Goal: Task Accomplishment & Management: Manage account settings

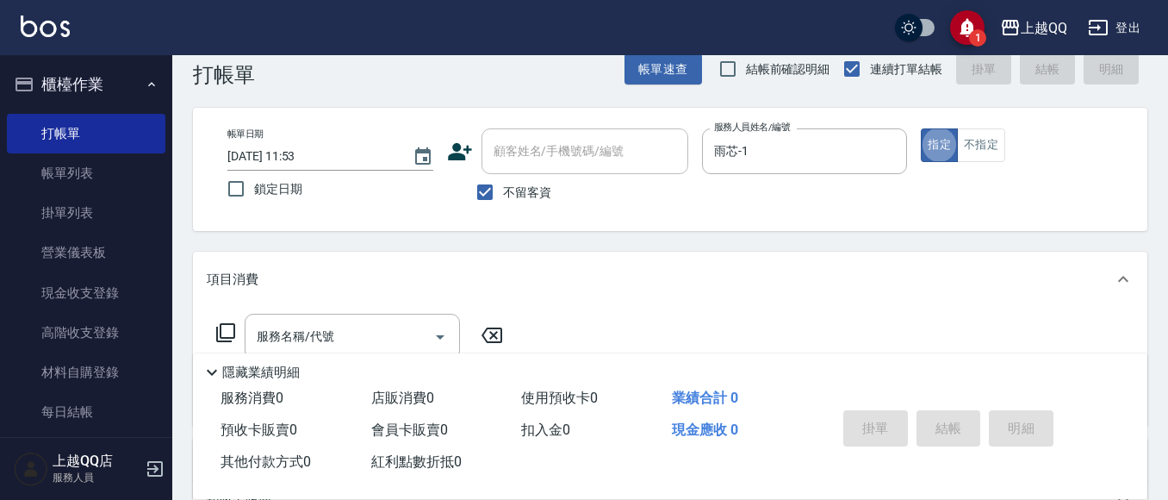
scroll to position [86, 0]
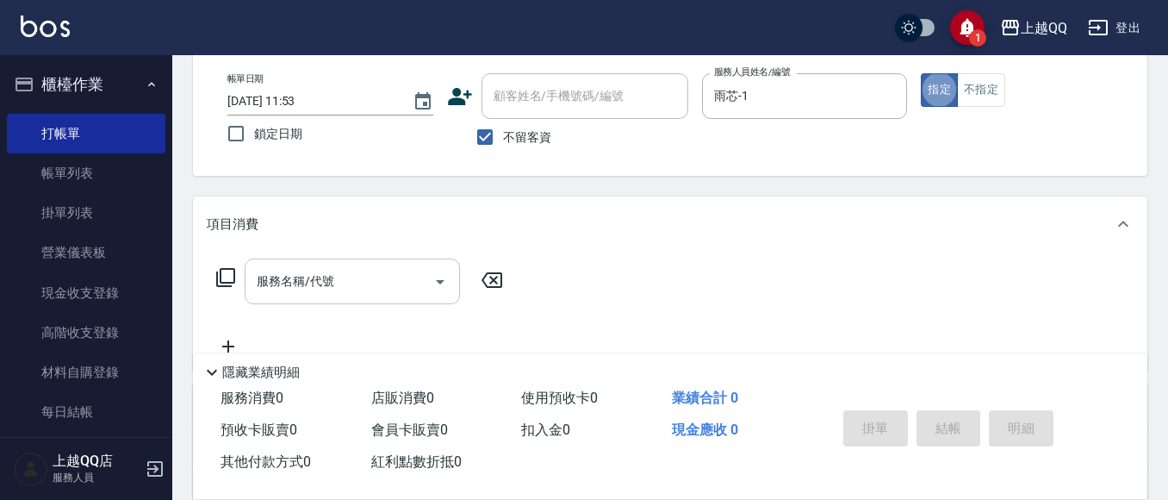
click at [390, 280] on input "服務名稱/代號" at bounding box center [339, 281] width 174 height 30
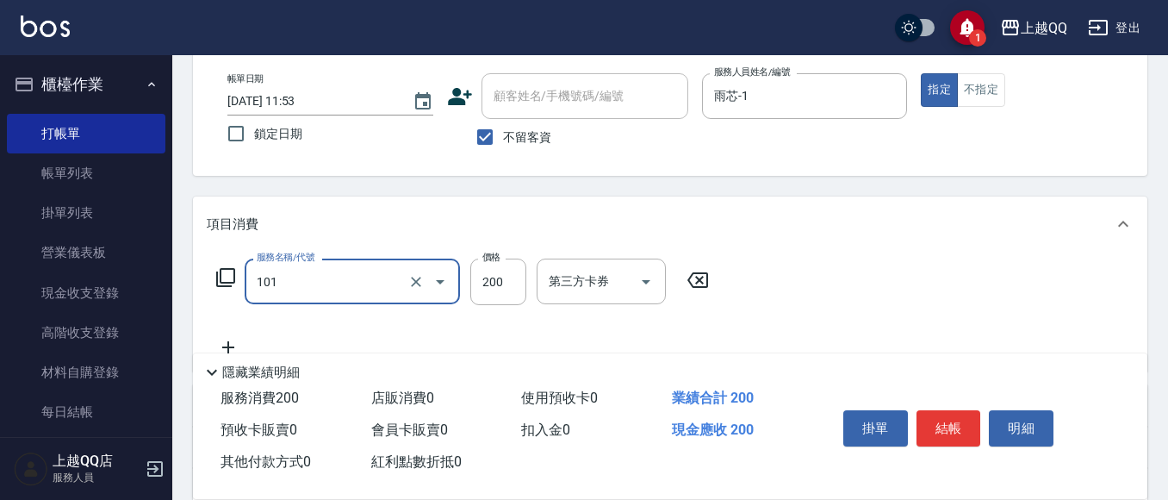
type input "洗髮(101)"
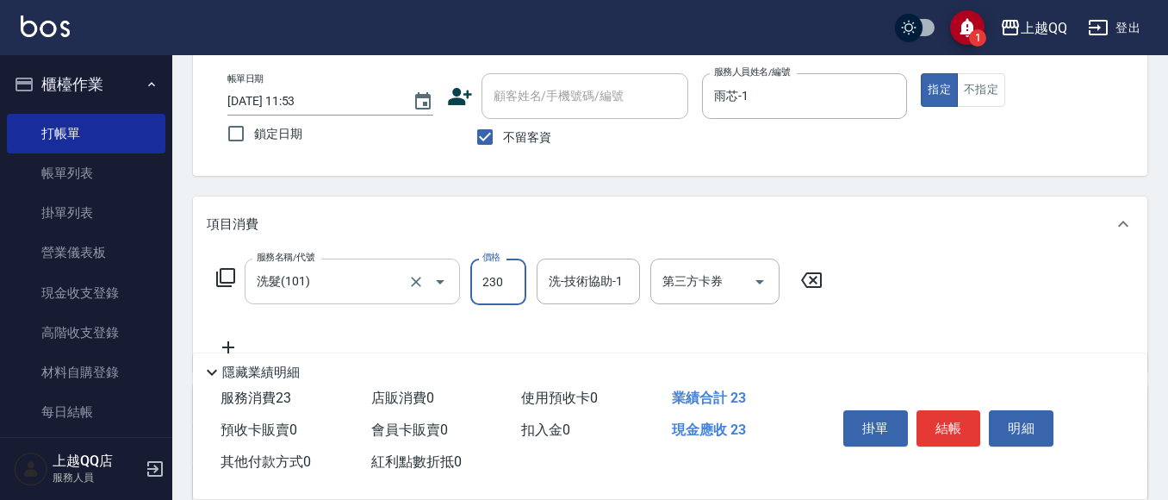
type input "230"
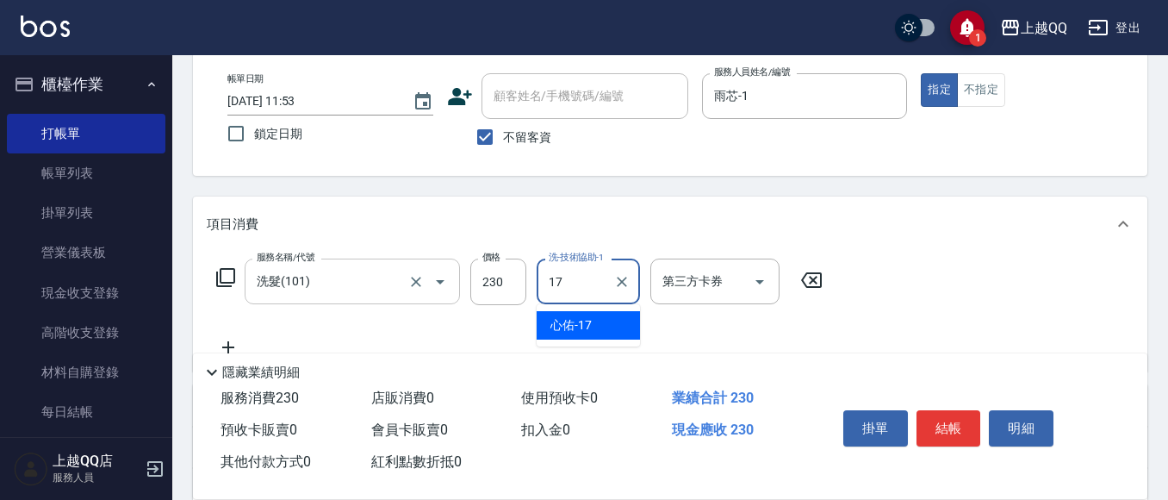
type input "1"
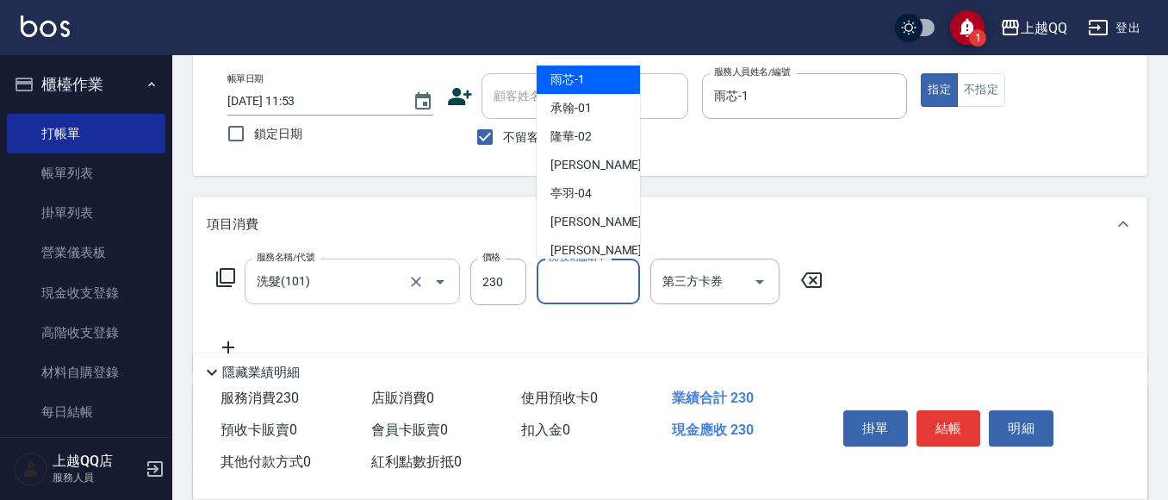
type input "2"
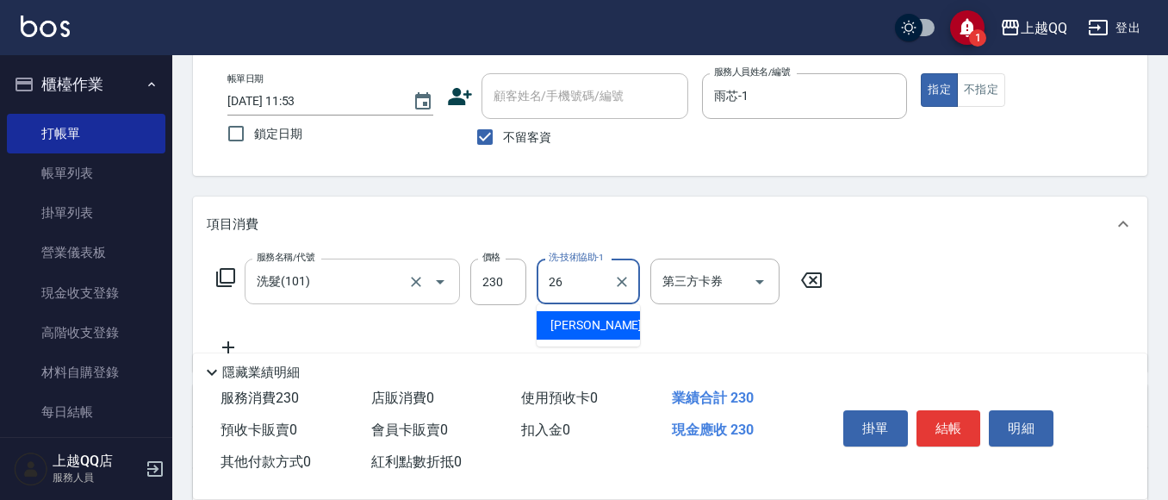
type input "[PERSON_NAME]-26"
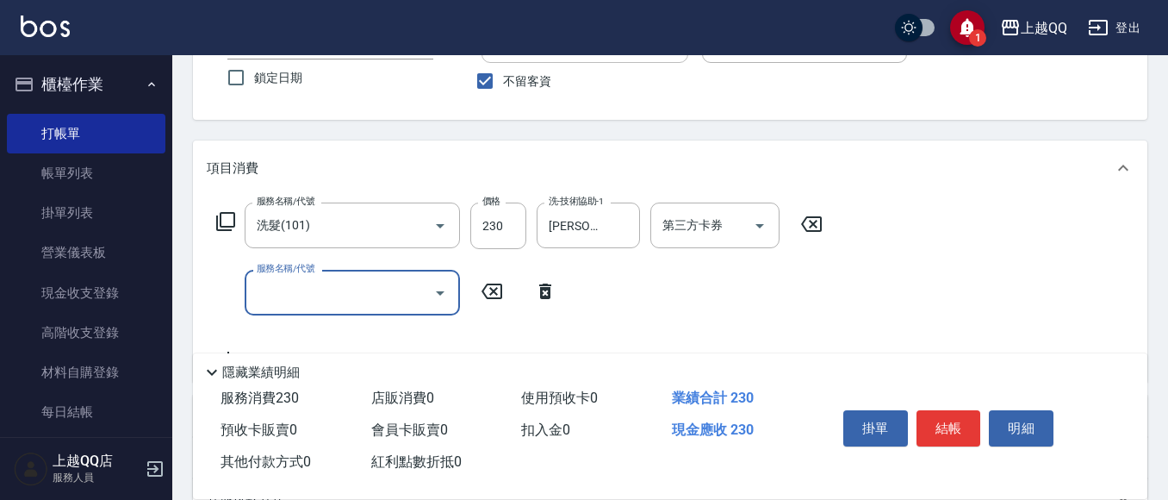
scroll to position [172, 0]
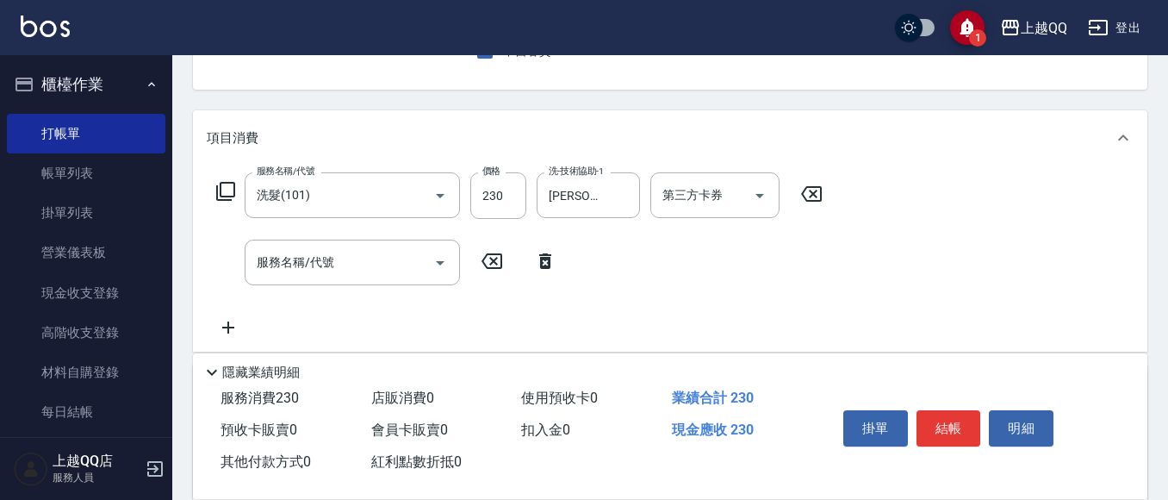
click at [539, 259] on icon at bounding box center [545, 261] width 43 height 21
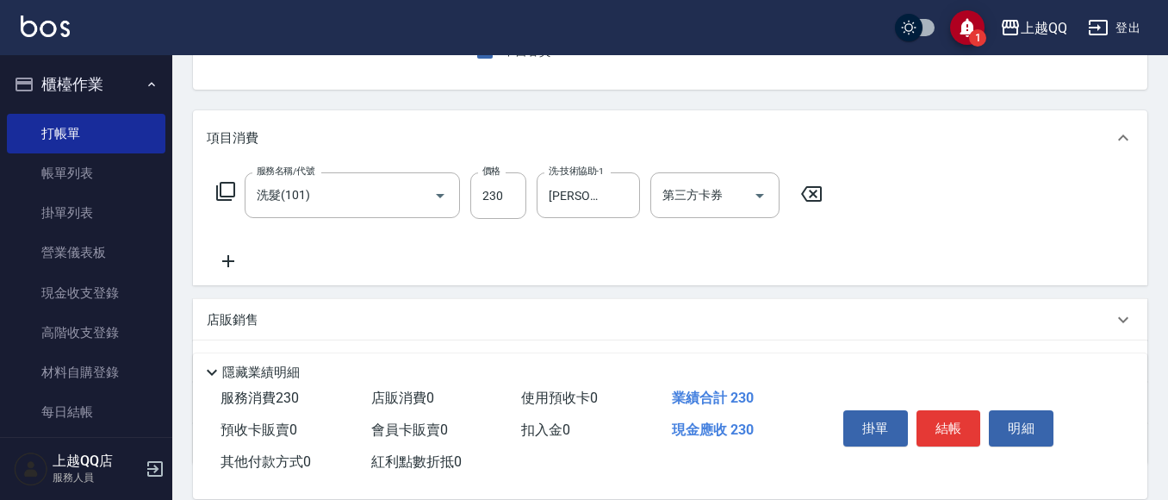
click at [226, 178] on div "服務名稱/代號 洗髮(101) 服務名稱/代號 價格 230 價格 洗-技術協助-1 [PERSON_NAME]-26 洗-技術協助-1 第三方卡券 第三方卡券" at bounding box center [520, 195] width 626 height 47
click at [230, 186] on icon at bounding box center [225, 191] width 21 height 21
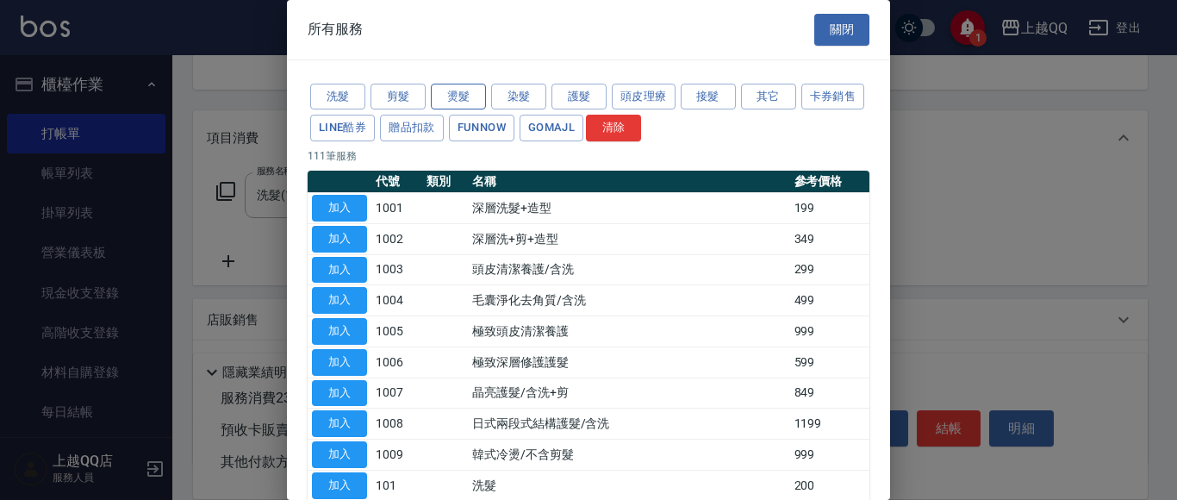
click at [469, 87] on button "燙髮" at bounding box center [458, 97] width 55 height 27
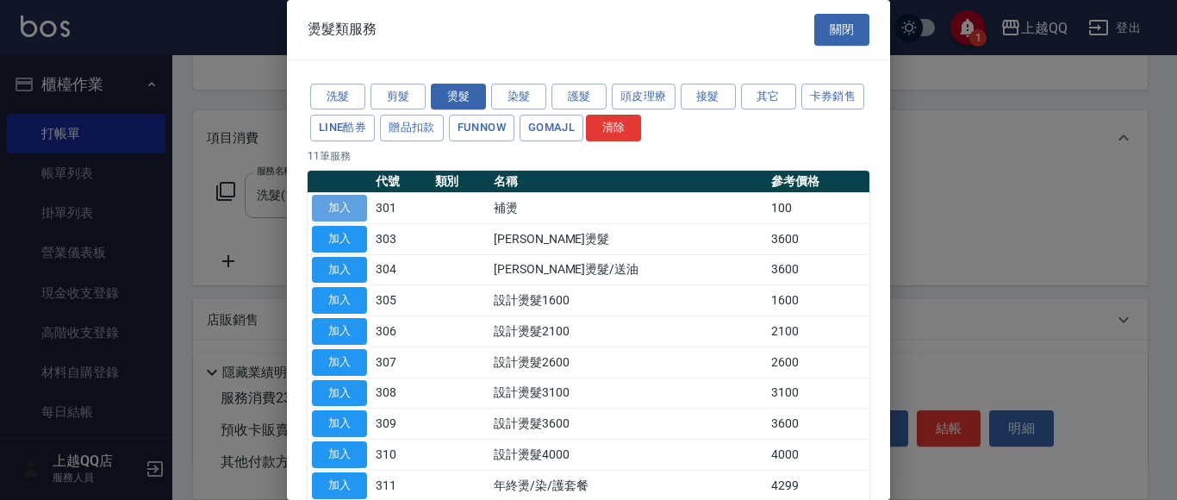
click at [363, 215] on button "加入" at bounding box center [339, 208] width 55 height 27
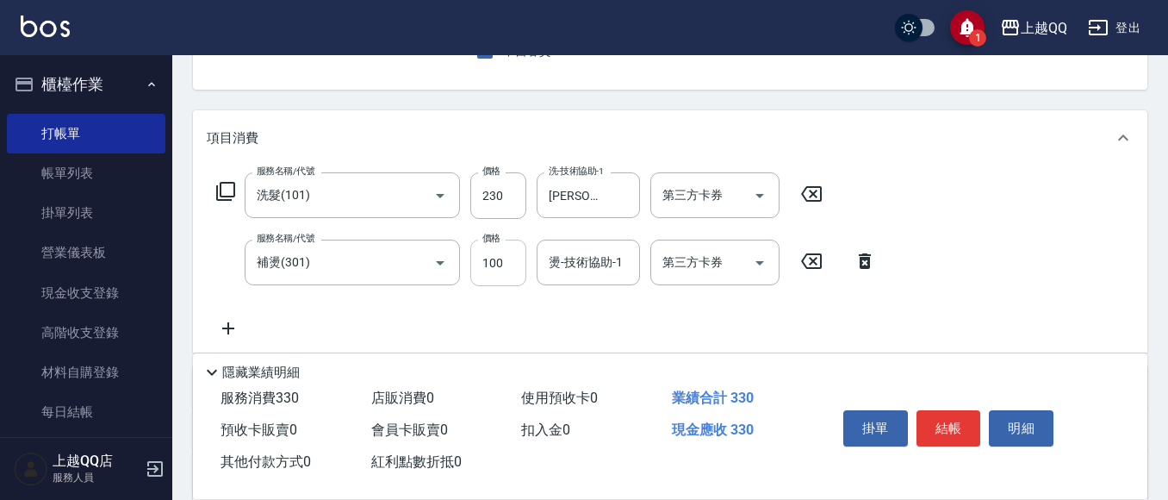
click at [499, 260] on input "100" at bounding box center [498, 263] width 56 height 47
click at [575, 263] on input "燙-技術協助-1" at bounding box center [589, 262] width 88 height 30
type input "2"
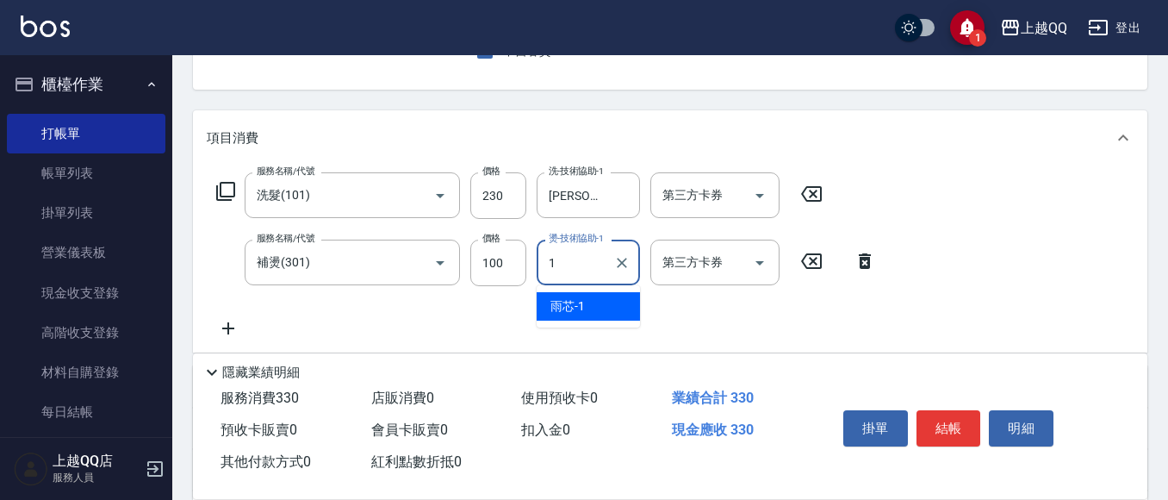
type input "雨芯-1"
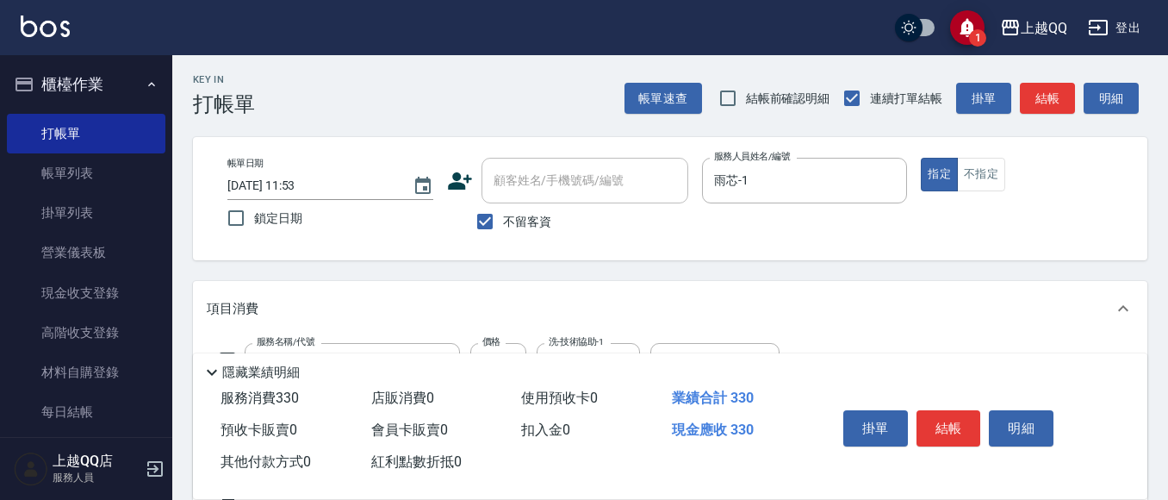
scroll to position [0, 0]
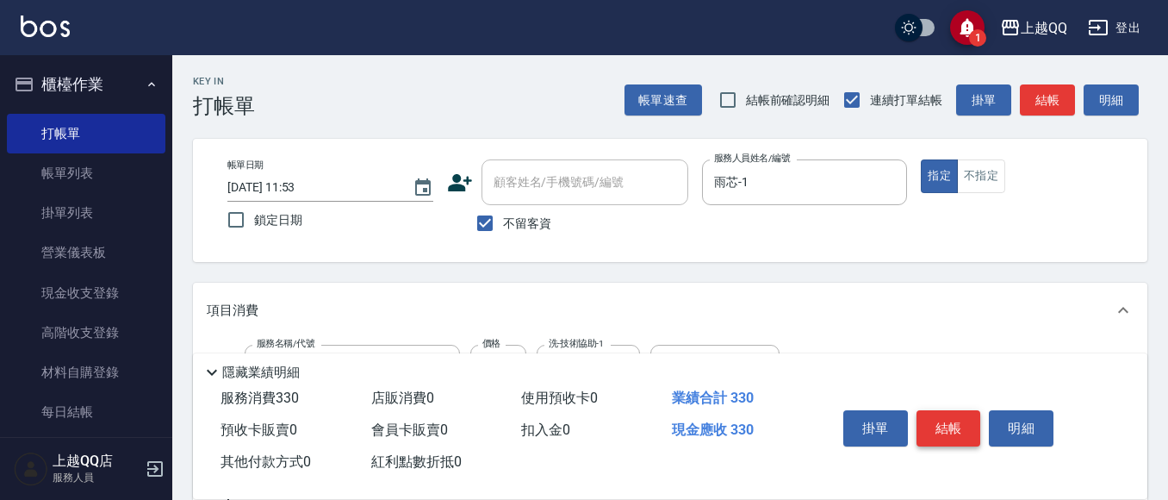
click at [952, 410] on button "結帳" at bounding box center [949, 428] width 65 height 36
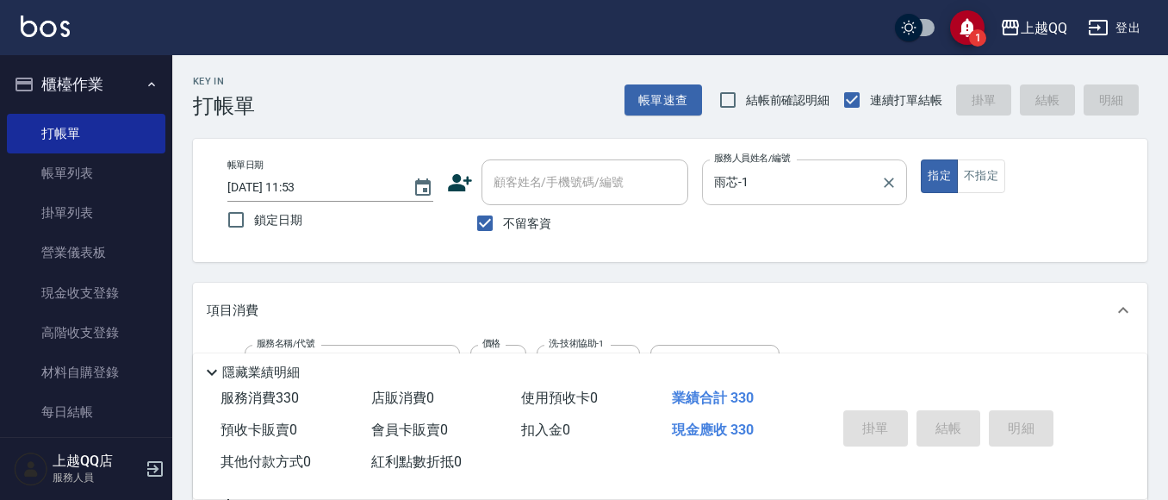
type input "[DATE] 13:29"
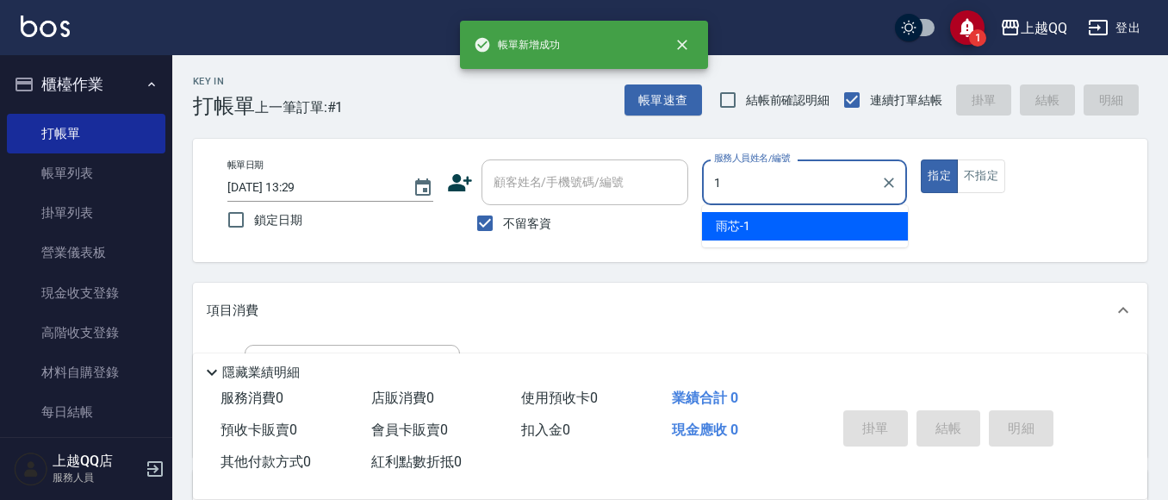
type input "雨芯-1"
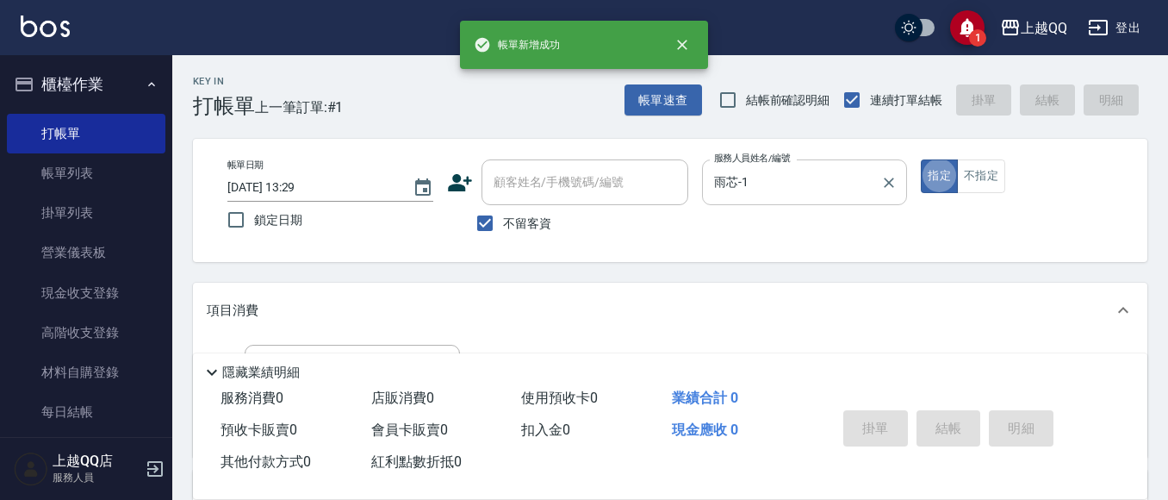
type button "true"
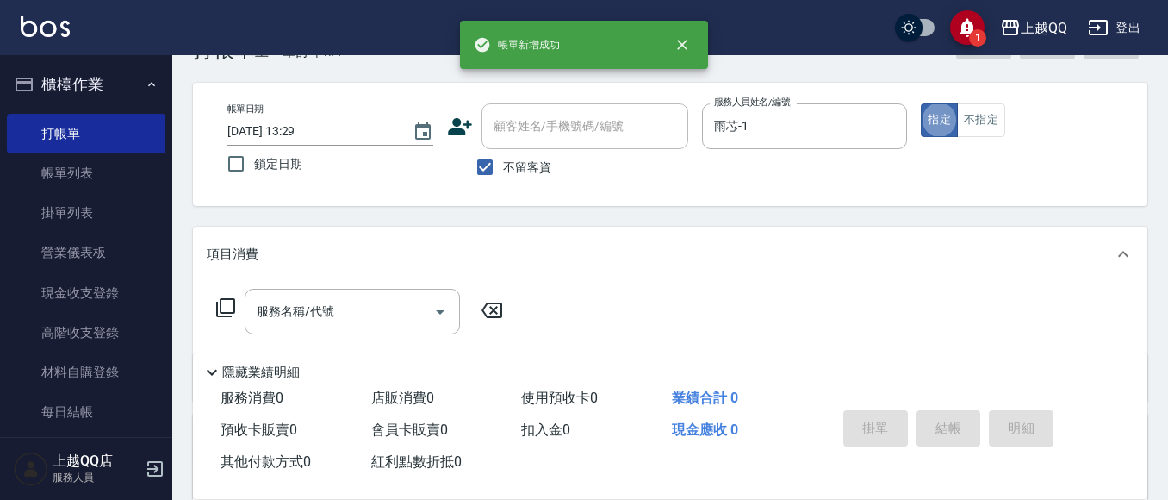
scroll to position [86, 0]
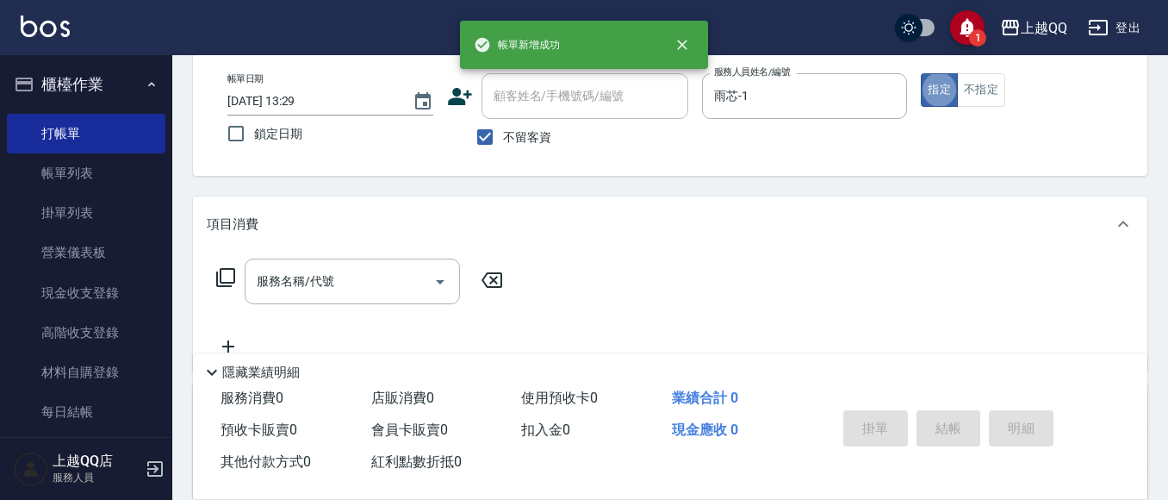
click at [223, 278] on icon at bounding box center [225, 277] width 21 height 21
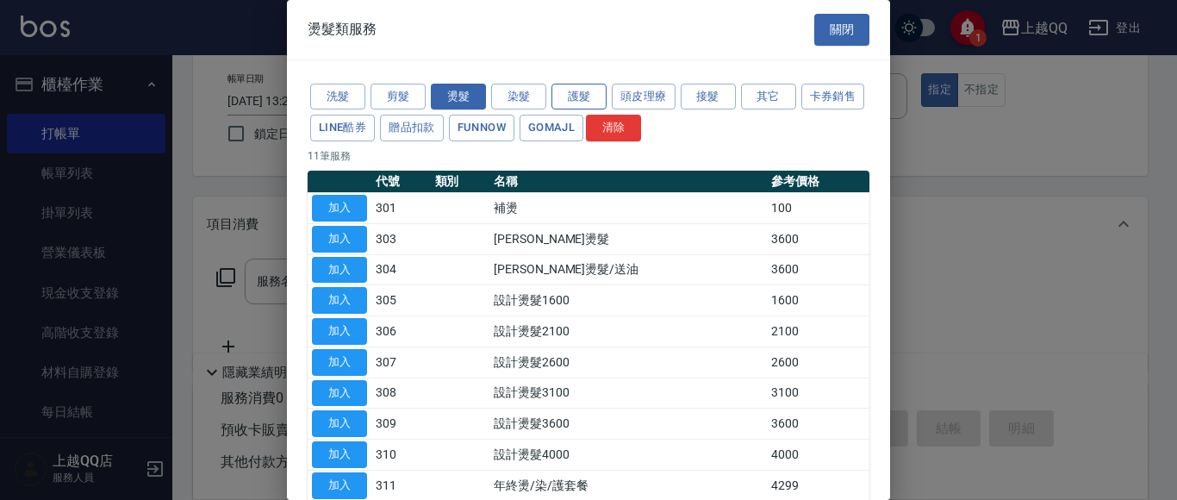
click at [579, 97] on button "護髮" at bounding box center [578, 97] width 55 height 27
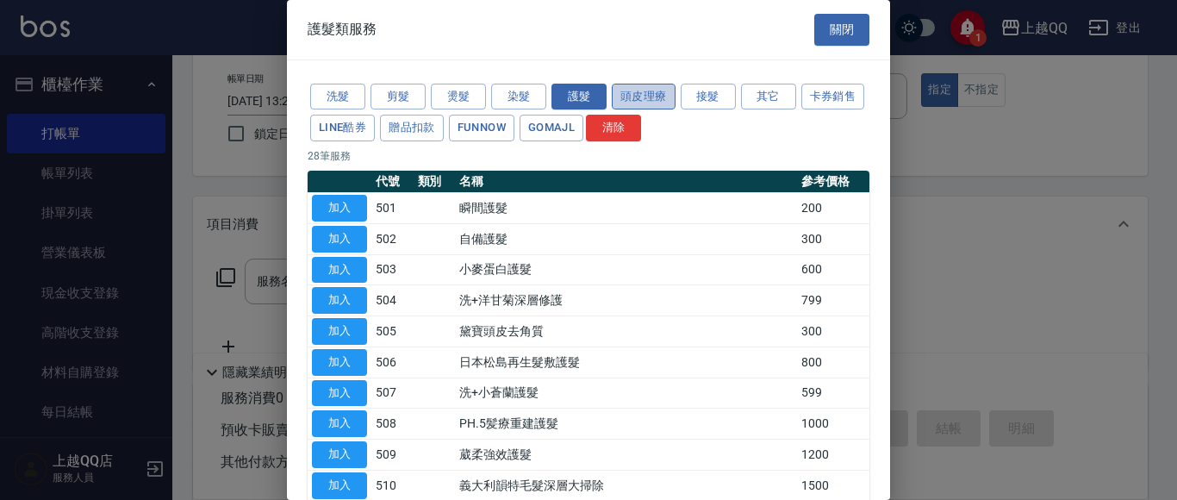
click at [635, 101] on button "頭皮理療" at bounding box center [644, 97] width 64 height 27
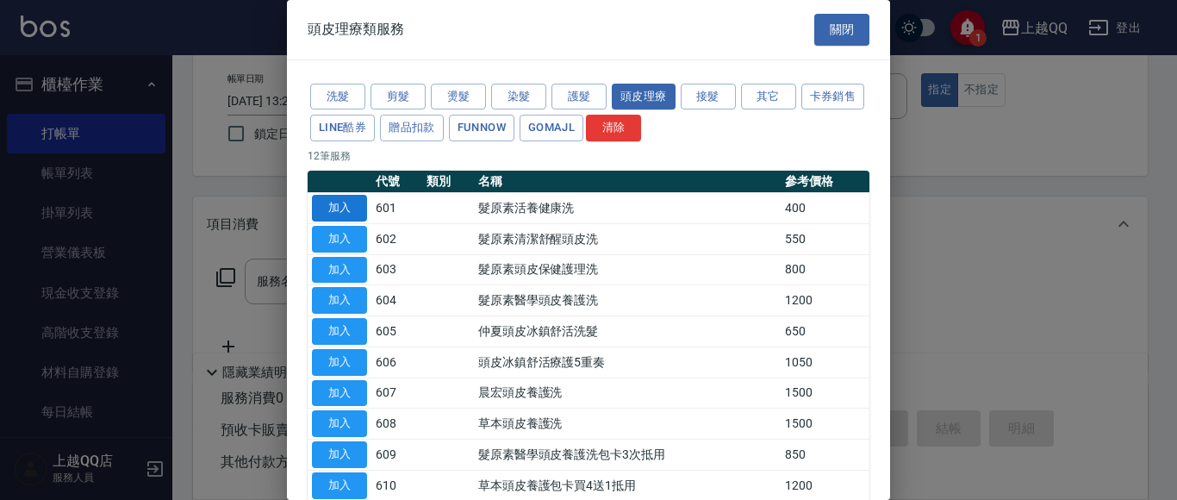
click at [338, 209] on button "加入" at bounding box center [339, 208] width 55 height 27
type input "髮原素活養健康洗(601)"
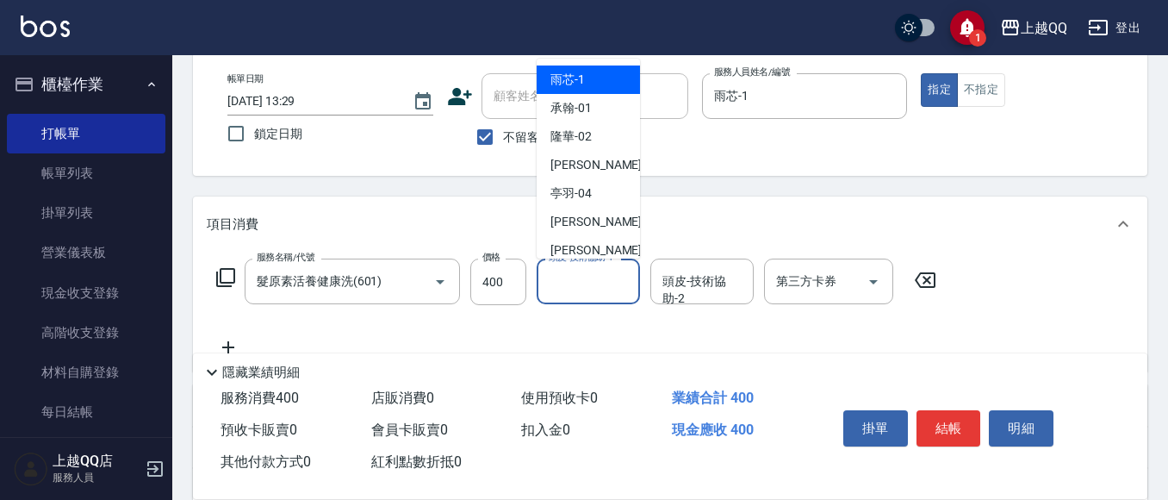
click at [592, 278] on input "頭皮-技術協助-1" at bounding box center [589, 281] width 88 height 30
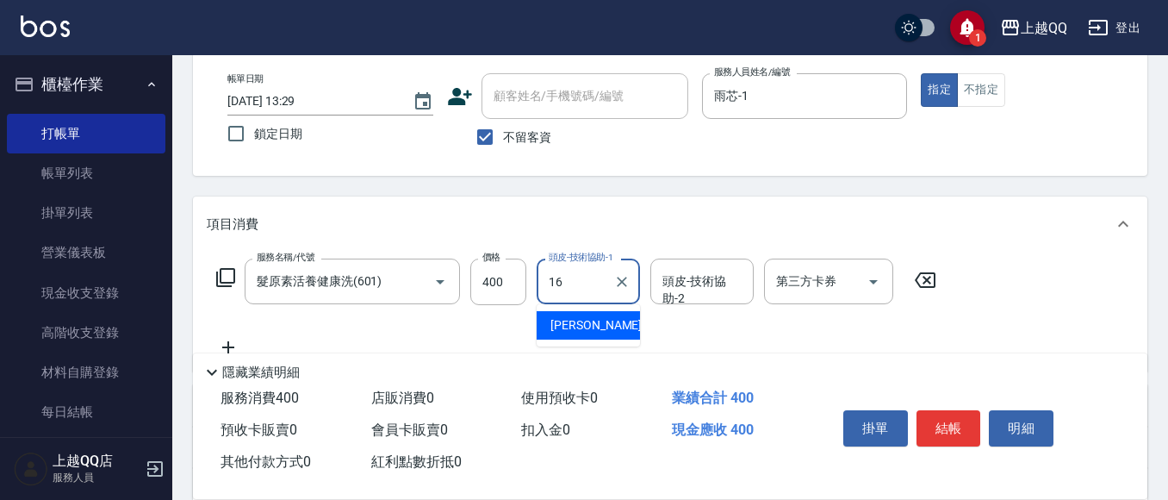
type input "[PERSON_NAME]-16"
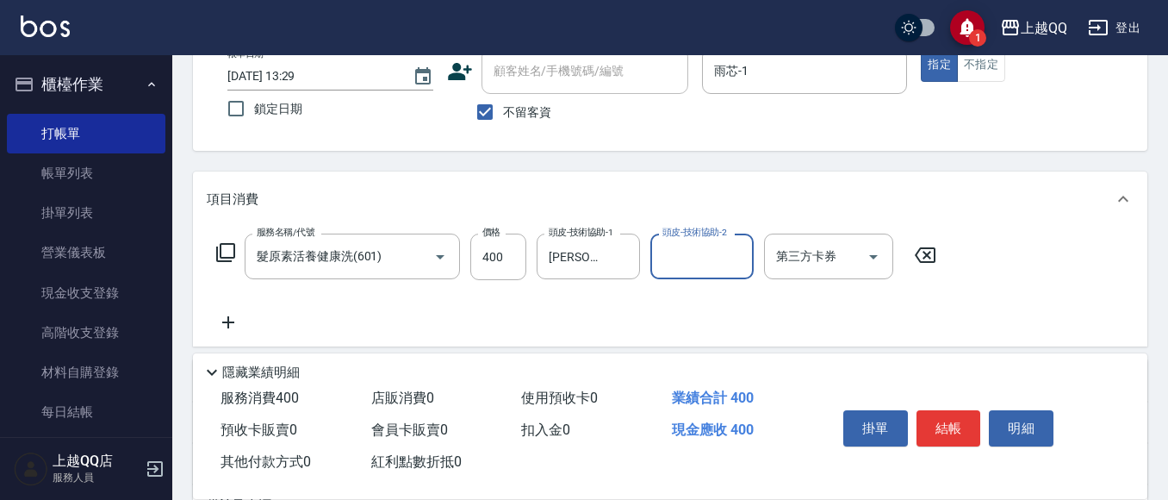
scroll to position [0, 0]
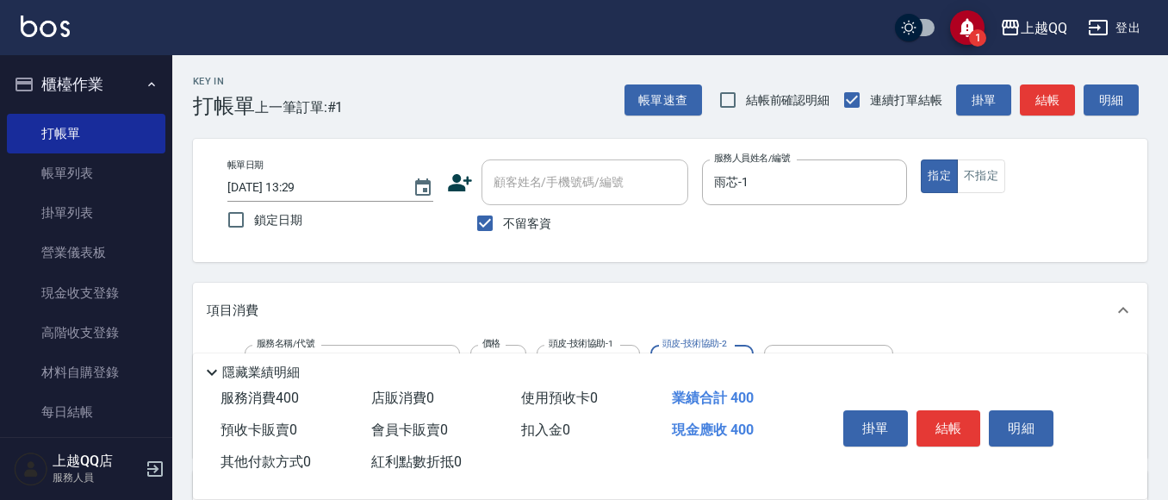
drag, startPoint x: 978, startPoint y: 174, endPoint x: 975, endPoint y: 251, distance: 76.8
click at [976, 182] on button "不指定" at bounding box center [981, 176] width 48 height 34
click at [945, 413] on button "結帳" at bounding box center [949, 428] width 65 height 36
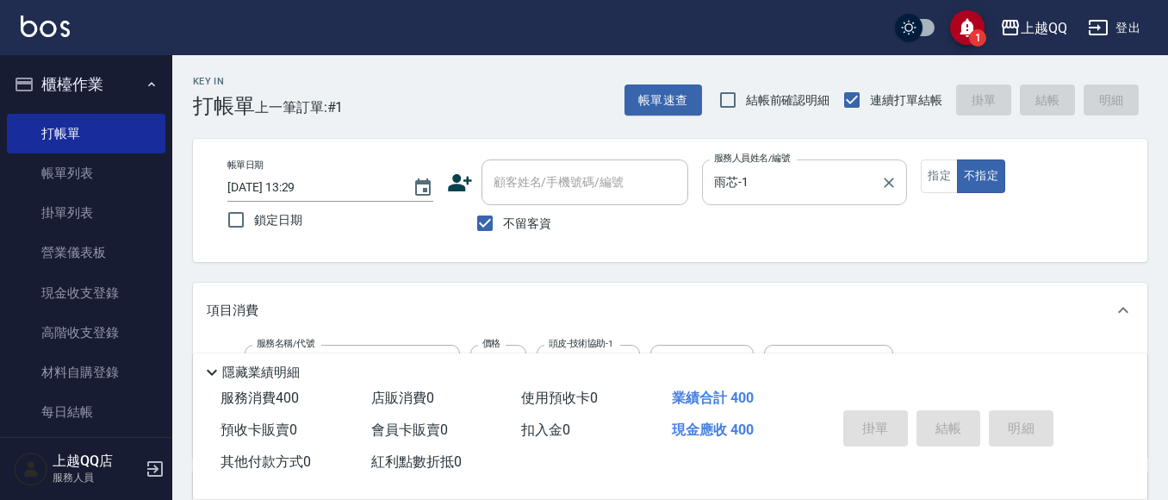
type input "[DATE] 13:30"
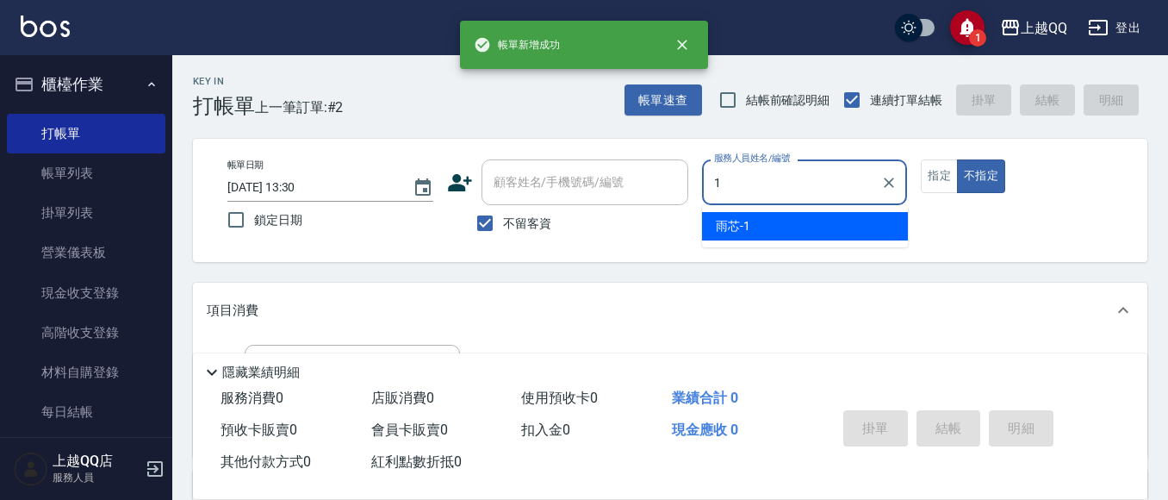
type input "雨芯-1"
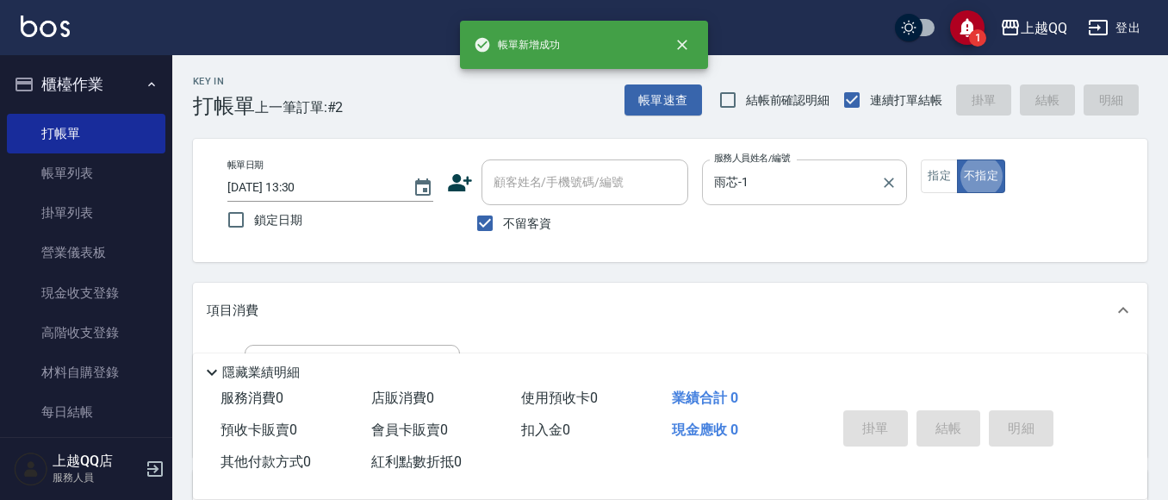
type button "false"
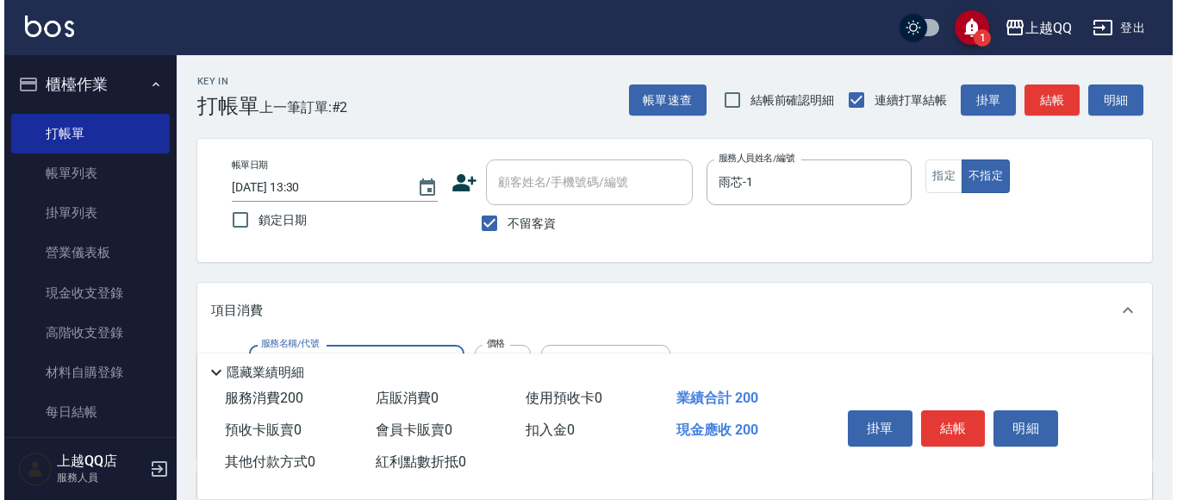
scroll to position [86, 0]
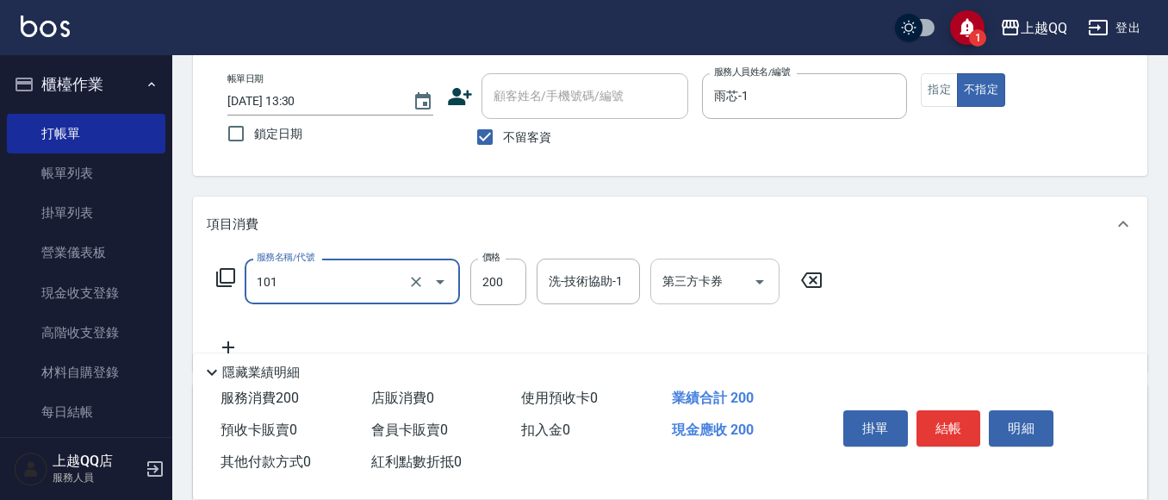
type input "洗髮(101)"
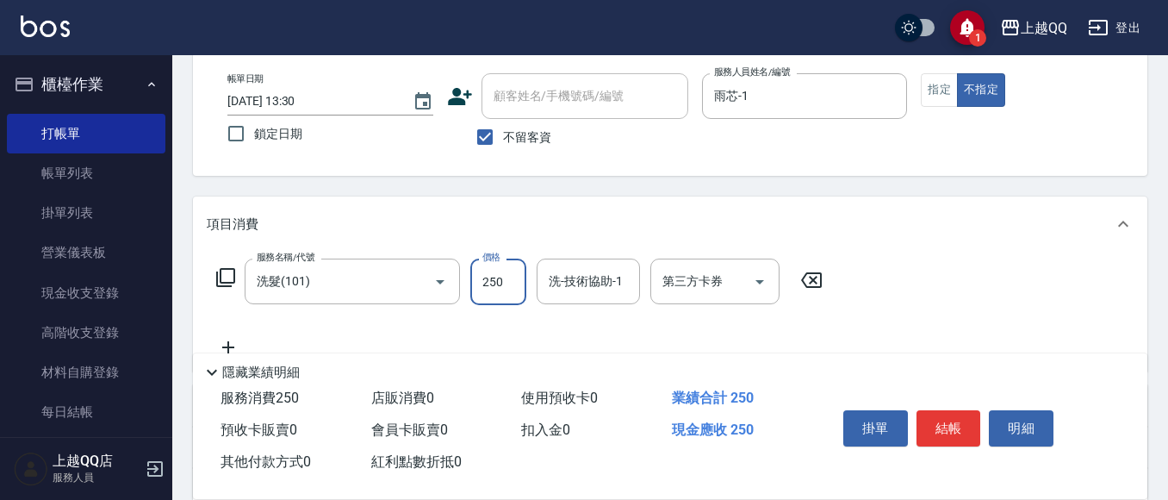
type input "250"
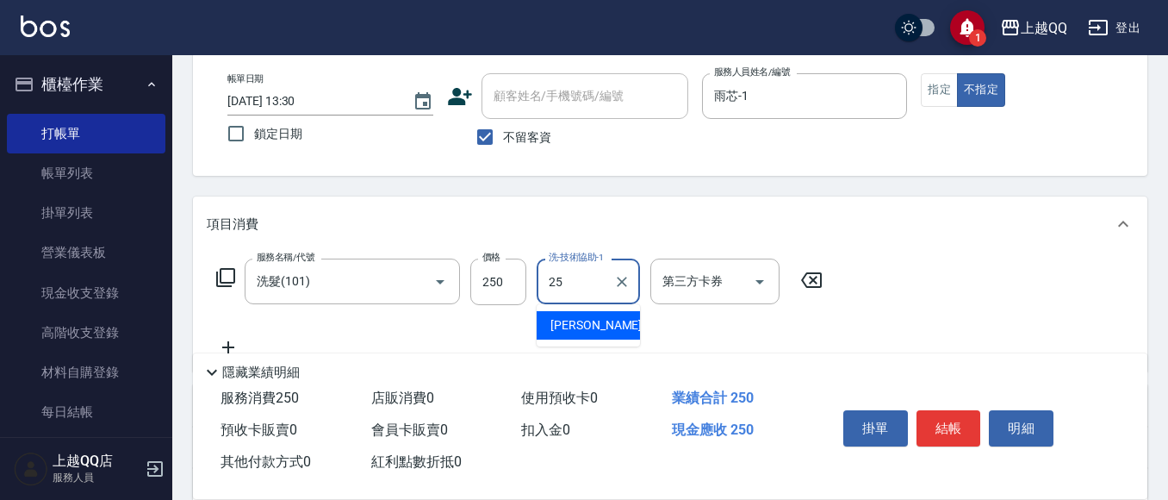
type input "[PERSON_NAME]-25"
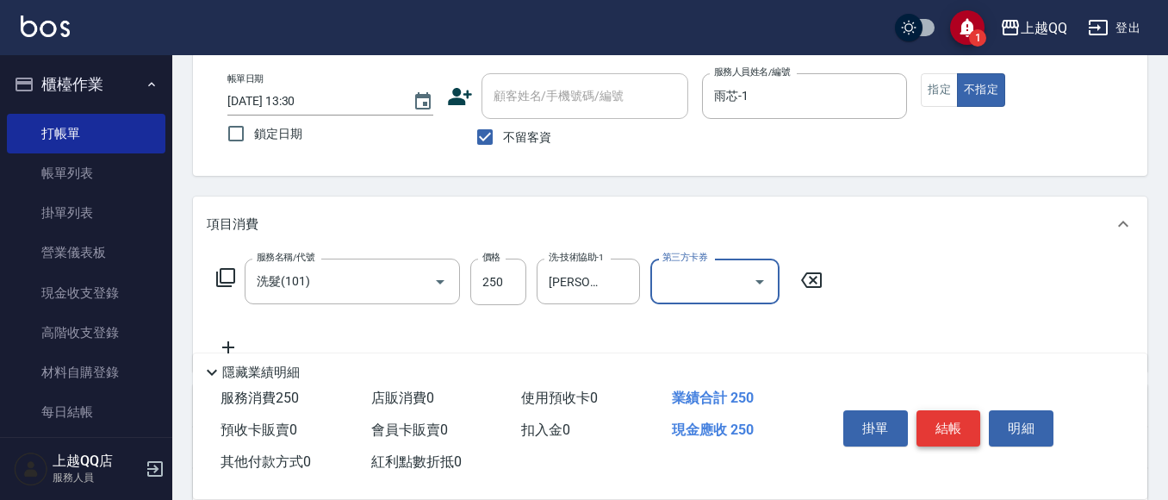
click at [946, 410] on button "結帳" at bounding box center [949, 428] width 65 height 36
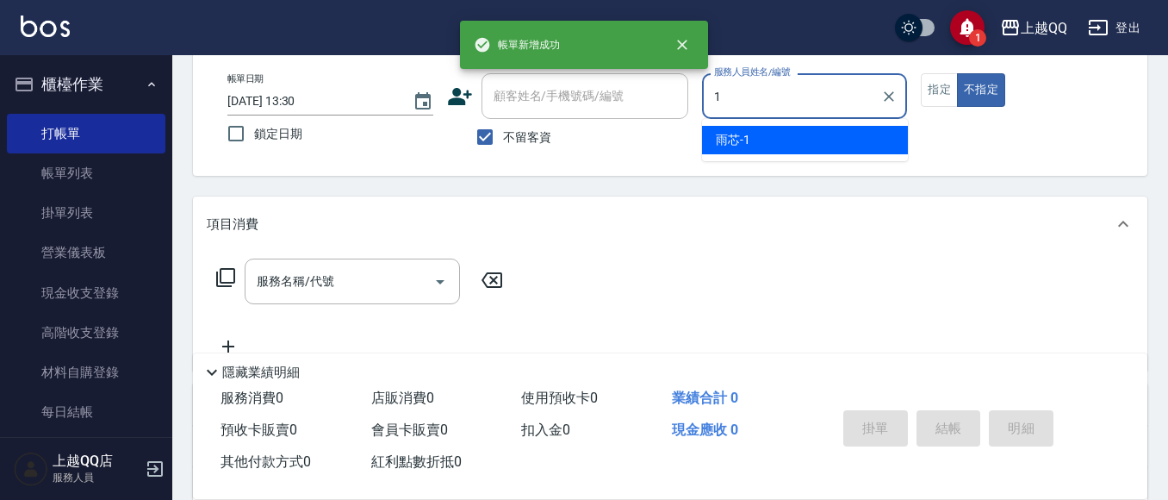
type input "雨芯-1"
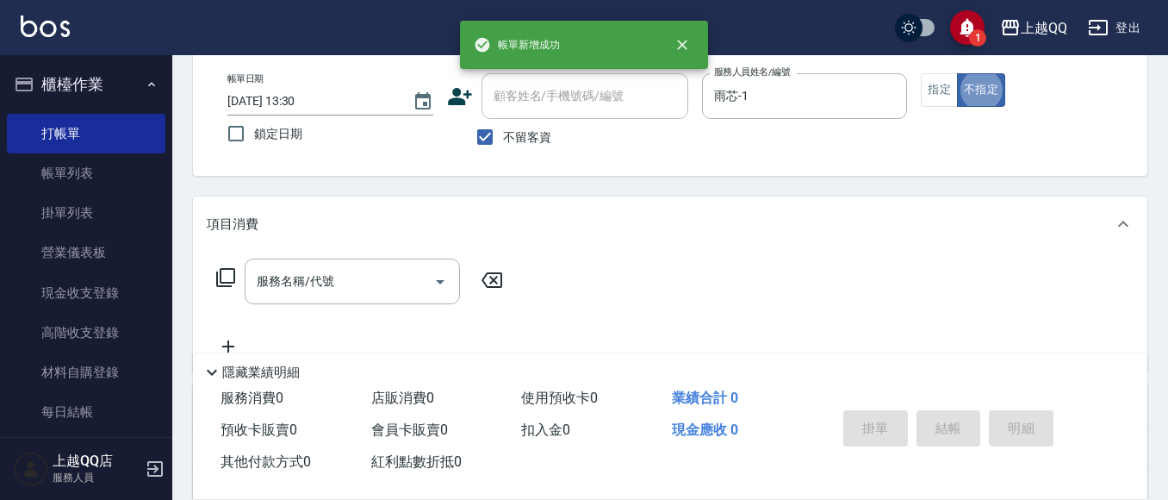
click at [219, 288] on div "服務名稱/代號 服務名稱/代號" at bounding box center [360, 282] width 307 height 46
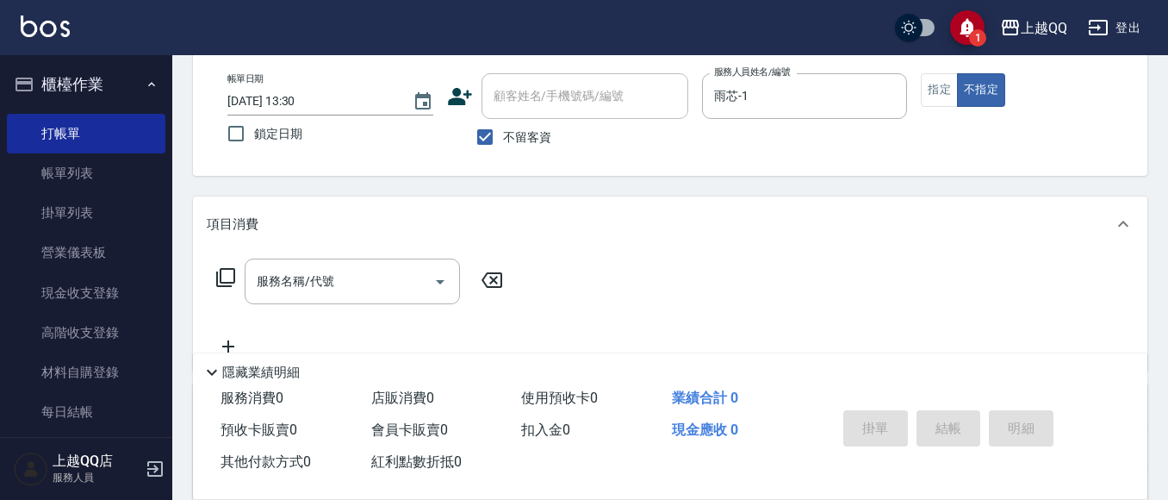
click at [224, 285] on icon at bounding box center [225, 277] width 21 height 21
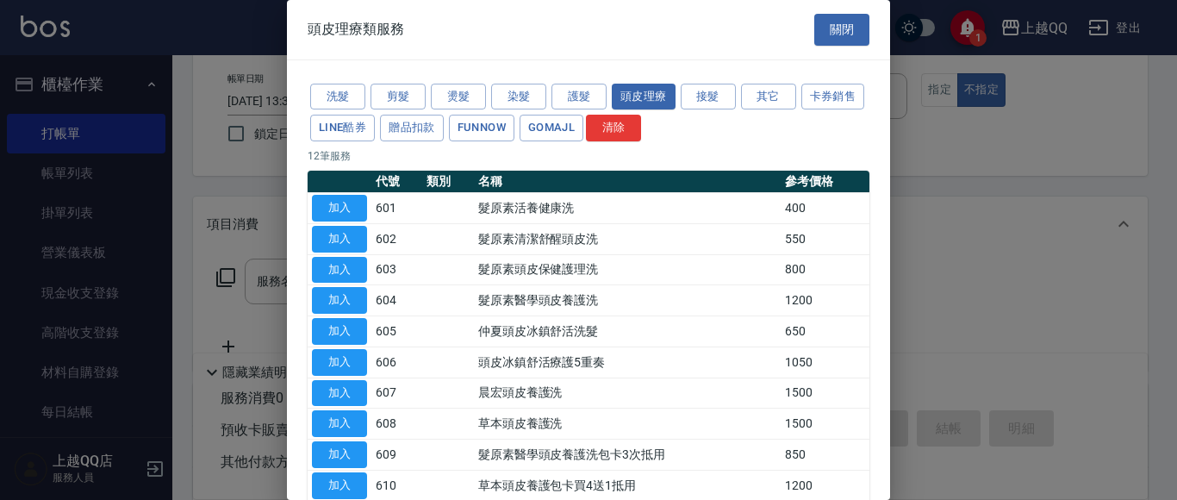
click at [418, 78] on div "洗髮 剪髮 燙髮 染髮 護髮 頭皮理療 接髮 其它 卡券銷售 LINE酷券 贈品扣款 FUNNOW GOMAJL 清除 12 筆服務 代號 類別 名稱 參考價…" at bounding box center [588, 322] width 603 height 524
click at [449, 82] on div "洗髮 剪髮 燙髮 染髮 護髮 頭皮理療 接髮 其它 卡券銷售 LINE酷券 贈品扣款 FUNNOW GOMAJL 清除" at bounding box center [589, 113] width 562 height 64
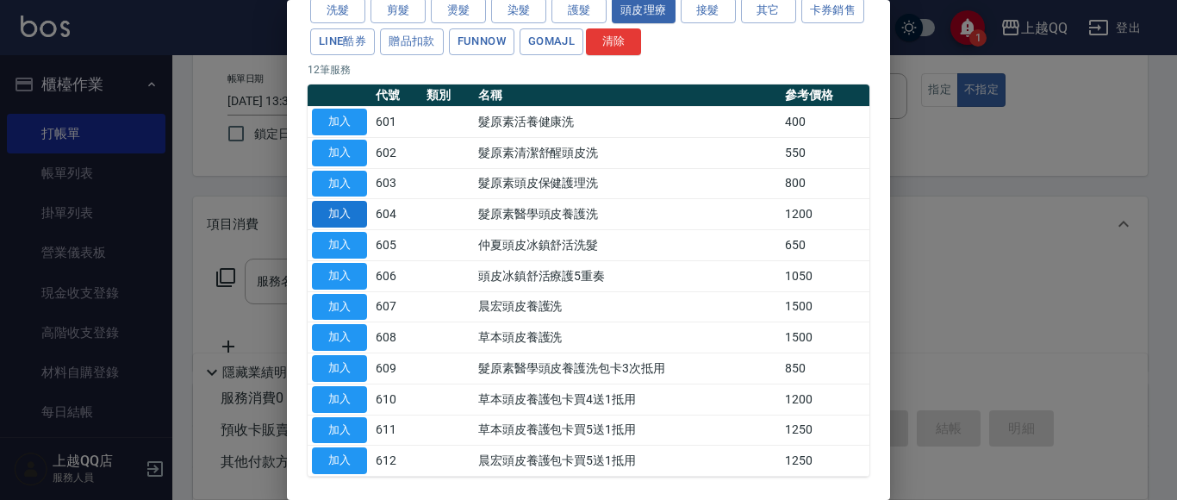
click at [358, 223] on button "加入" at bounding box center [339, 214] width 55 height 27
type input "髮原素醫學頭皮養護洗(604)"
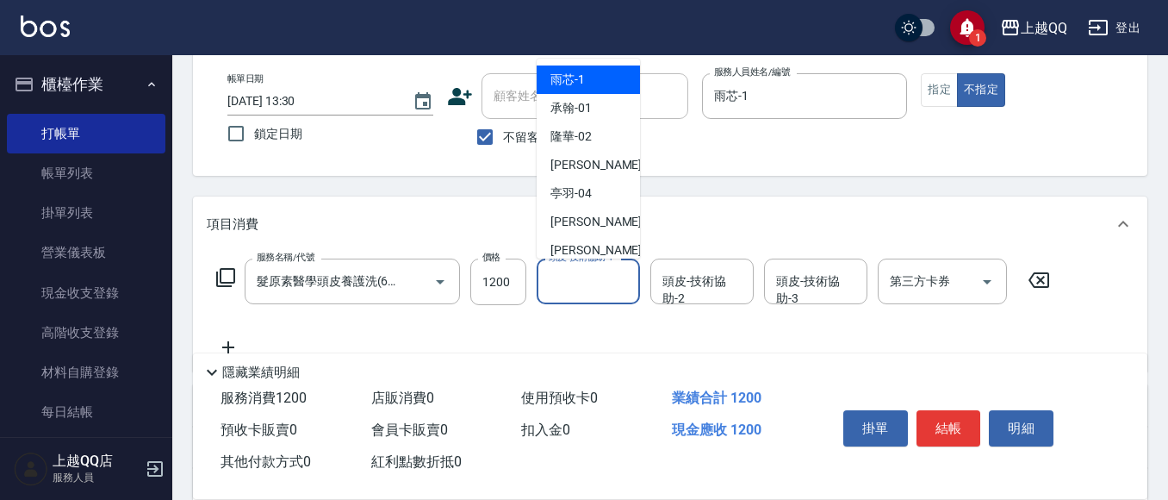
click at [574, 285] on input "頭皮-技術協助-1" at bounding box center [589, 281] width 88 height 30
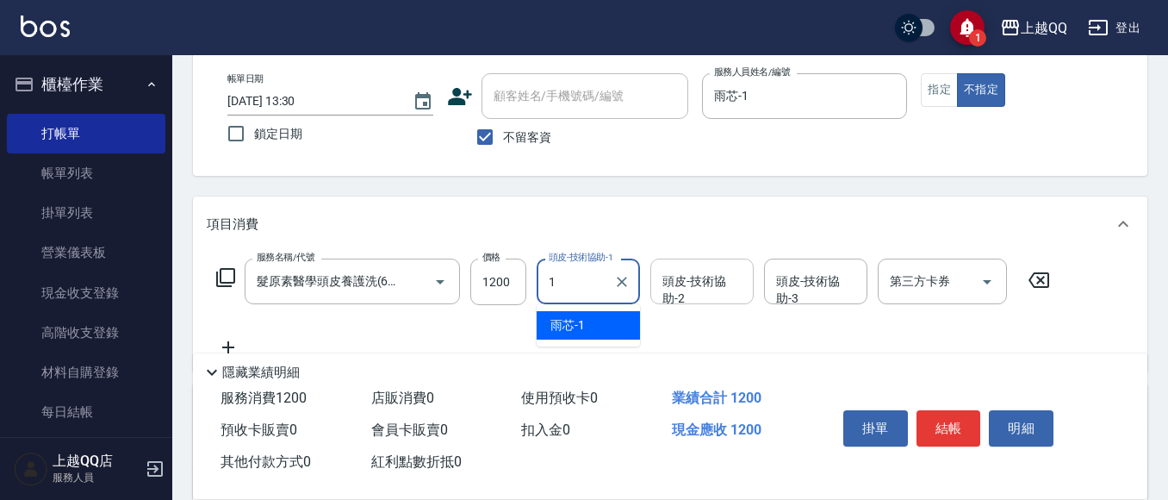
type input "雨芯-1"
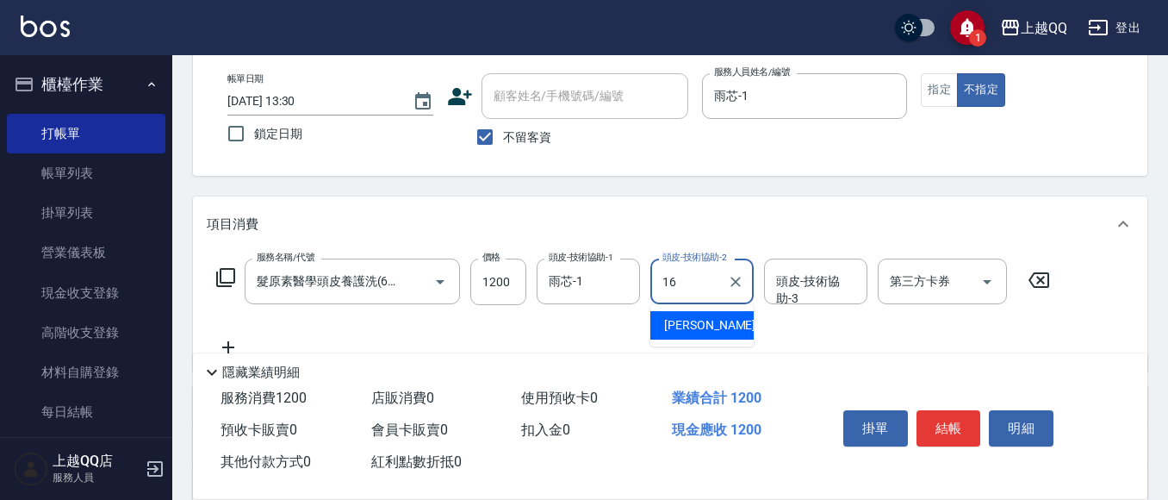
type input "[PERSON_NAME]-16"
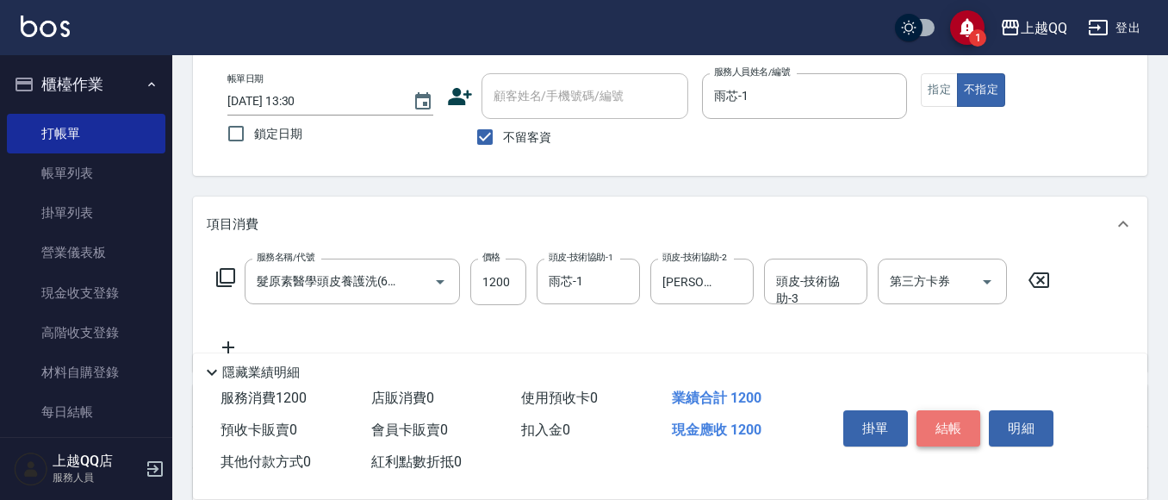
click at [957, 413] on button "結帳" at bounding box center [949, 428] width 65 height 36
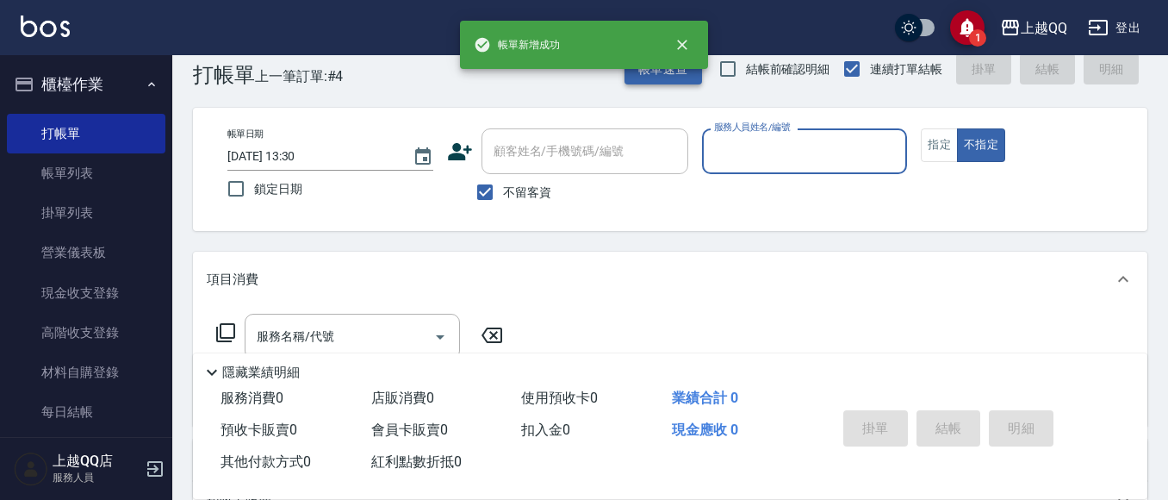
scroll to position [0, 0]
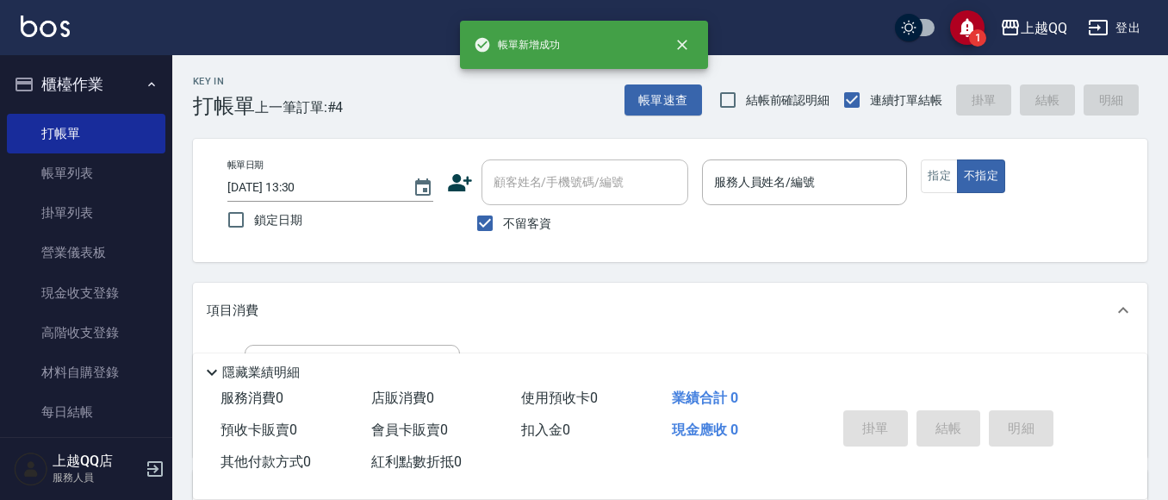
click at [676, 116] on div "帳單速查 結帳前確認明細 連續打單結帳 掛單 結帳 明細" at bounding box center [886, 100] width 523 height 36
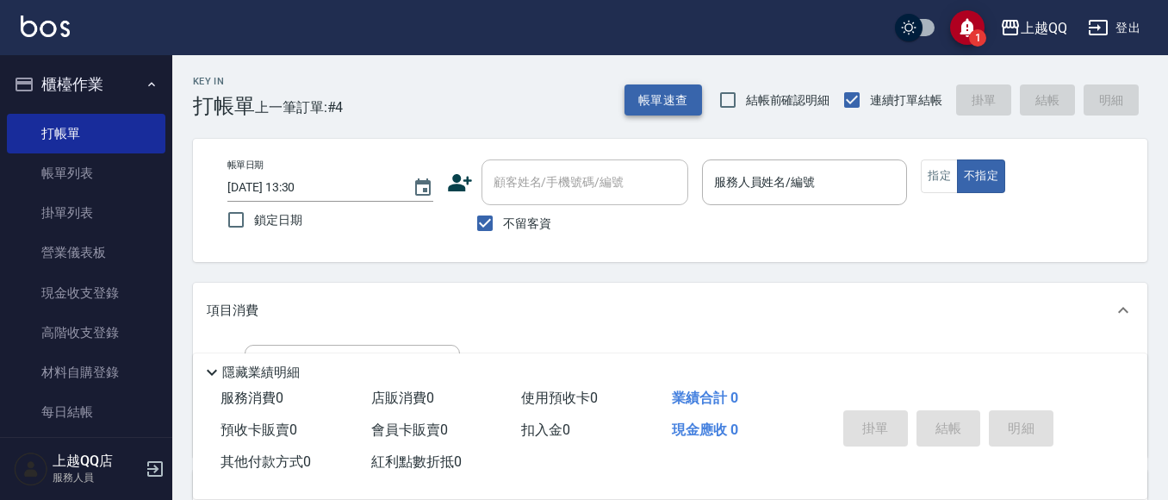
click at [667, 101] on button "帳單速查" at bounding box center [664, 100] width 78 height 32
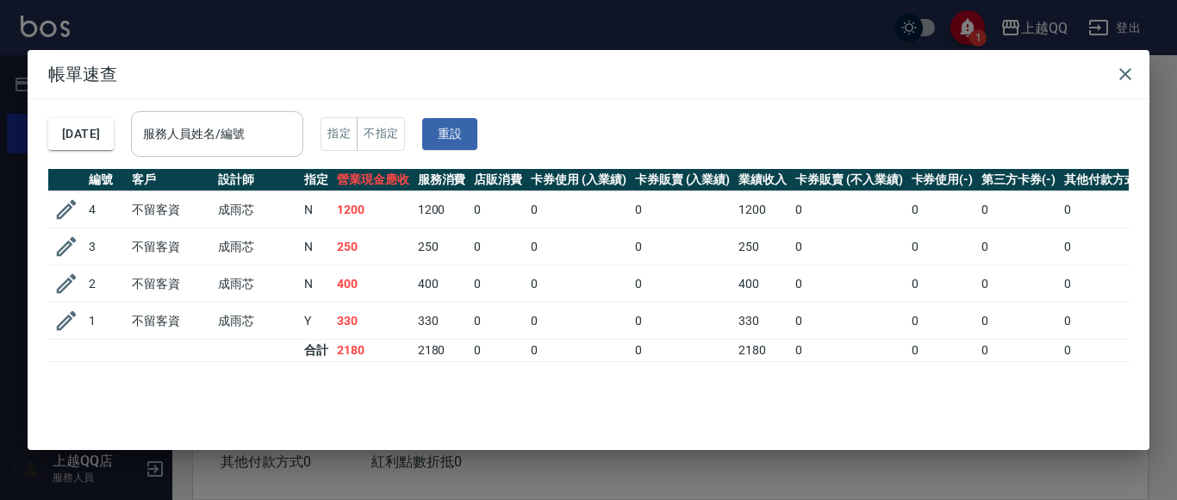
click at [244, 142] on input "服務人員姓名/編號" at bounding box center [217, 134] width 157 height 30
type input "雨芯-1"
click at [1118, 72] on icon "button" at bounding box center [1125, 74] width 21 height 21
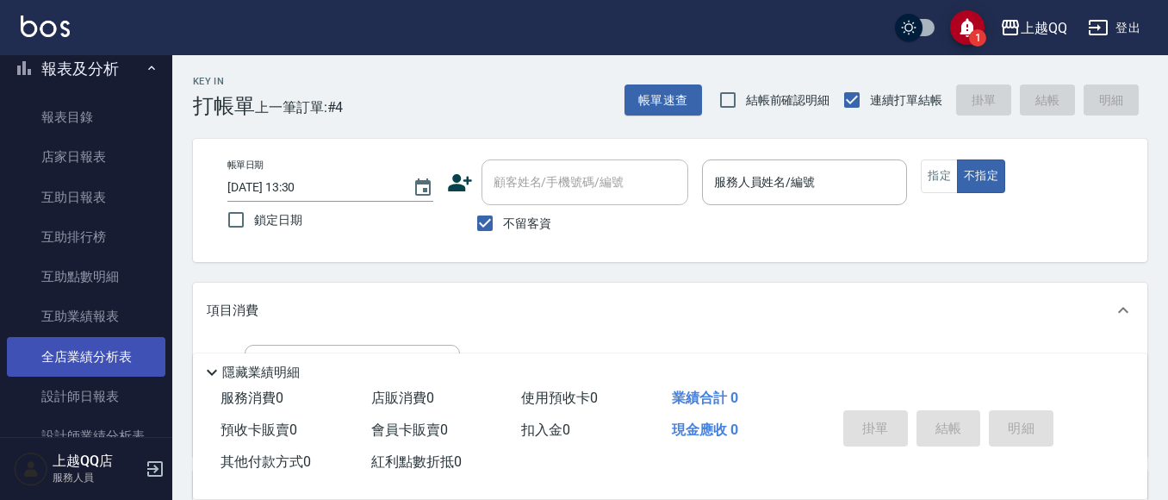
scroll to position [603, 0]
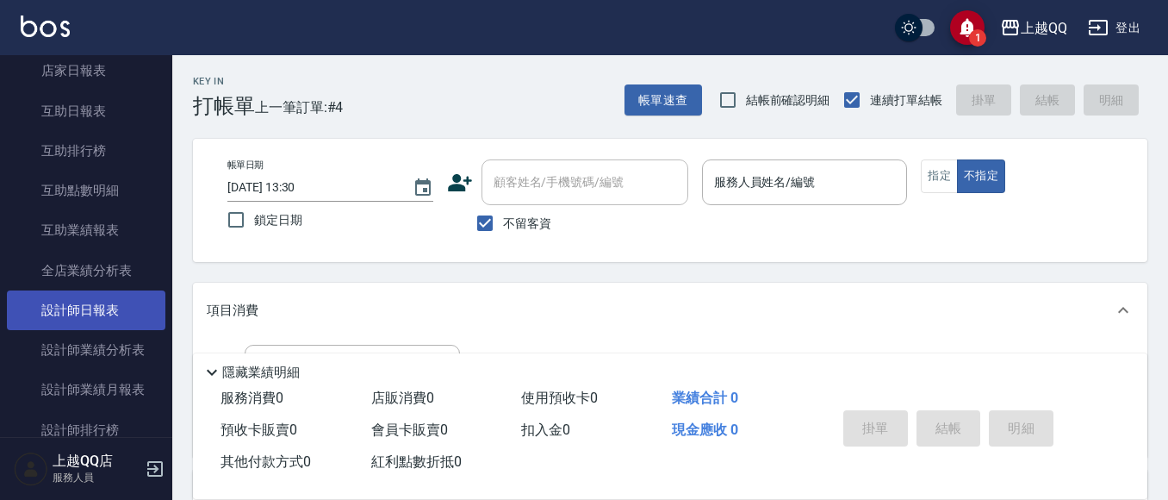
click at [113, 320] on link "設計師日報表" at bounding box center [86, 310] width 159 height 40
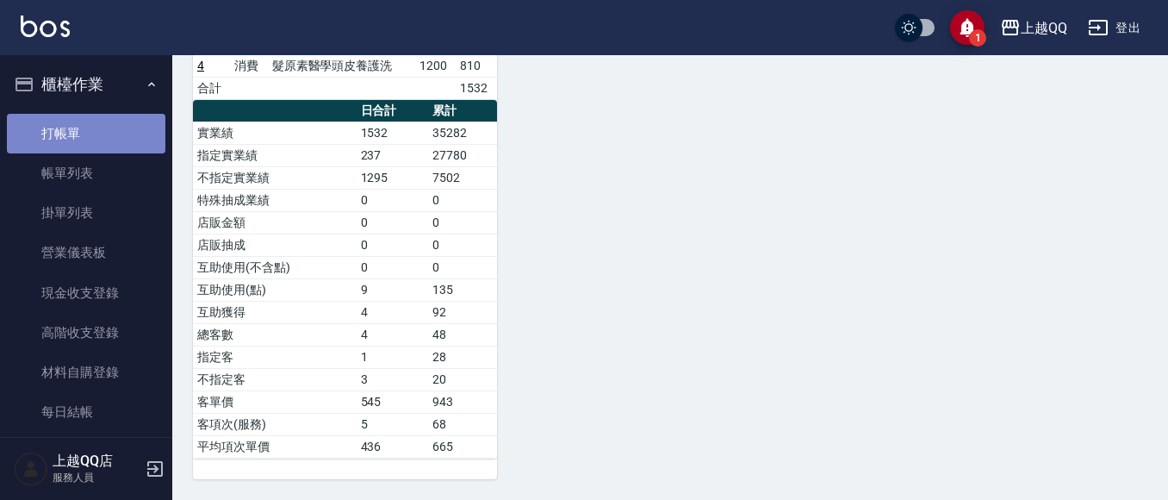
click at [87, 122] on link "打帳單" at bounding box center [86, 134] width 159 height 40
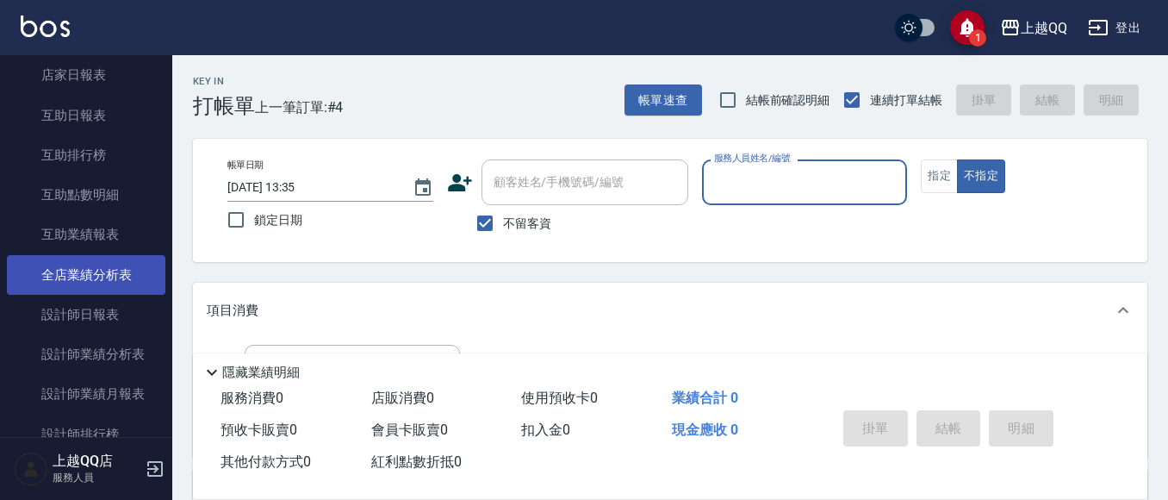
scroll to position [603, 0]
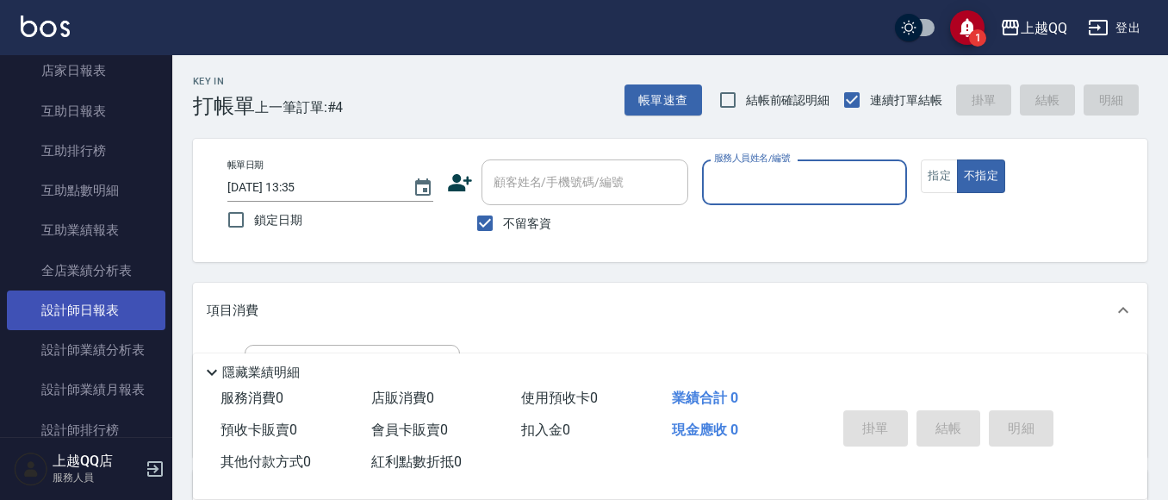
click at [103, 291] on link "設計師日報表" at bounding box center [86, 310] width 159 height 40
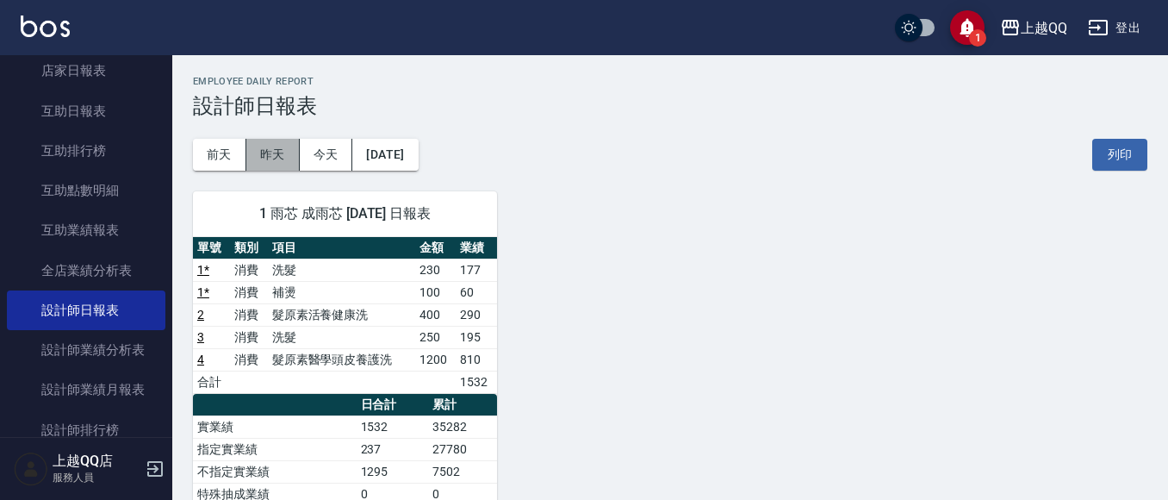
click at [276, 161] on button "昨天" at bounding box center [272, 155] width 53 height 32
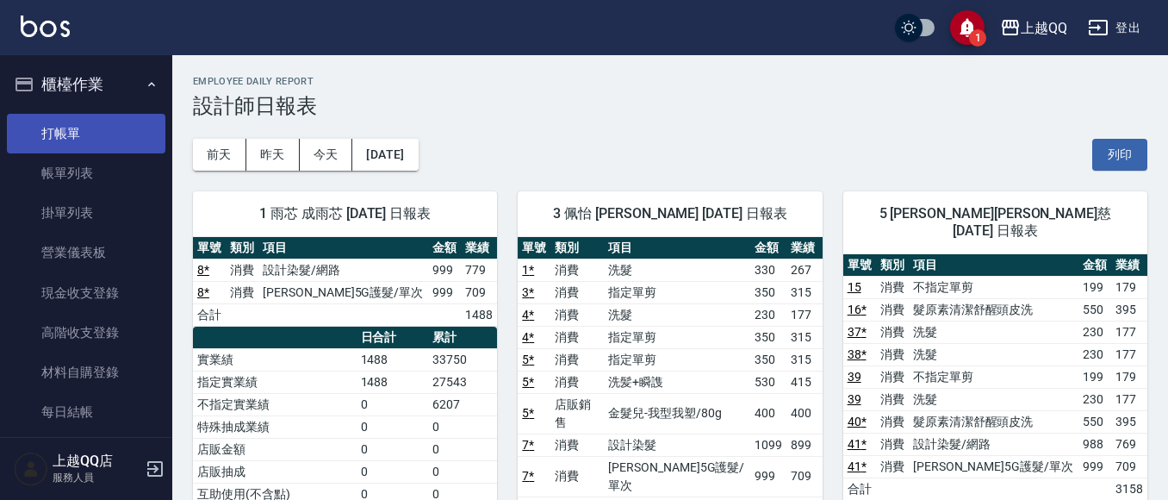
click at [131, 134] on link "打帳單" at bounding box center [86, 134] width 159 height 40
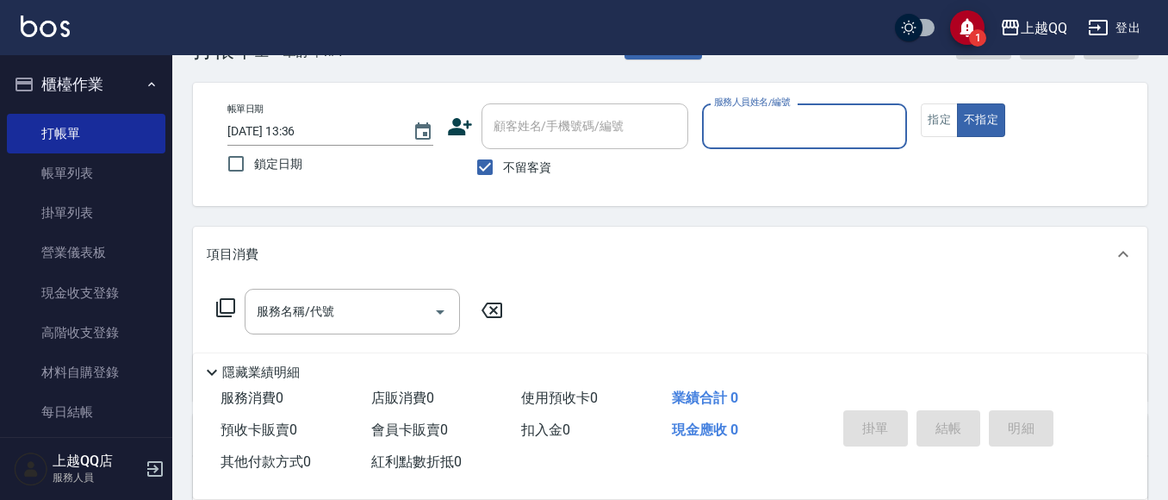
scroll to position [86, 0]
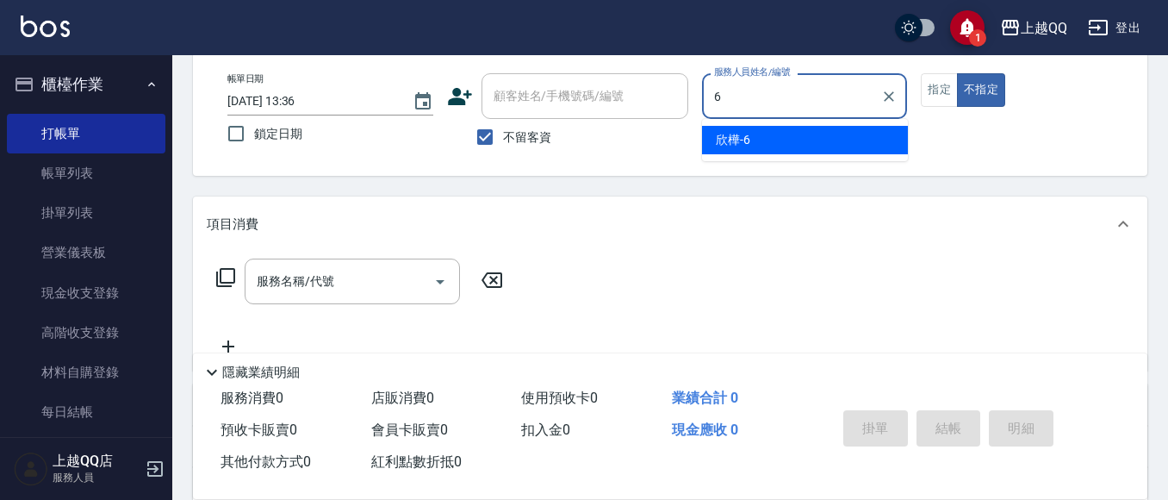
type input "欣樺-6"
type button "false"
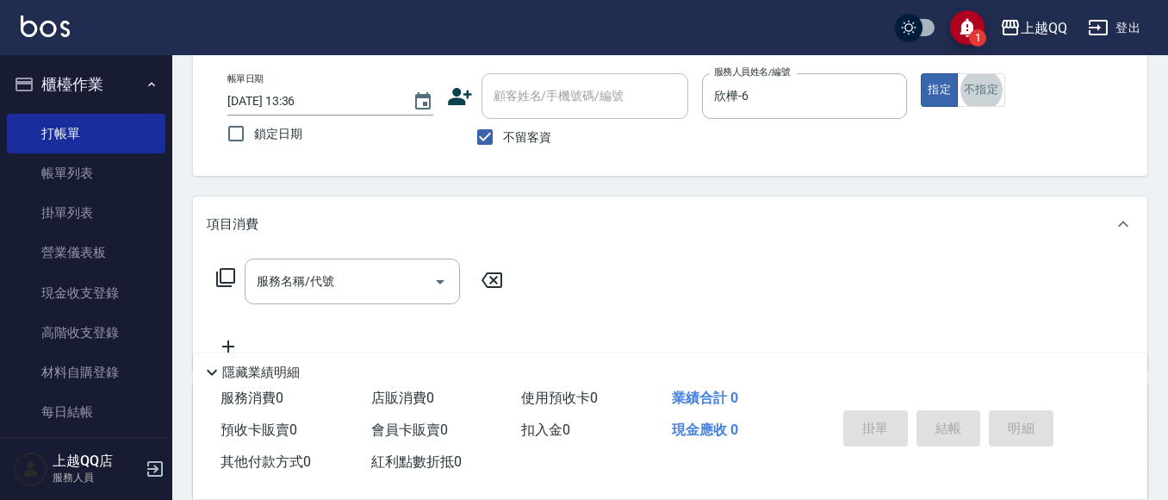
click at [507, 135] on span "不留客資" at bounding box center [527, 137] width 48 height 18
click at [503, 135] on input "不留客資" at bounding box center [485, 137] width 36 height 36
checkbox input "false"
drag, startPoint x: 518, startPoint y: 90, endPoint x: 529, endPoint y: 84, distance: 12.3
click at [519, 90] on div "顧客姓名/手機號碼/編號 顧客姓名/手機號碼/編號" at bounding box center [585, 96] width 207 height 46
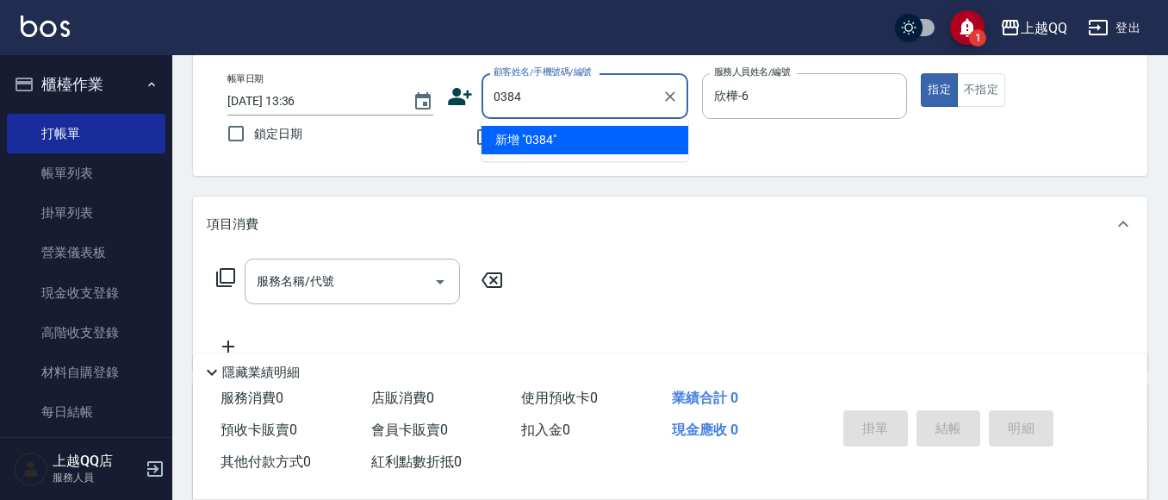
type input "0384"
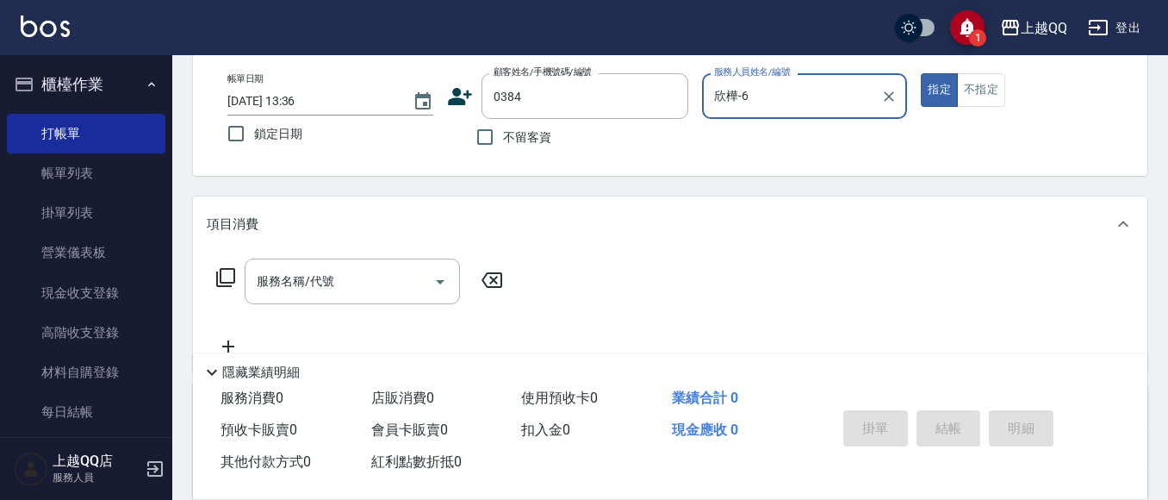
click at [921, 73] on button "指定" at bounding box center [939, 90] width 37 height 34
type button "true"
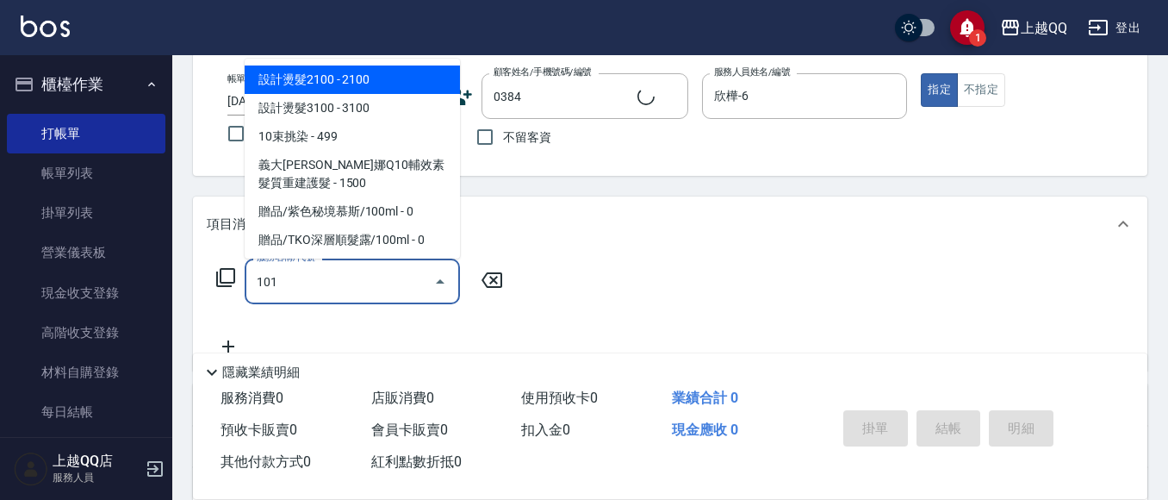
type input "1014"
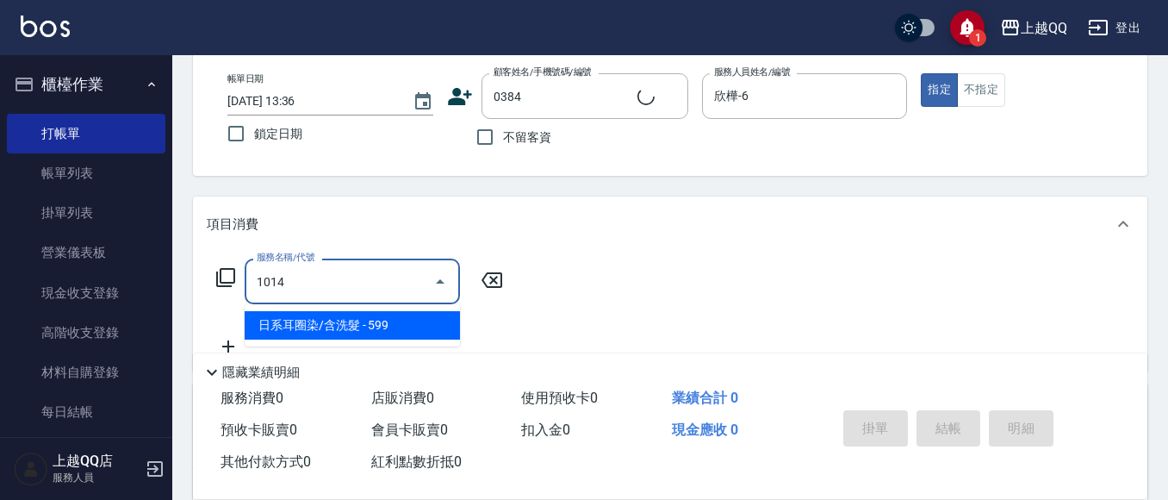
type input "[PERSON_NAME]/0918523952/0384"
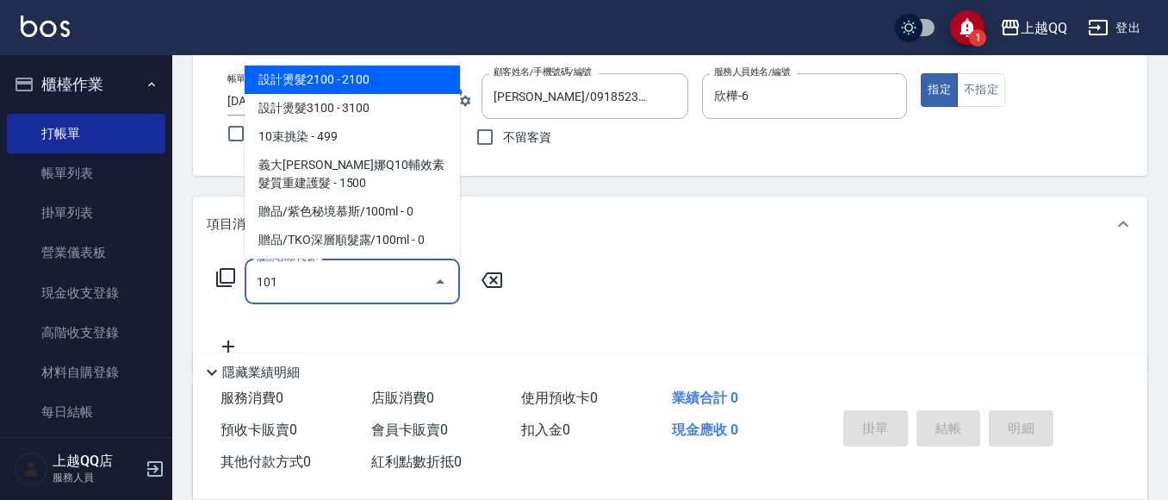
type input "洗髮(101)"
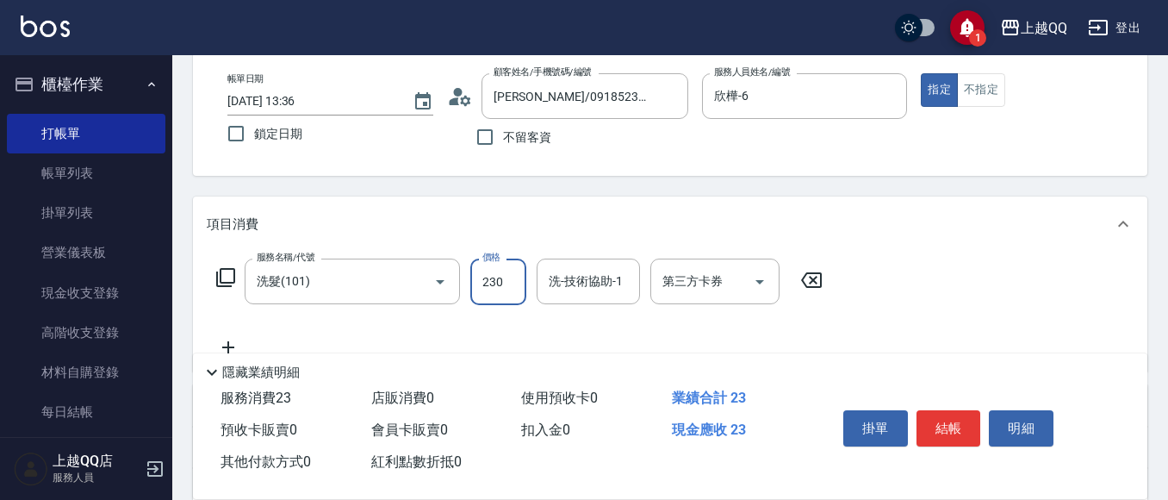
type input "230"
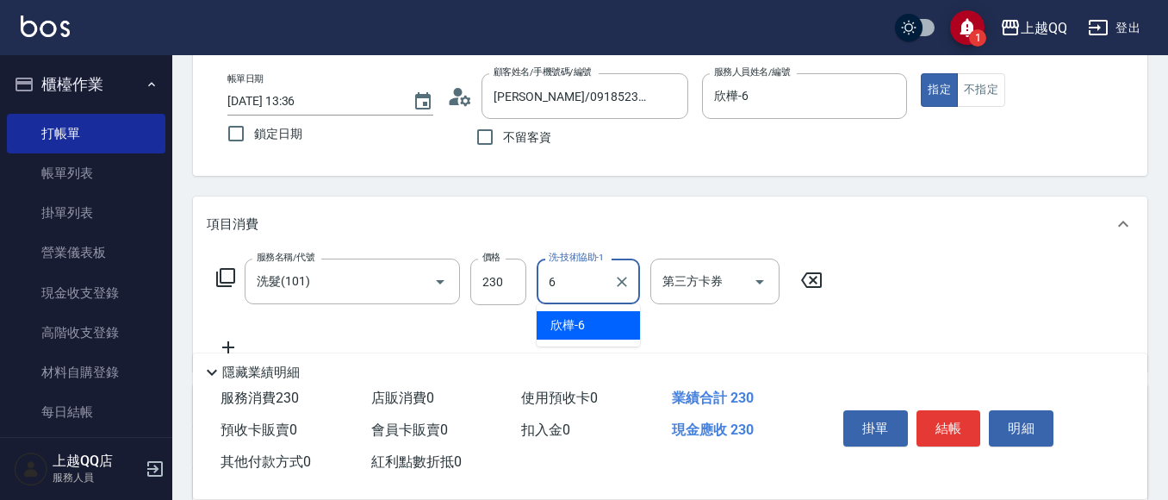
type input "欣樺-6"
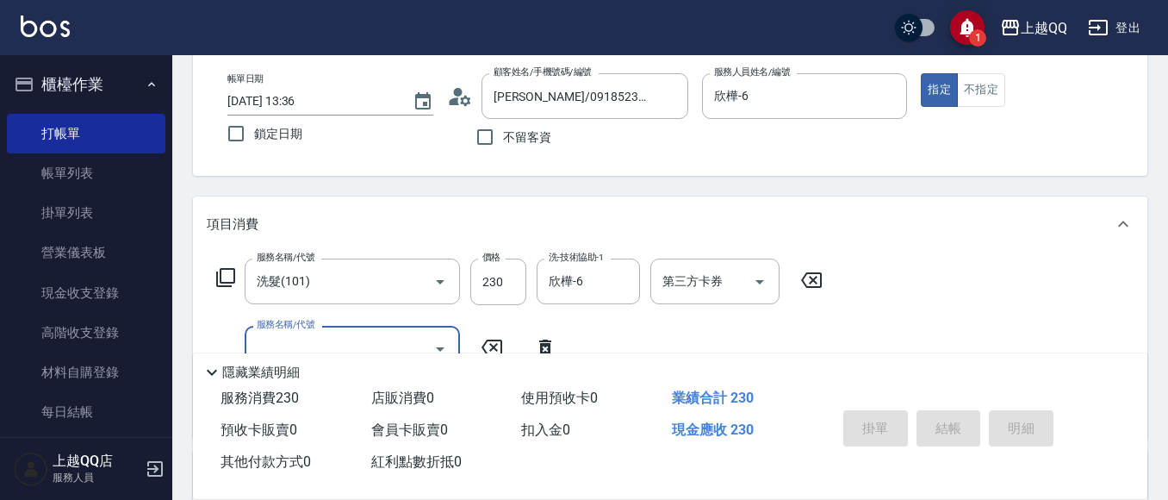
type input "[DATE] 13:52"
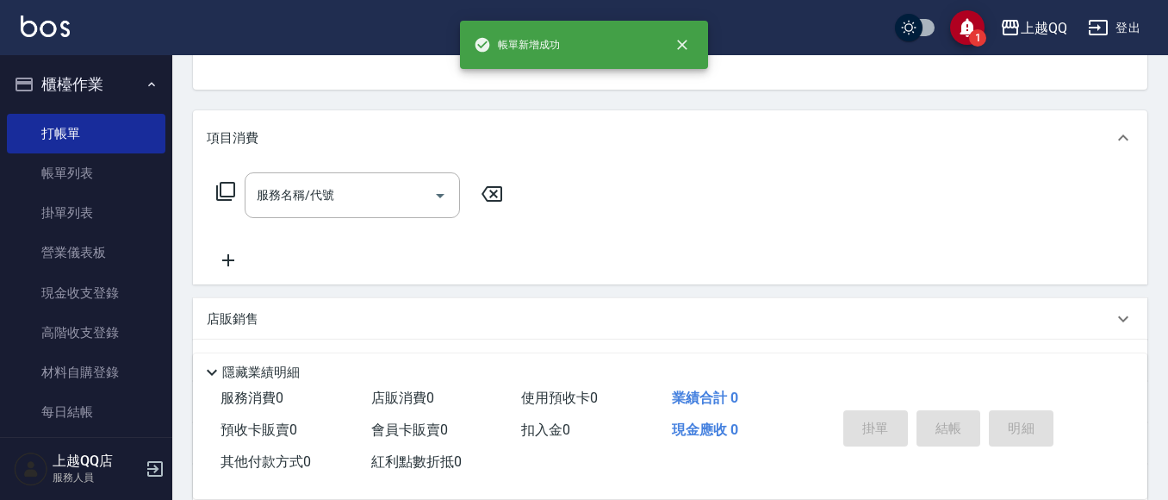
type input "[PERSON_NAME]/0970777107/2887"
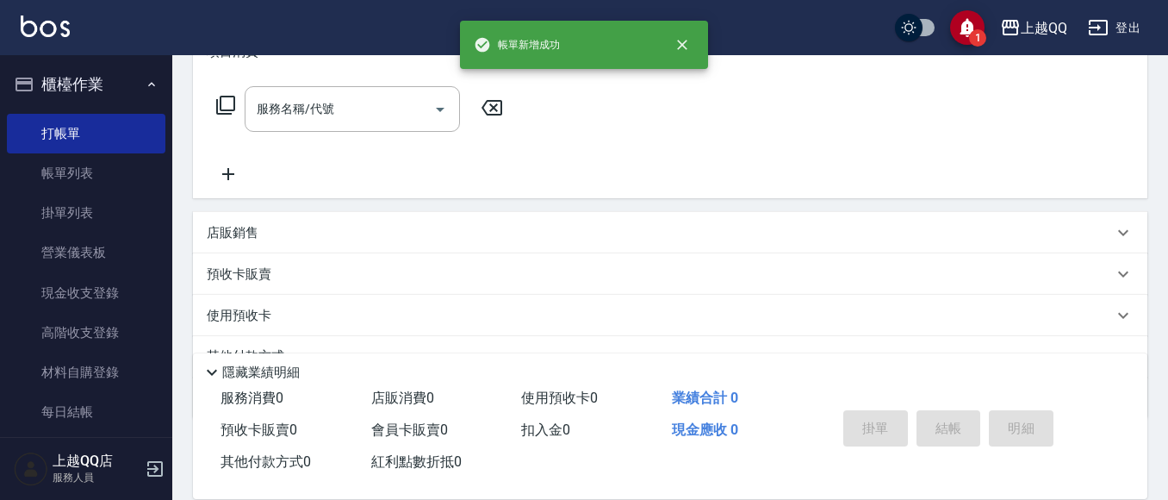
type input "欣樺-6"
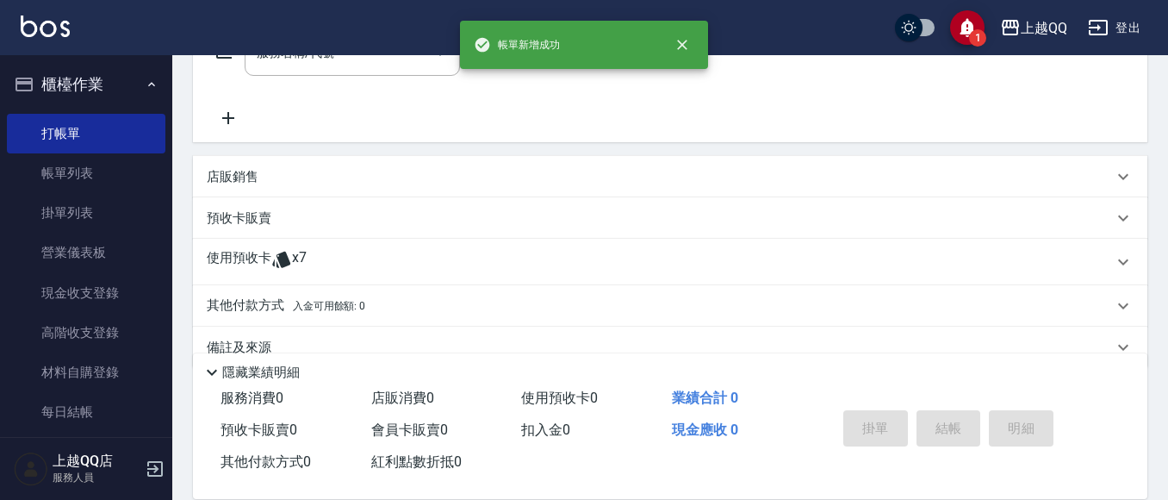
scroll to position [345, 0]
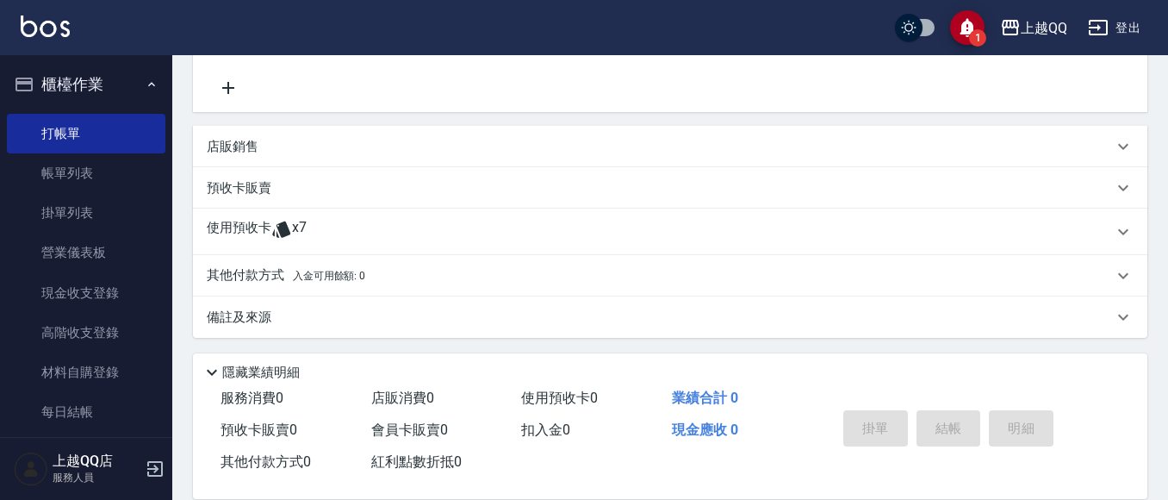
click at [298, 235] on span "x7" at bounding box center [299, 232] width 15 height 26
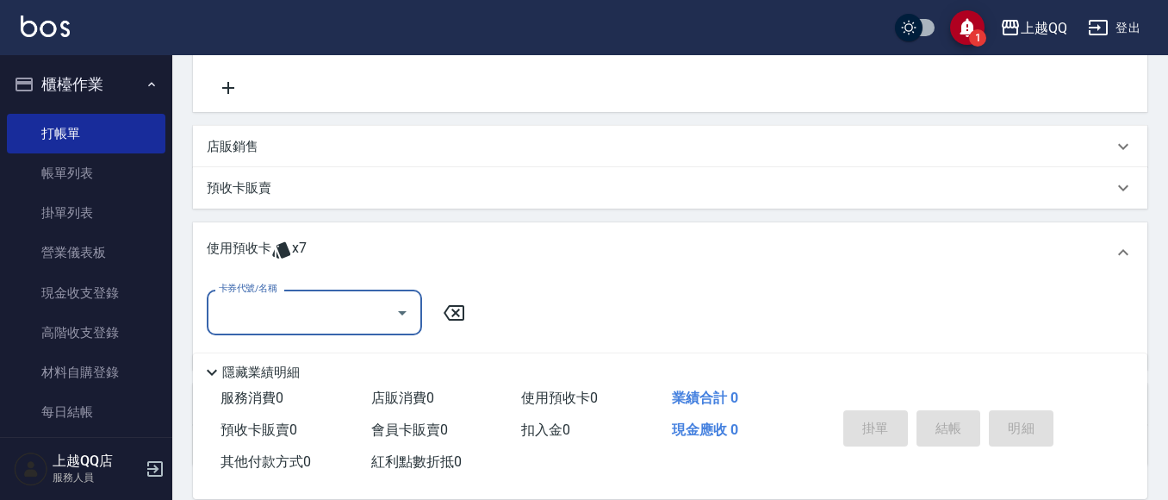
scroll to position [0, 0]
click at [308, 298] on input "卡券代號/名稱" at bounding box center [302, 312] width 174 height 30
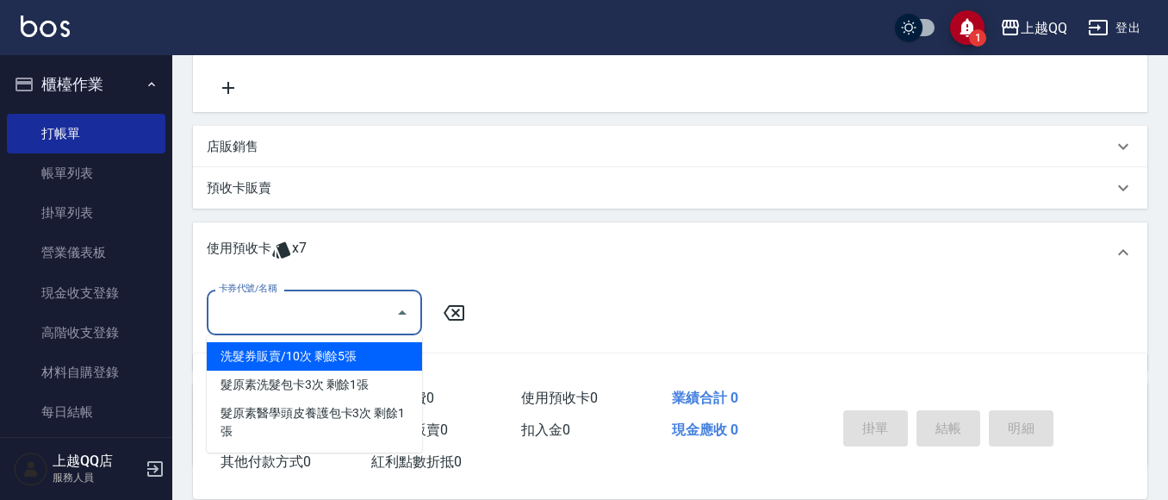
click at [353, 356] on div "洗髮券販賣/10次 剩餘5張" at bounding box center [314, 356] width 215 height 28
type input "洗髮券販賣/10次"
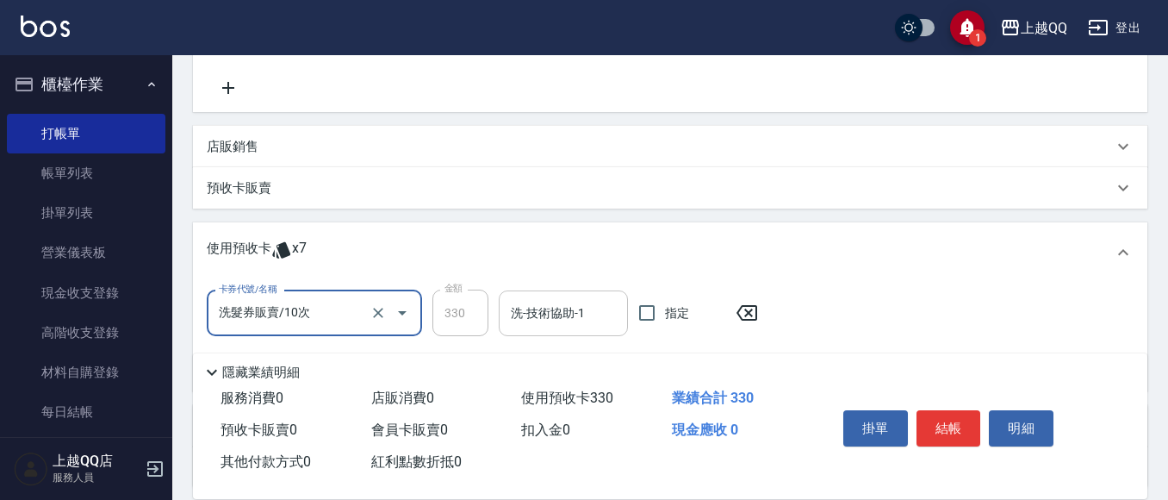
click at [549, 307] on input "洗-技術協助-1" at bounding box center [564, 313] width 114 height 30
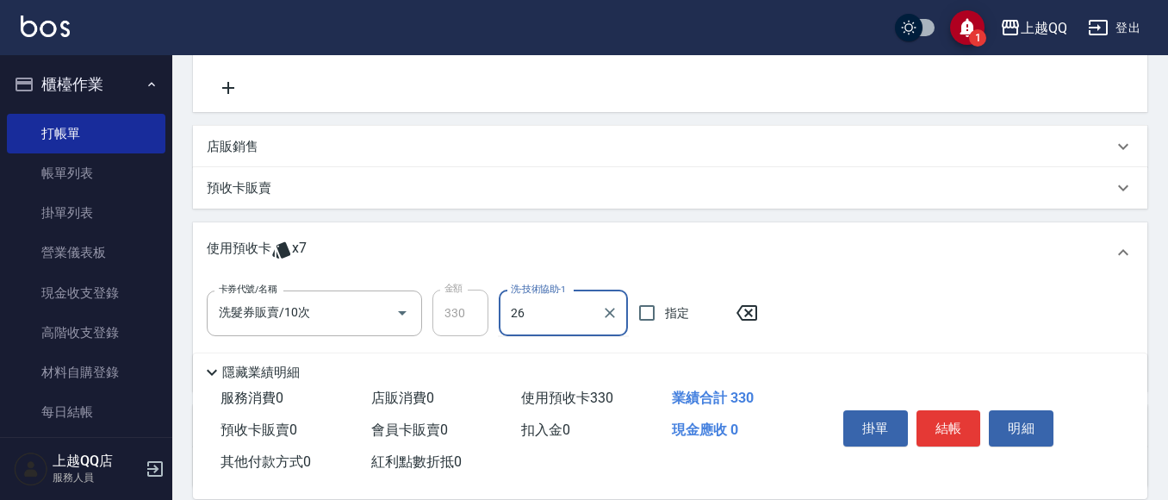
type input "[PERSON_NAME]-26"
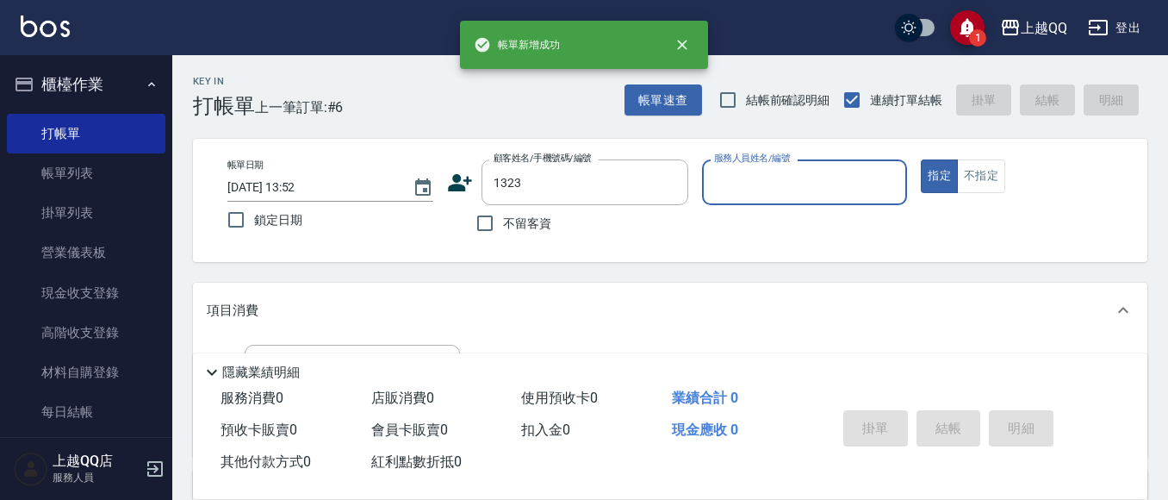
click at [921, 159] on button "指定" at bounding box center [939, 176] width 37 height 34
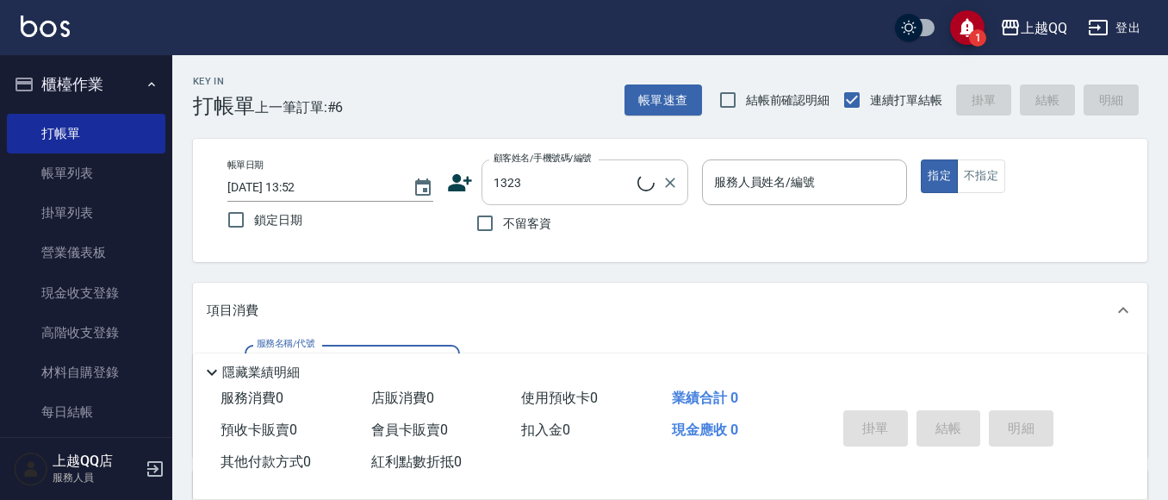
type input "[PERSON_NAME]/0932211459/1323"
type input "欣樺-6"
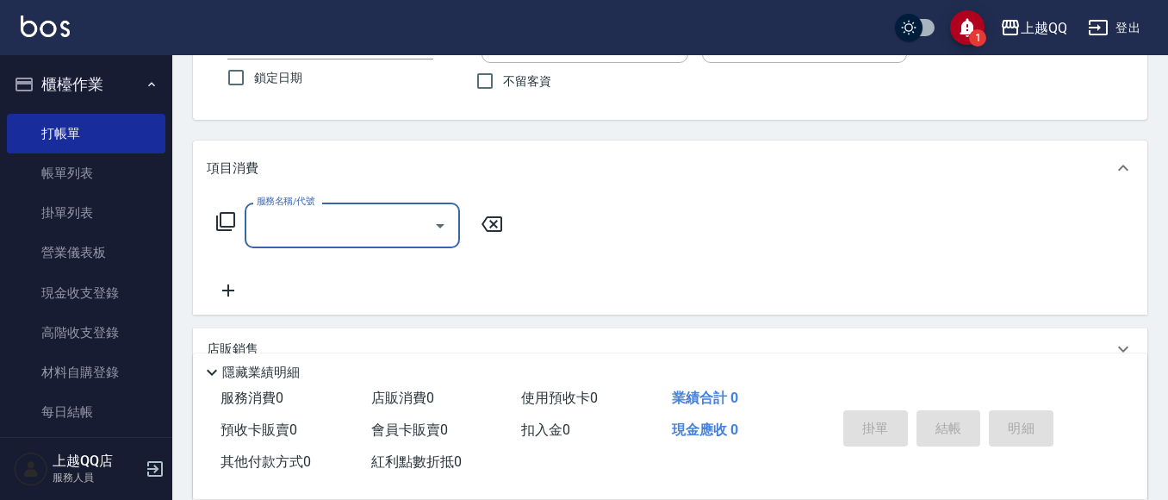
scroll to position [172, 0]
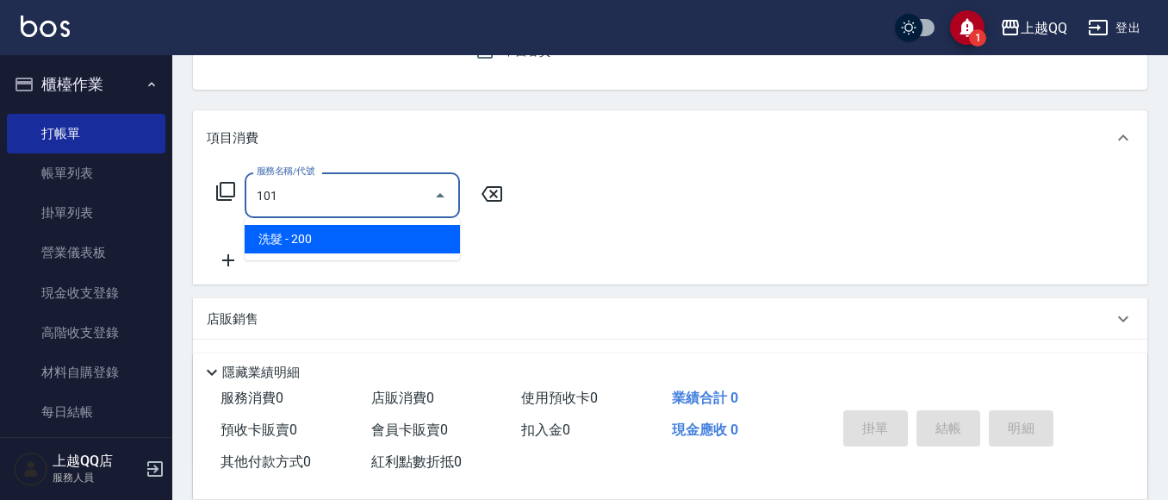
type input "洗髮(101)"
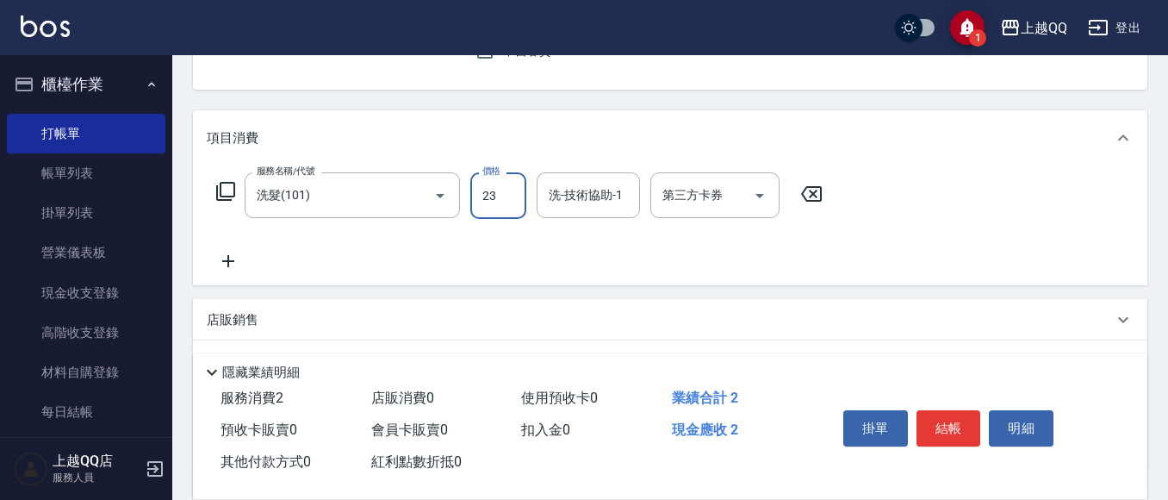
type input "230"
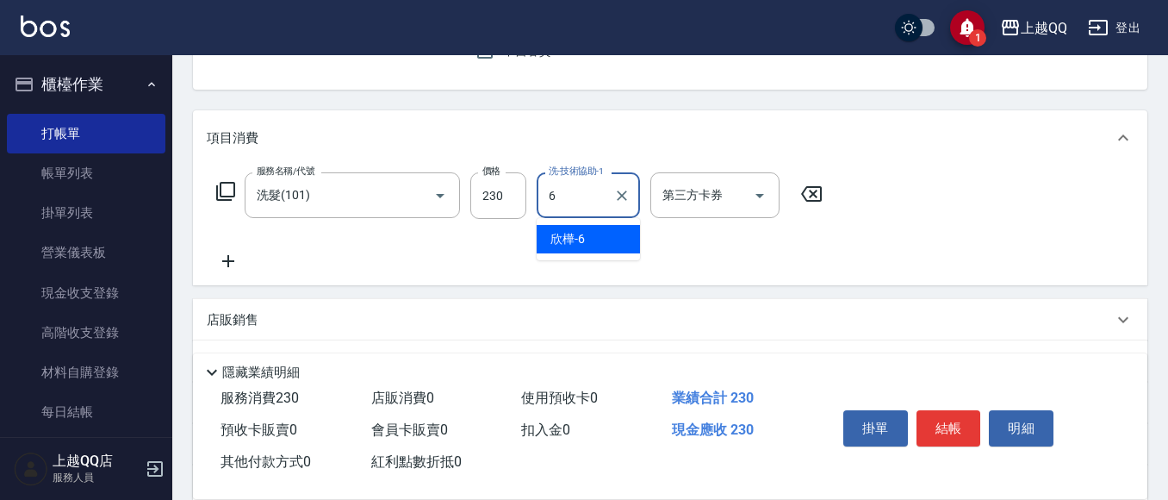
type input "欣樺-6"
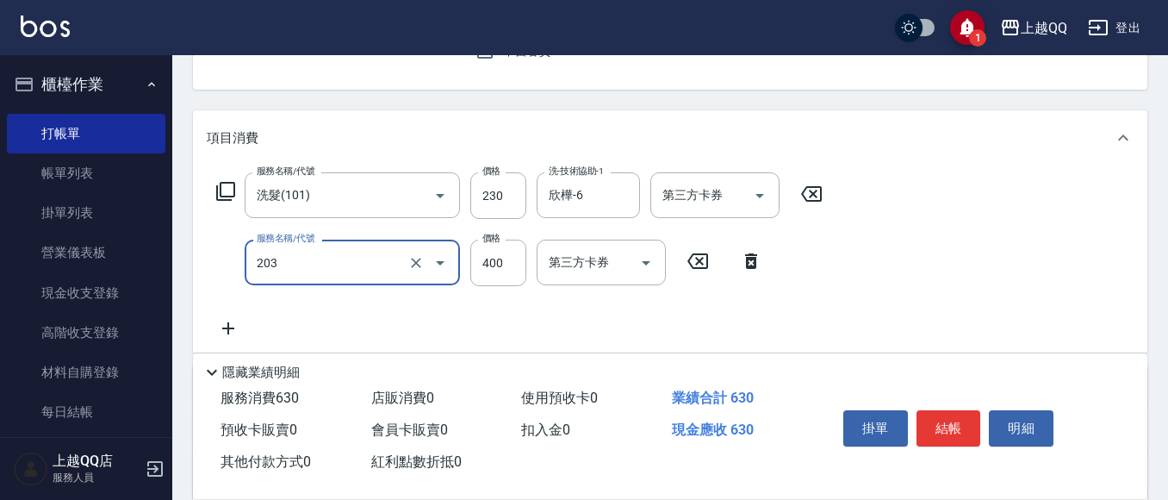
type input "指定單剪(203)"
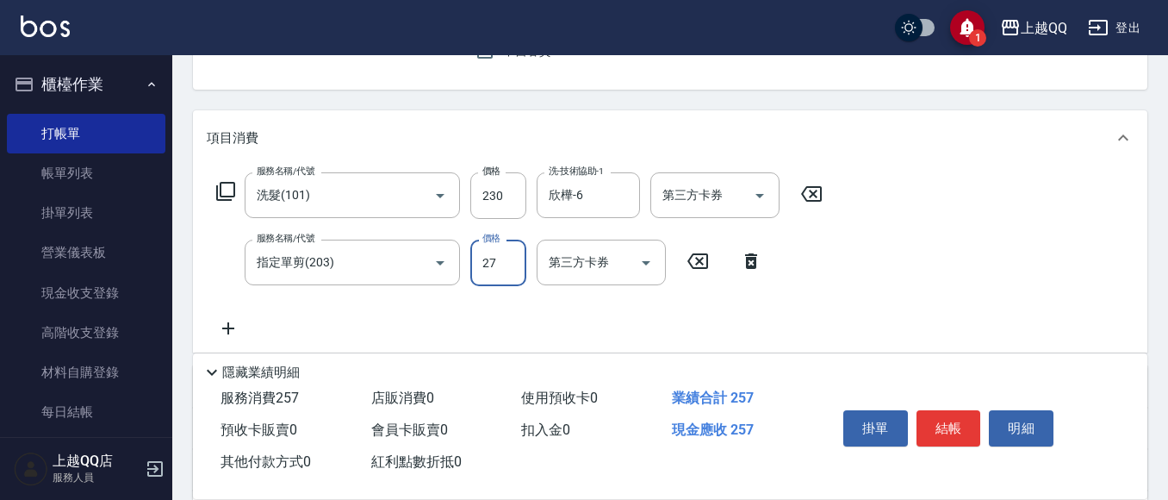
type input "270"
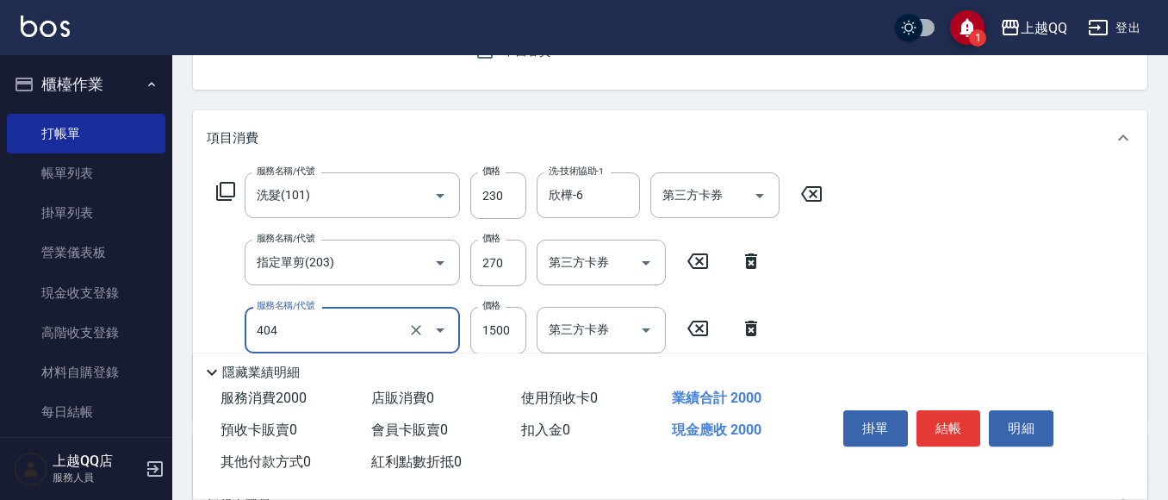
type input "設計染髮(404)"
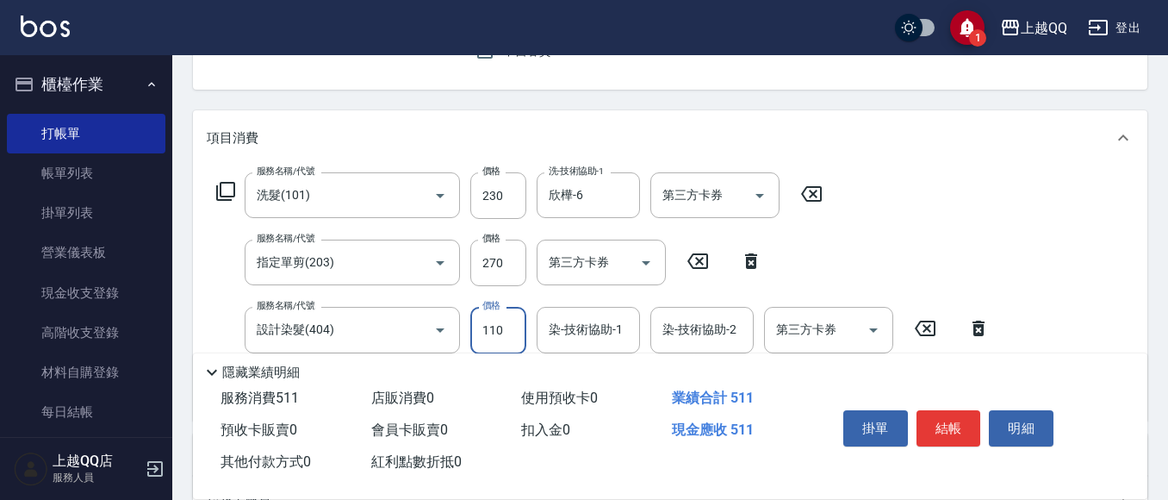
type input "1100"
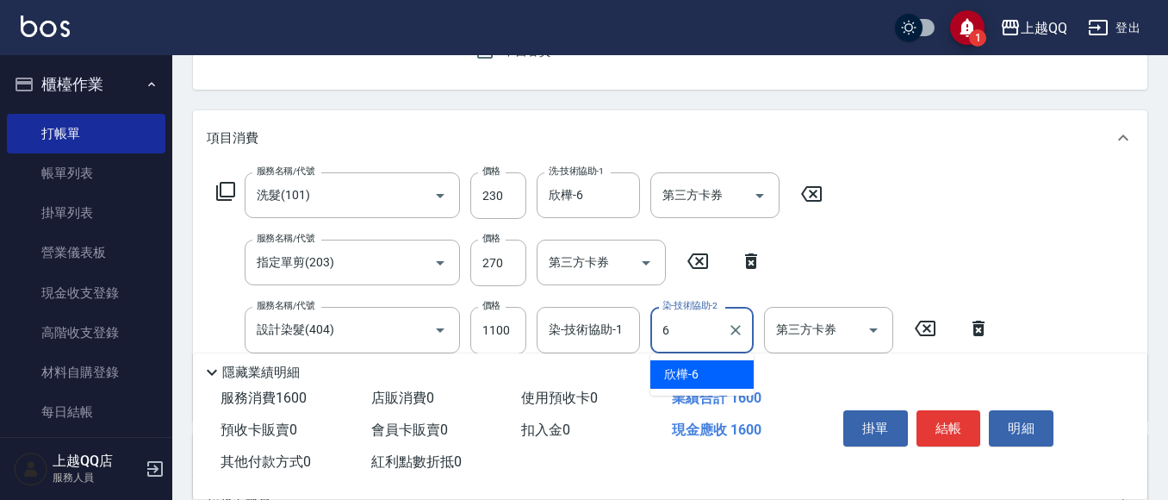
type input "欣樺-6"
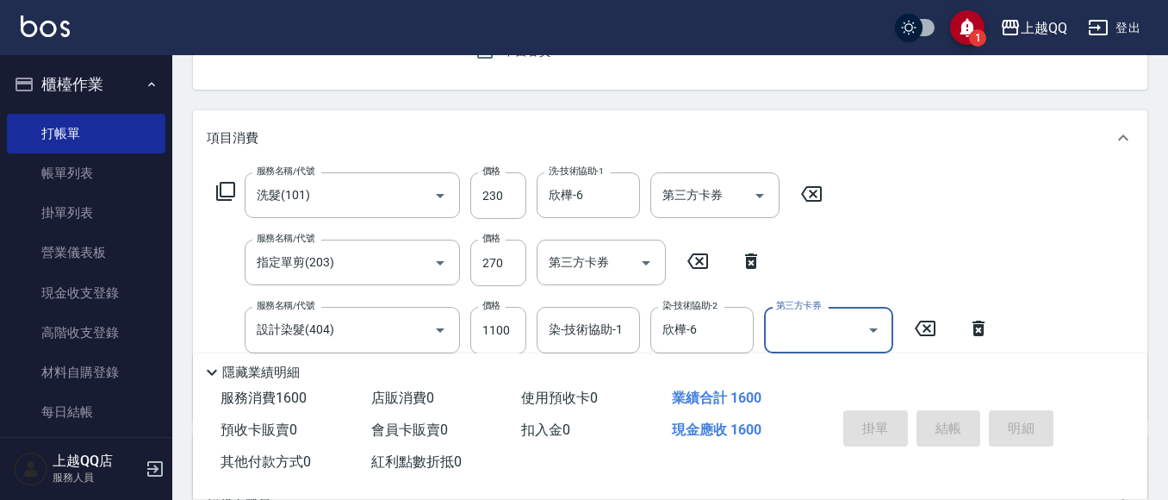
type input "[DATE] 13:53"
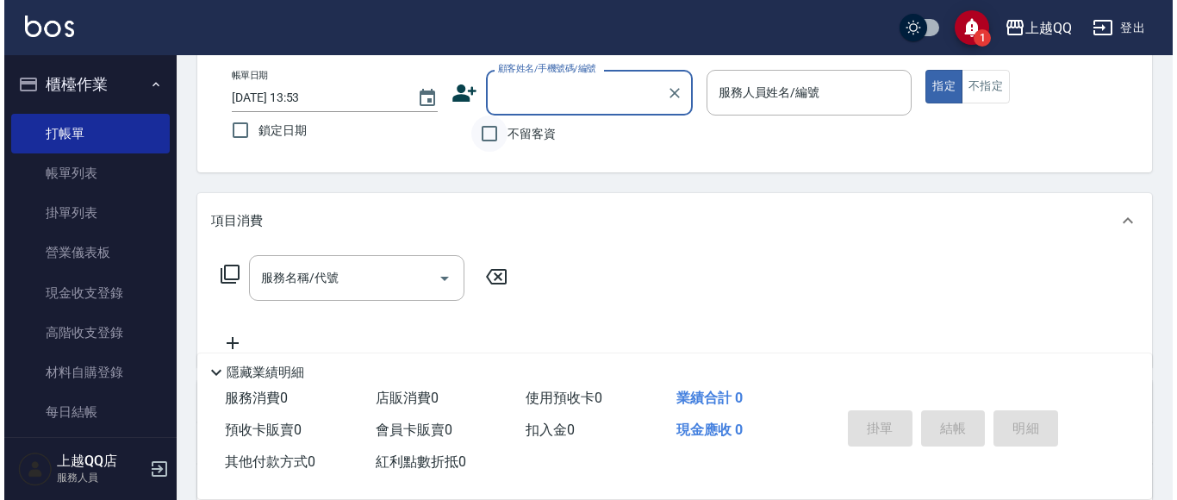
scroll to position [0, 0]
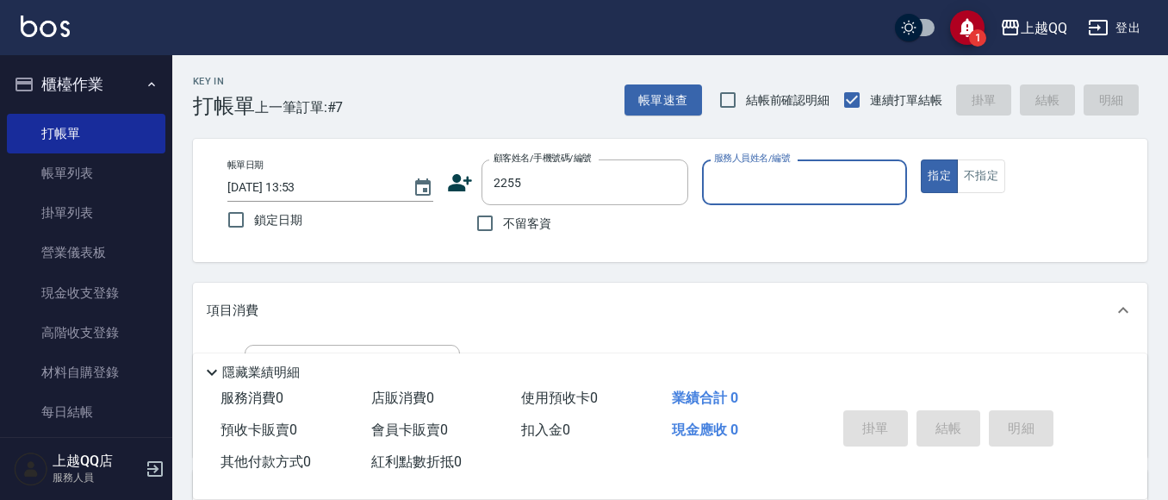
type input "[PERSON_NAME]/0983169898/2255"
type input "欣樺-6"
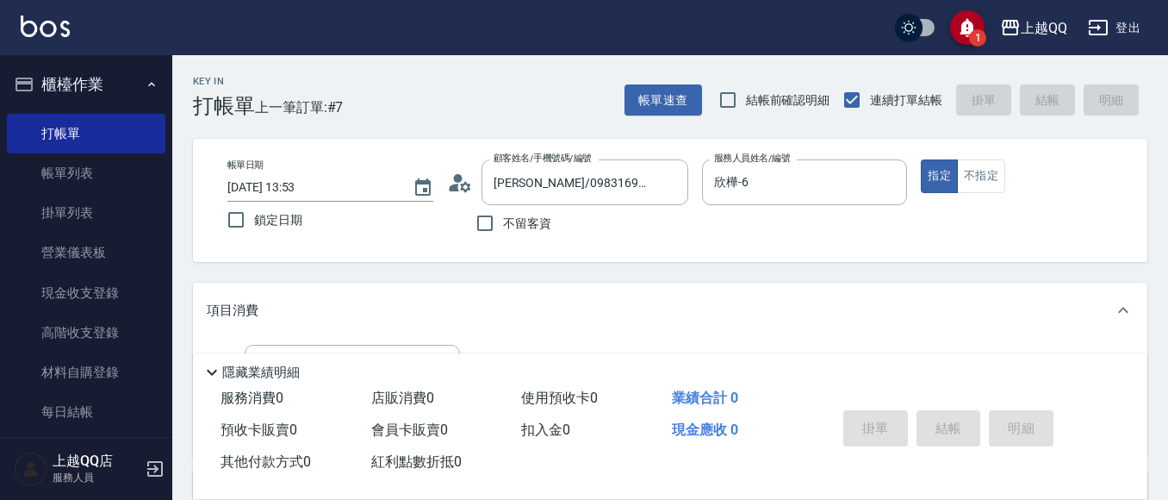
click at [457, 180] on circle at bounding box center [457, 178] width 9 height 9
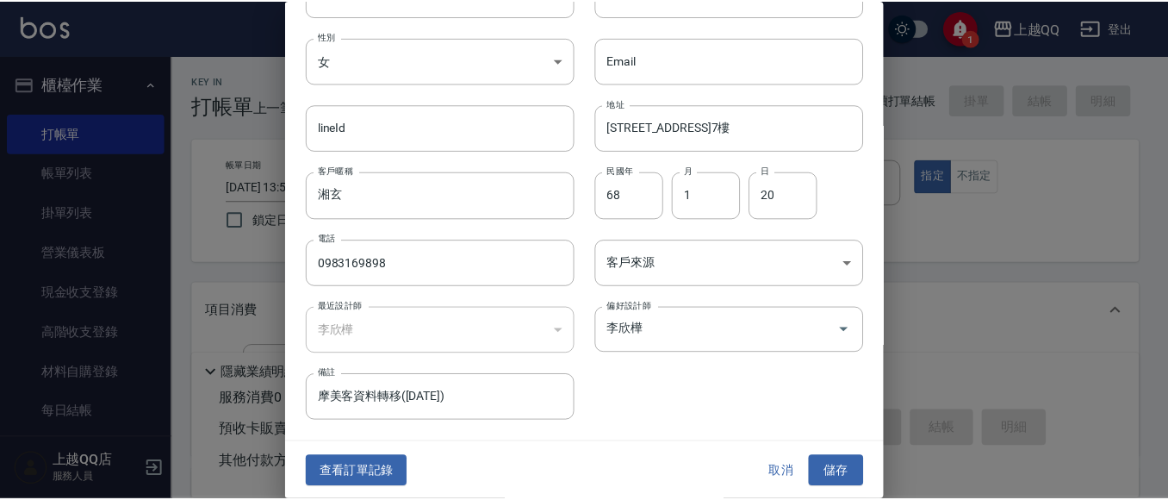
scroll to position [97, 0]
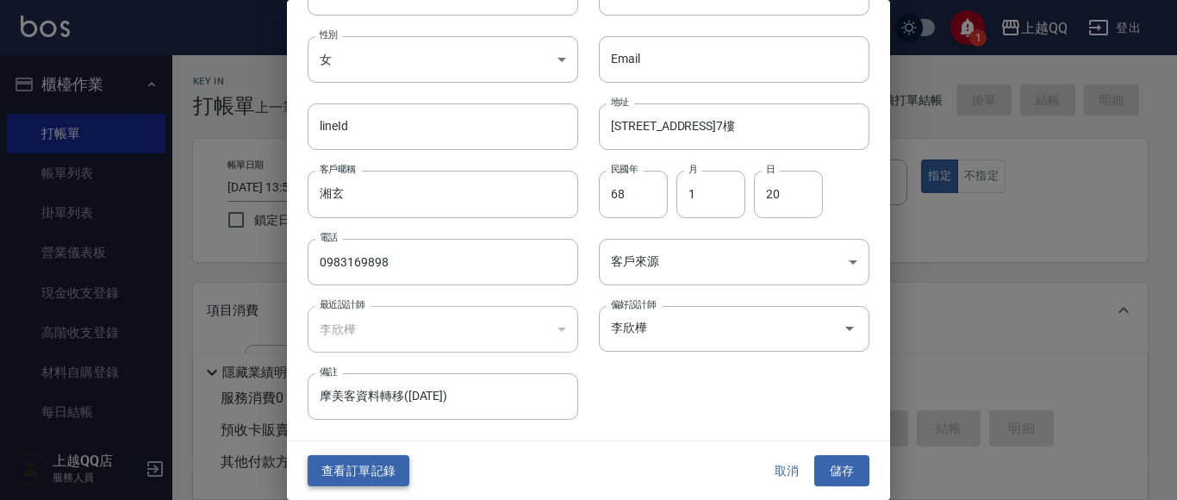
click at [370, 471] on button "查看訂單記錄" at bounding box center [359, 471] width 102 height 32
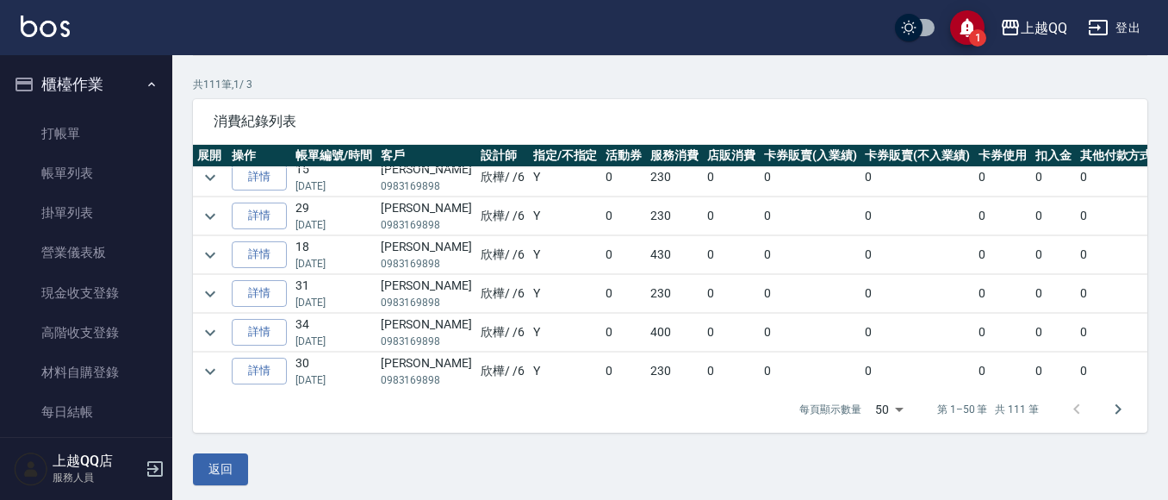
scroll to position [117, 0]
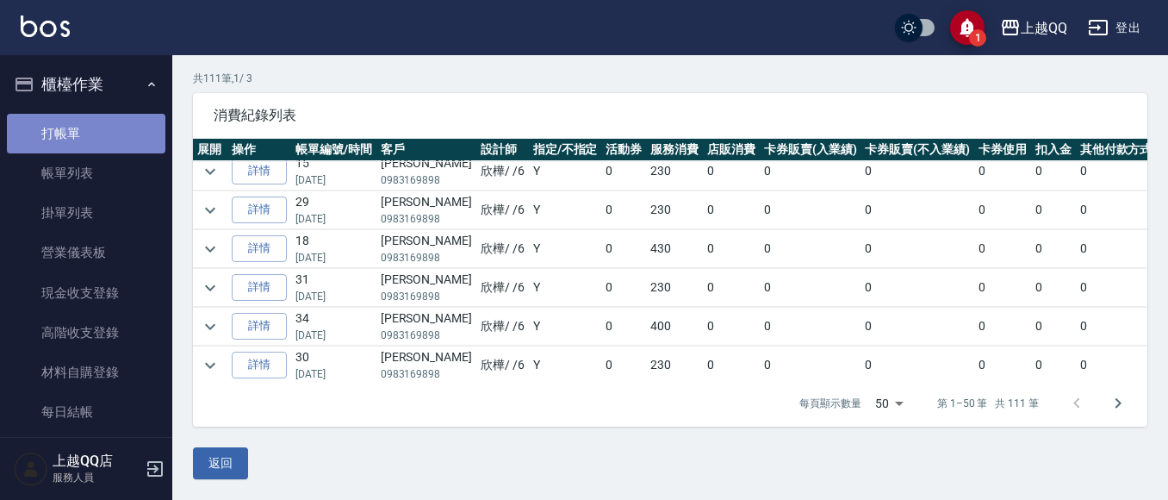
click at [91, 140] on link "打帳單" at bounding box center [86, 134] width 159 height 40
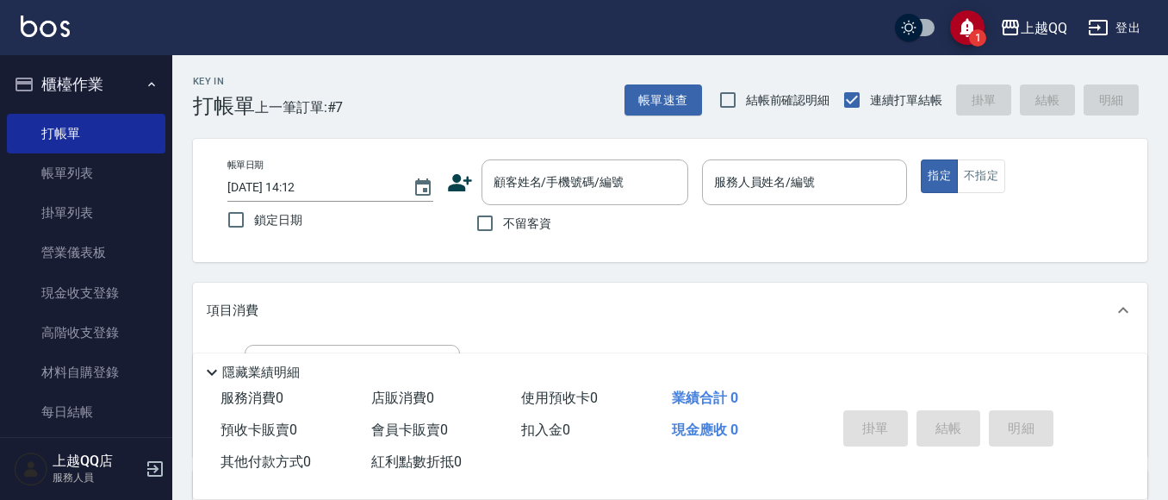
click at [578, 178] on label "顧客姓名/手機號碼/編號" at bounding box center [559, 181] width 130 height 17
click at [578, 178] on input "顧客姓名/手機號碼/編號" at bounding box center [571, 182] width 165 height 30
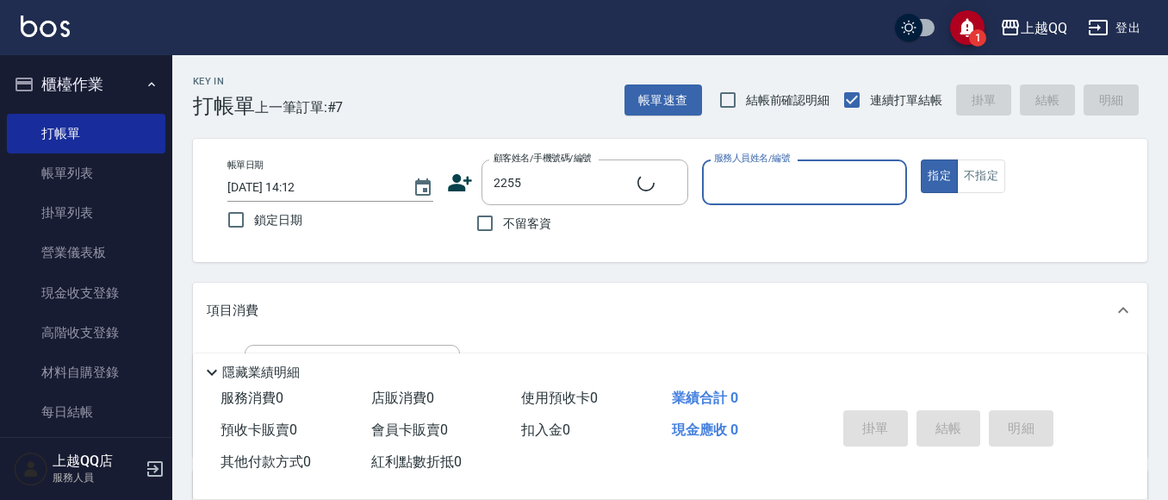
type input "[PERSON_NAME]/0983169898/2255"
type input "欣樺-6"
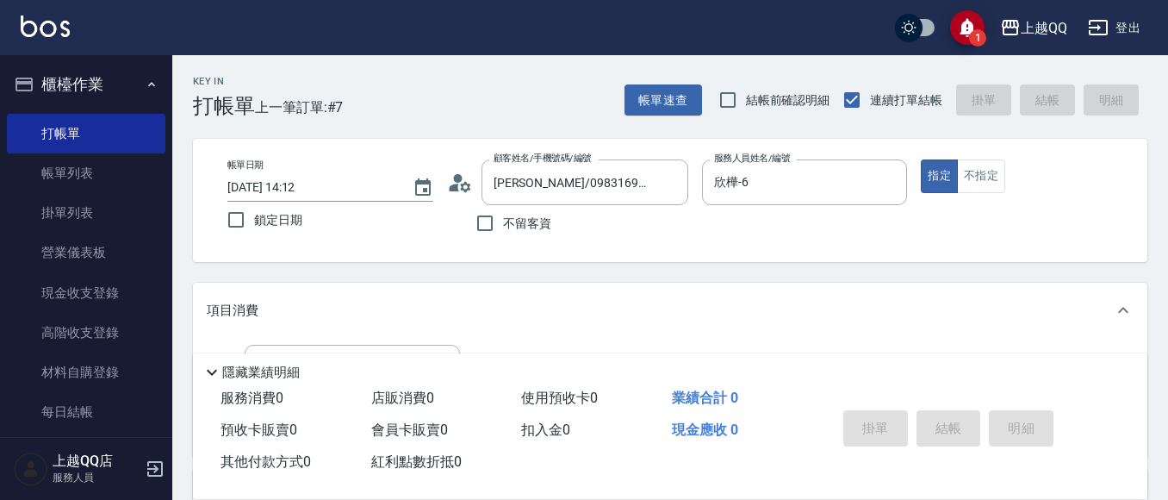
click at [446, 184] on div "帳單日期 [DATE] 14:12 鎖定日期 顧客姓名/手機號碼/編號 [PERSON_NAME]/0983169898/2255 顧客姓名/手機號碼/編號 …" at bounding box center [670, 200] width 913 height 82
click at [455, 183] on icon at bounding box center [460, 183] width 26 height 26
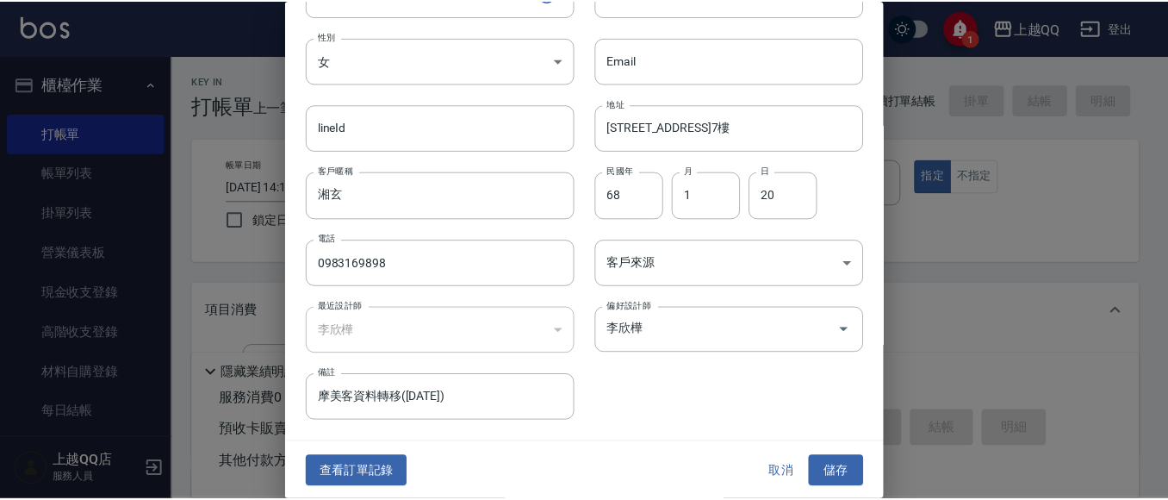
scroll to position [97, 0]
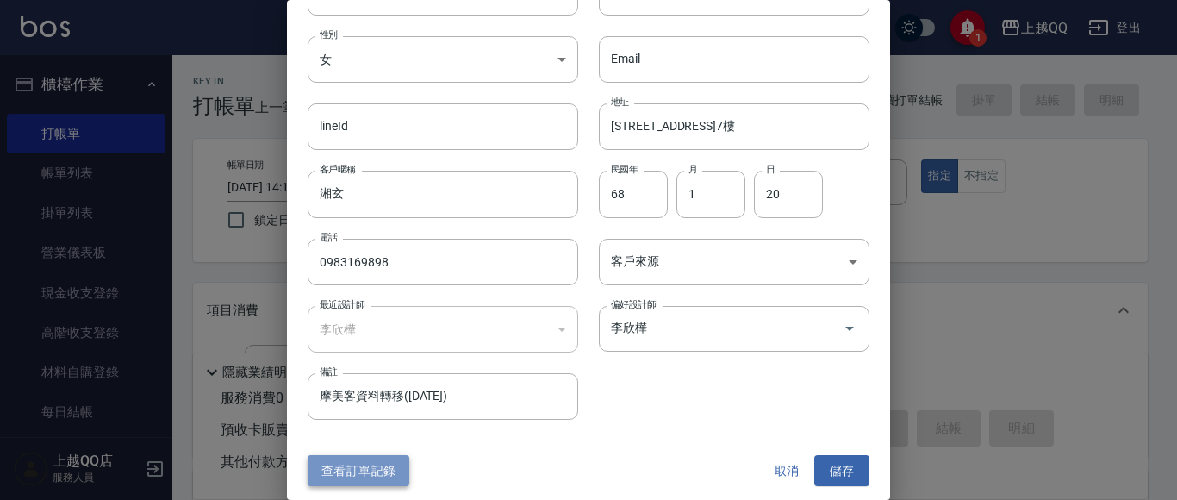
click at [329, 470] on button "查看訂單記錄" at bounding box center [359, 471] width 102 height 32
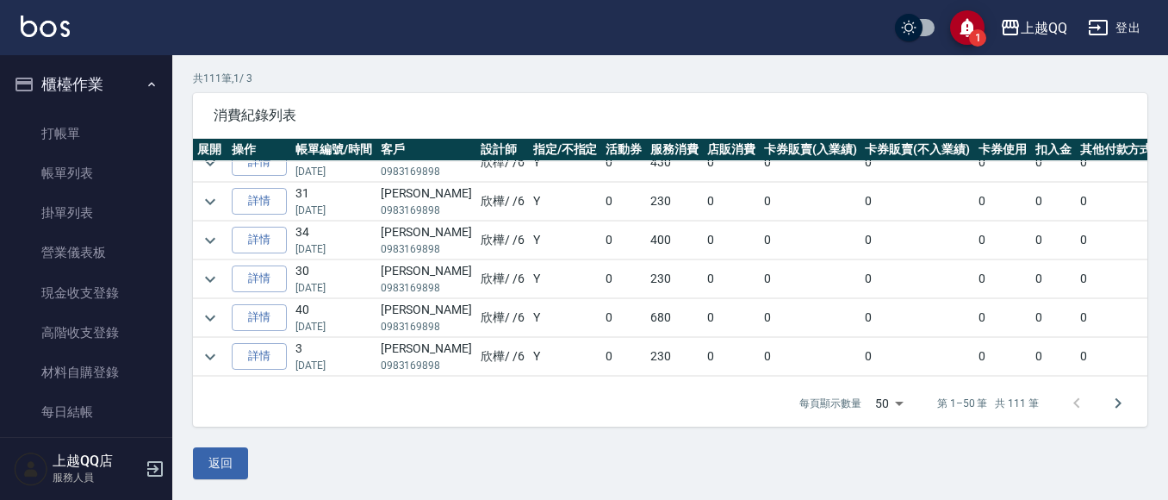
scroll to position [345, 0]
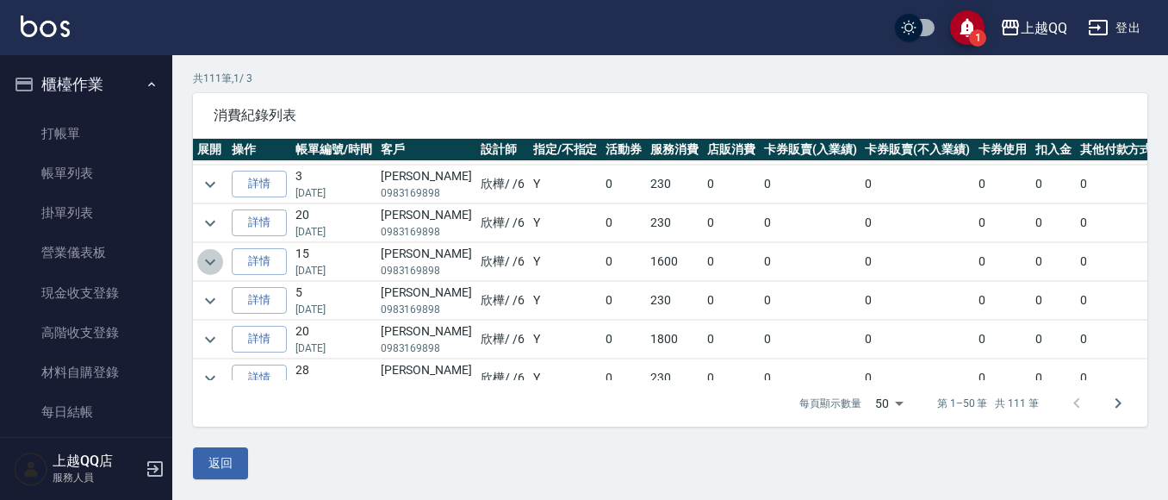
click at [220, 260] on icon "expand row" at bounding box center [210, 262] width 21 height 21
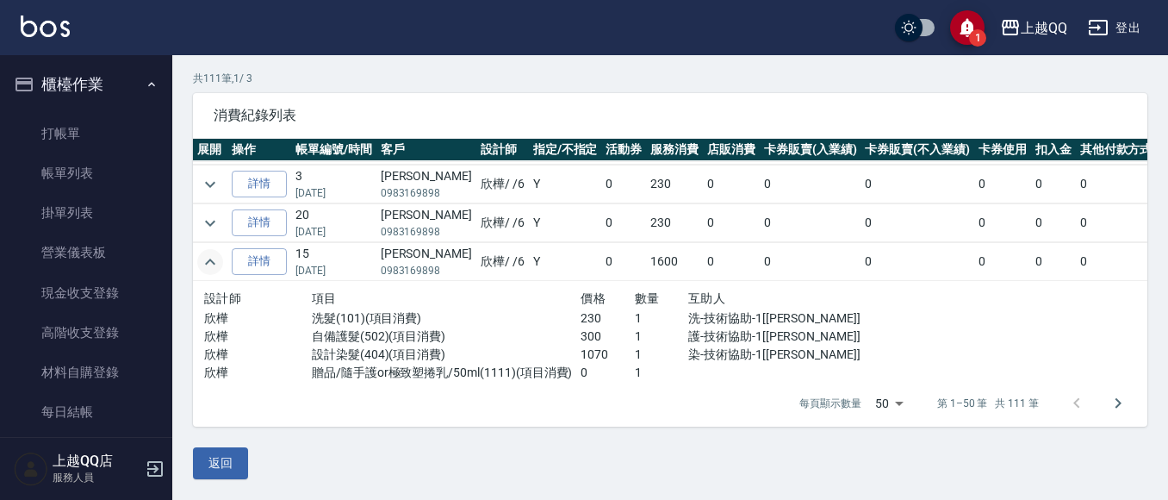
scroll to position [431, 0]
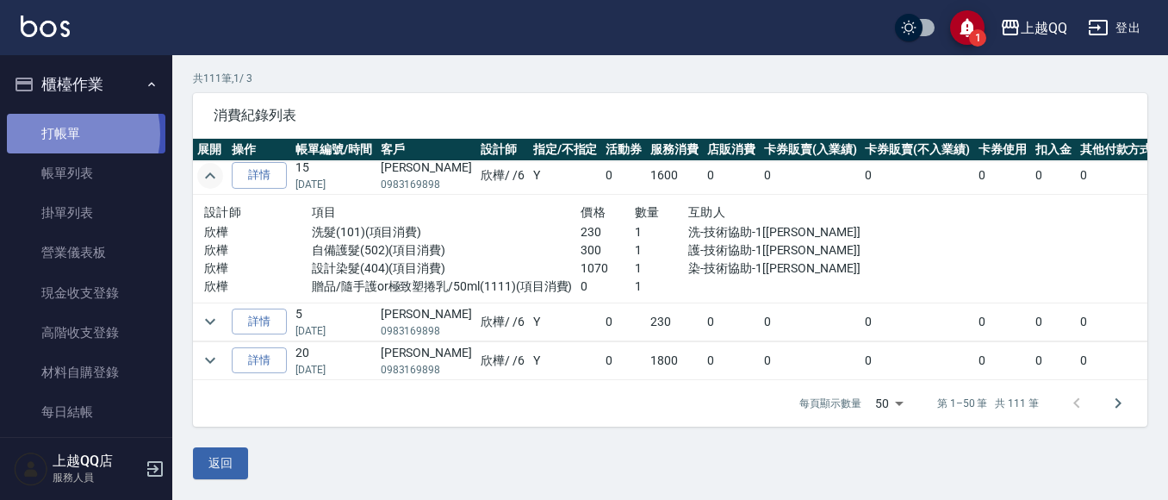
click at [59, 134] on link "打帳單" at bounding box center [86, 134] width 159 height 40
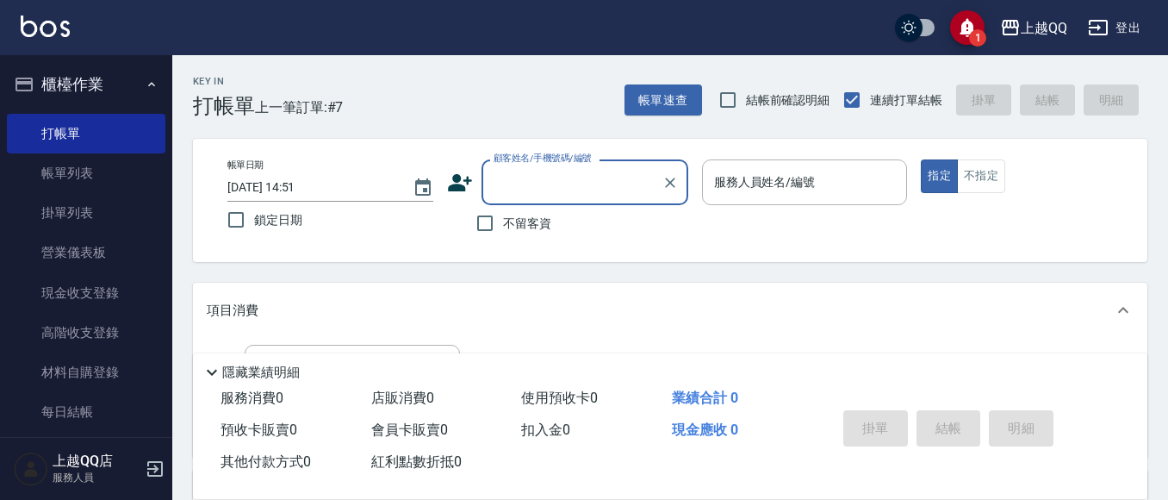
drag, startPoint x: 41, startPoint y: 172, endPoint x: 455, endPoint y: 262, distance: 423.2
click at [42, 172] on link "帳單列表" at bounding box center [86, 173] width 159 height 40
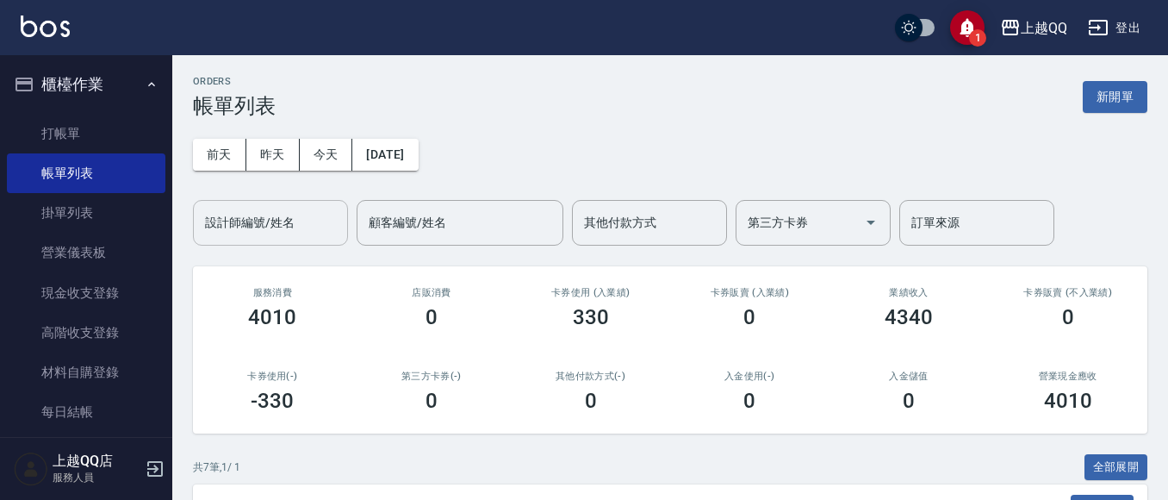
click at [307, 223] on input "設計師編號/姓名" at bounding box center [271, 223] width 140 height 30
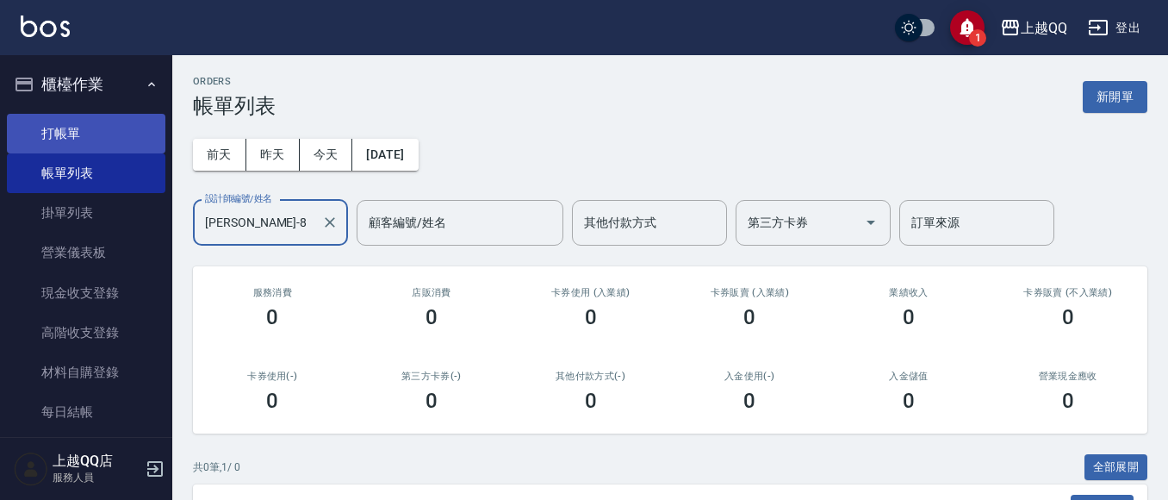
type input "[PERSON_NAME]-8"
click at [51, 136] on link "打帳單" at bounding box center [86, 134] width 159 height 40
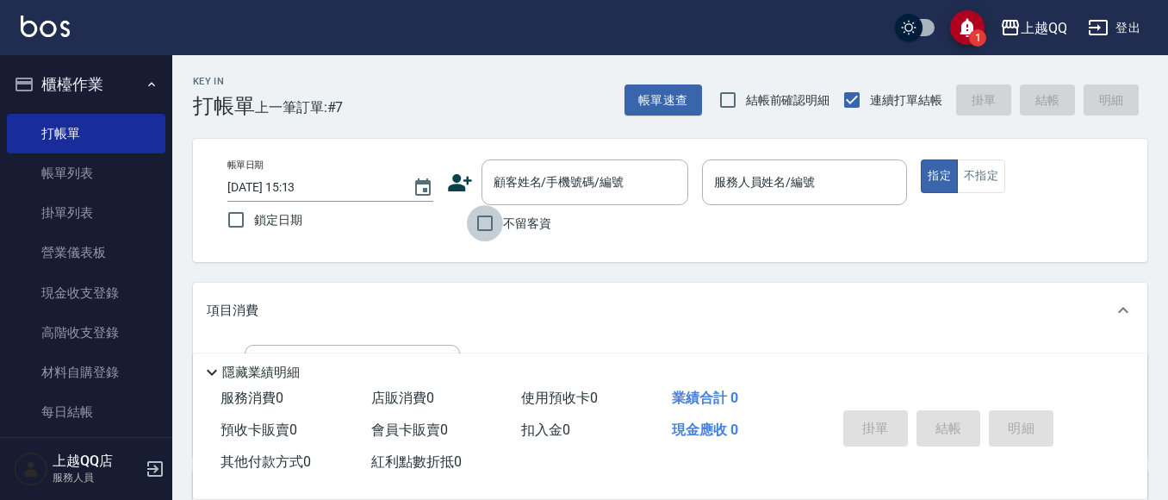
click at [487, 217] on input "不留客資" at bounding box center [485, 223] width 36 height 36
checkbox input "true"
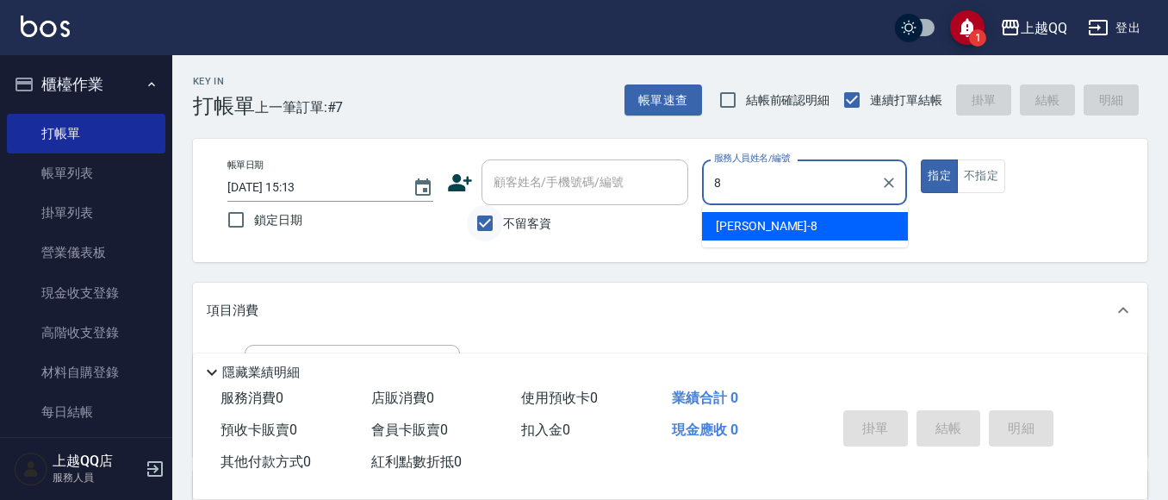
type input "[PERSON_NAME]-8"
type button "true"
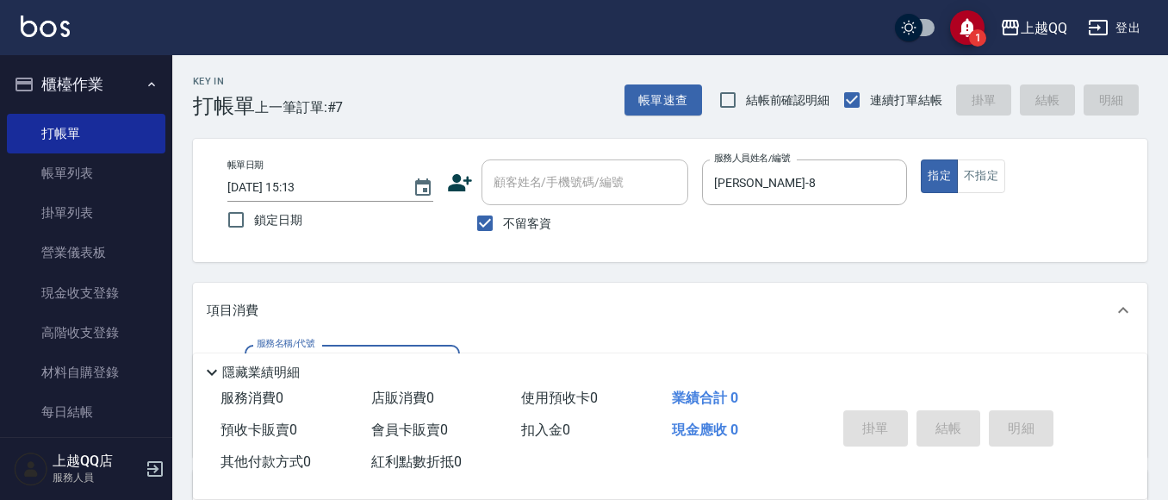
scroll to position [171, 0]
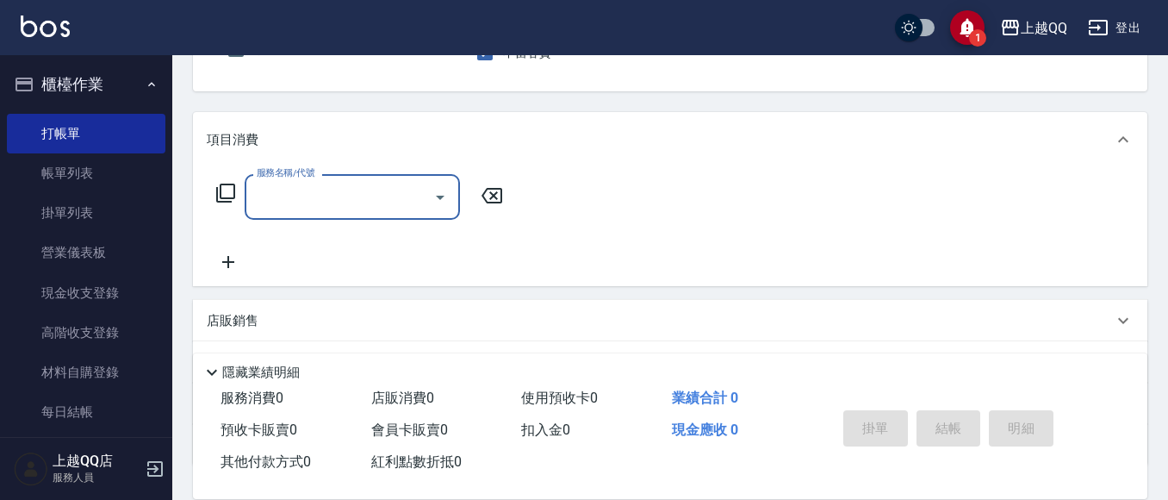
click at [225, 186] on icon at bounding box center [225, 193] width 21 height 21
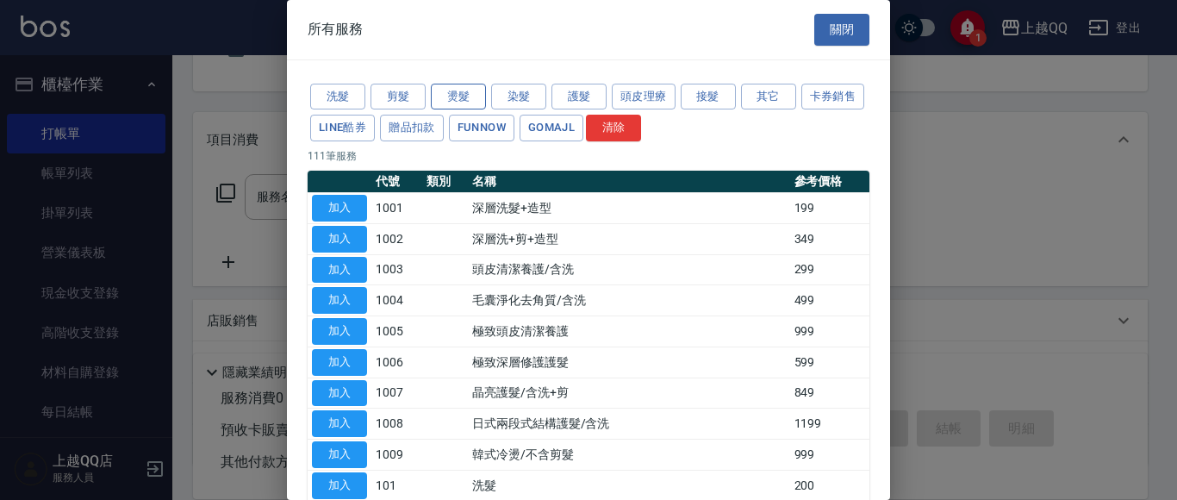
click at [461, 88] on button "燙髮" at bounding box center [458, 97] width 55 height 27
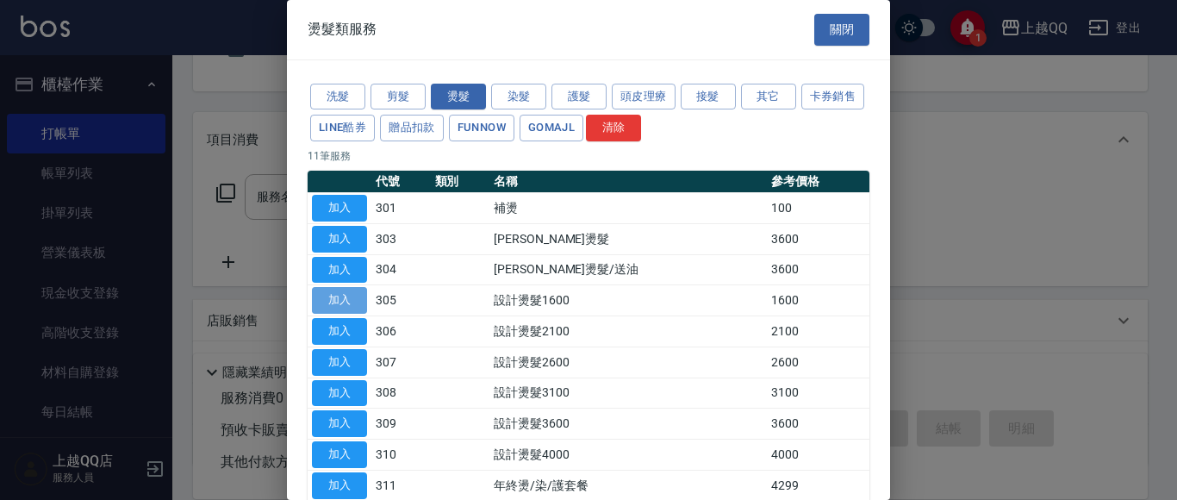
click at [325, 297] on button "加入" at bounding box center [339, 300] width 55 height 27
type input "設計燙髮1600(305)"
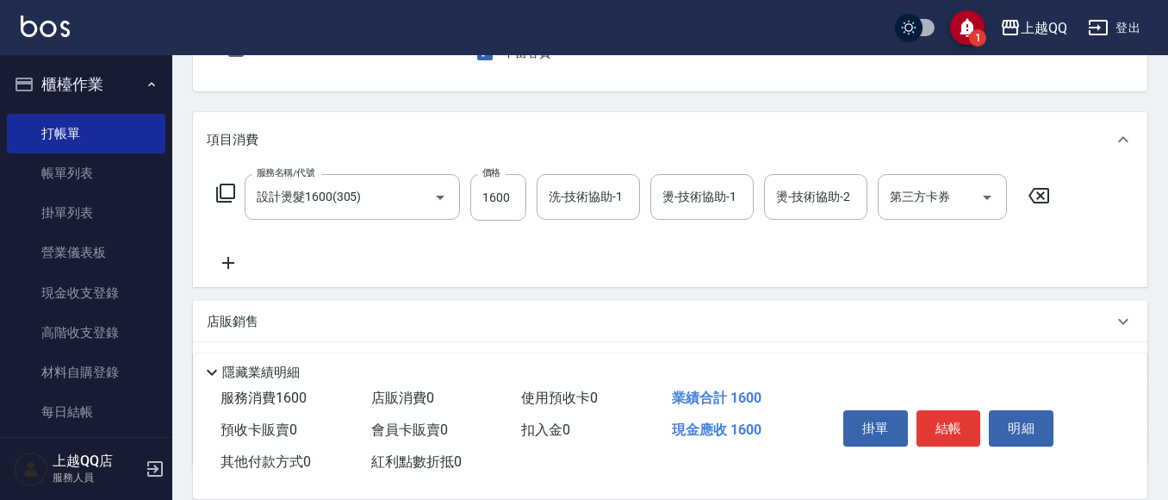
click at [532, 192] on div "服務名稱/代號 設計燙髮1600(305) 服務名稱/代號 價格 1600 價格 洗-技術協助-1 洗-技術協助-1 燙-技術協助-1 燙-技術協助-1 燙-…" at bounding box center [634, 197] width 854 height 47
click at [514, 193] on input "1600" at bounding box center [498, 197] width 56 height 47
type input "1299"
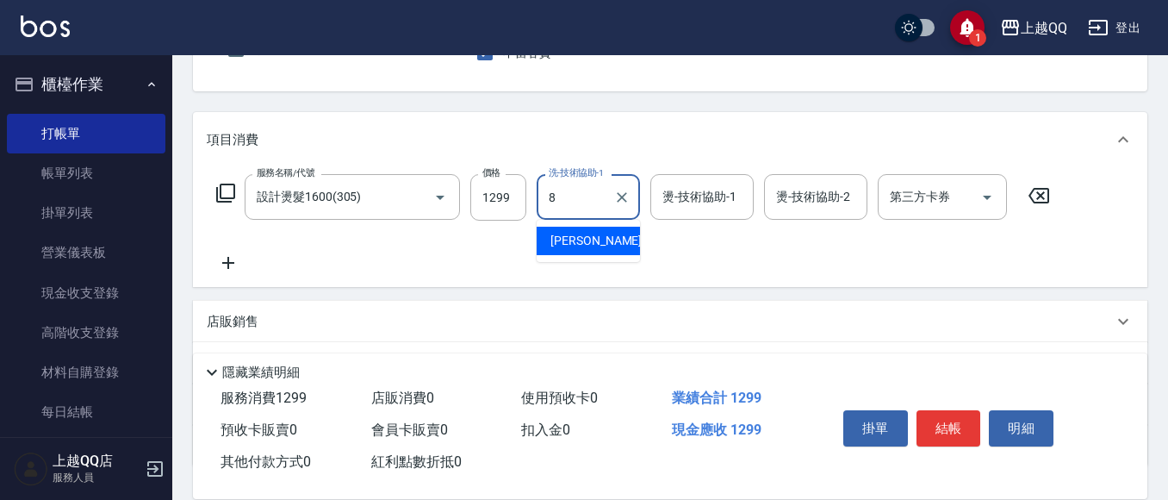
click at [574, 238] on span "[PERSON_NAME] -8" at bounding box center [602, 241] width 102 height 18
type input "[PERSON_NAME]-8"
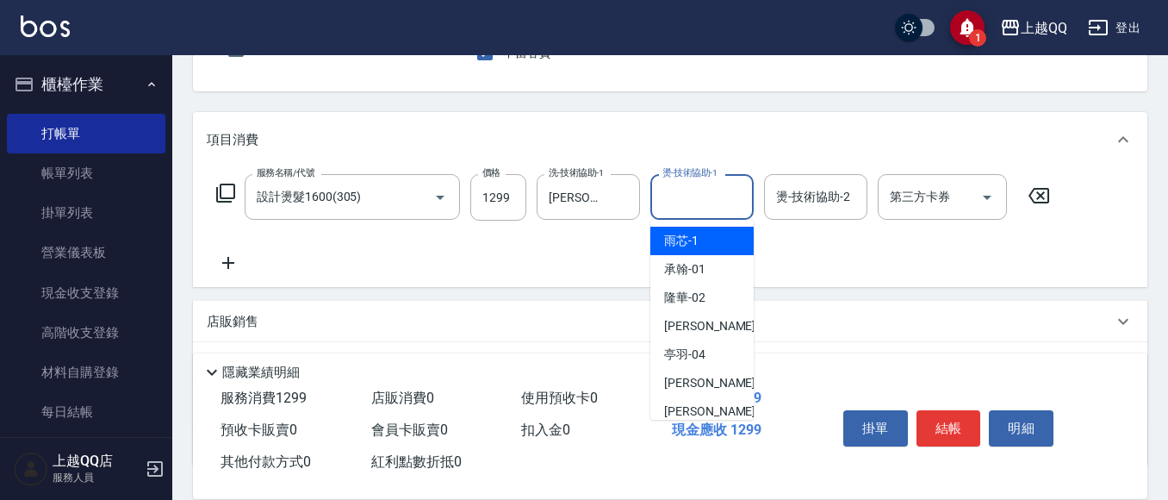
click at [680, 190] on div "燙-技術協助-1 燙-技術協助-1" at bounding box center [702, 197] width 103 height 46
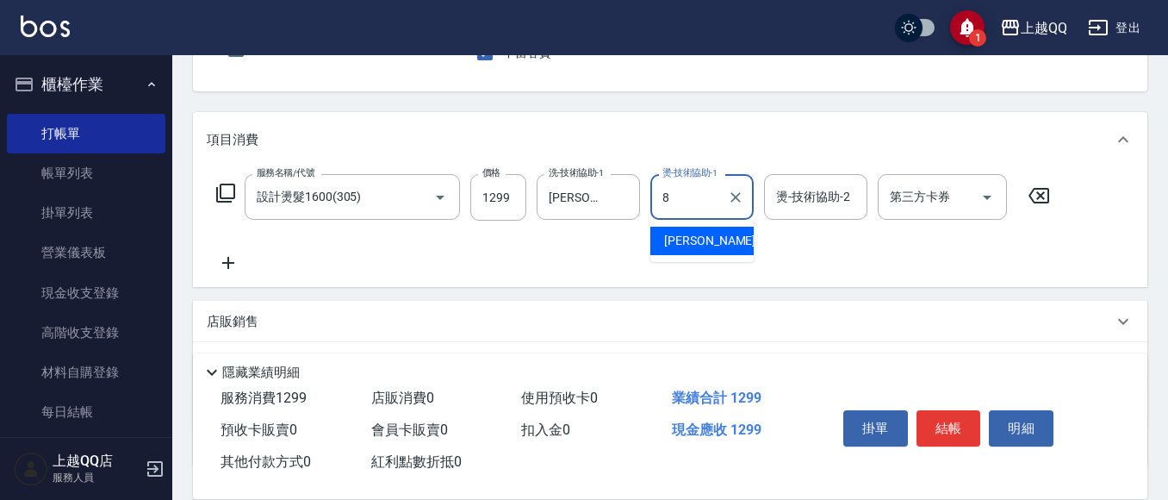
click at [680, 241] on span "[PERSON_NAME] -8" at bounding box center [715, 241] width 102 height 18
type input "[PERSON_NAME]-8"
click at [959, 427] on button "結帳" at bounding box center [949, 428] width 65 height 36
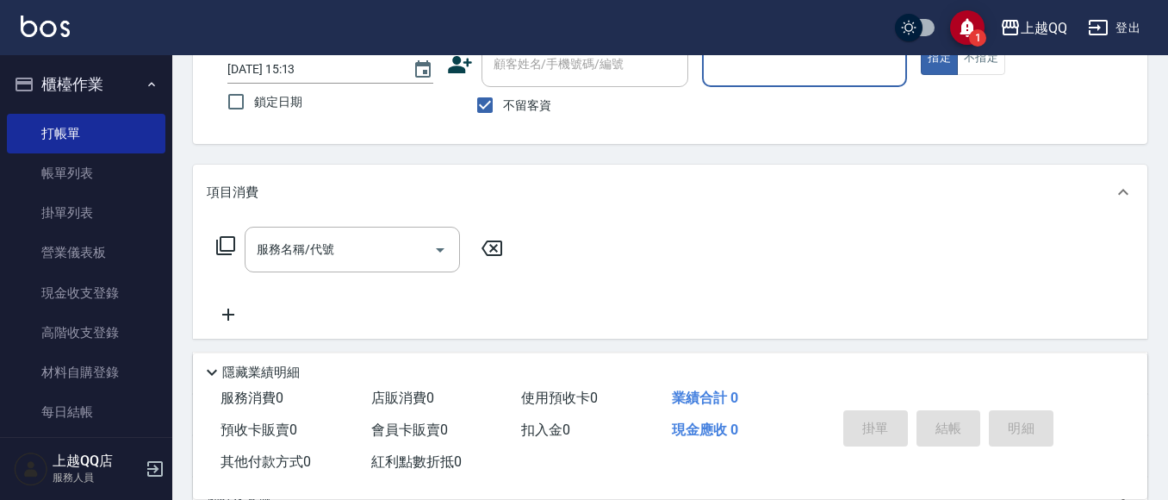
scroll to position [105, 0]
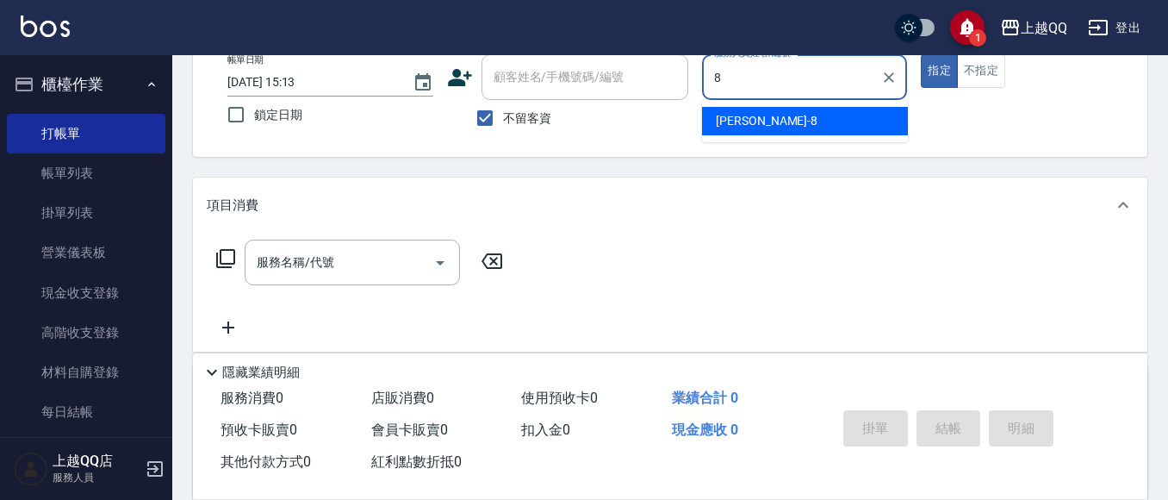
type input "[PERSON_NAME]-8"
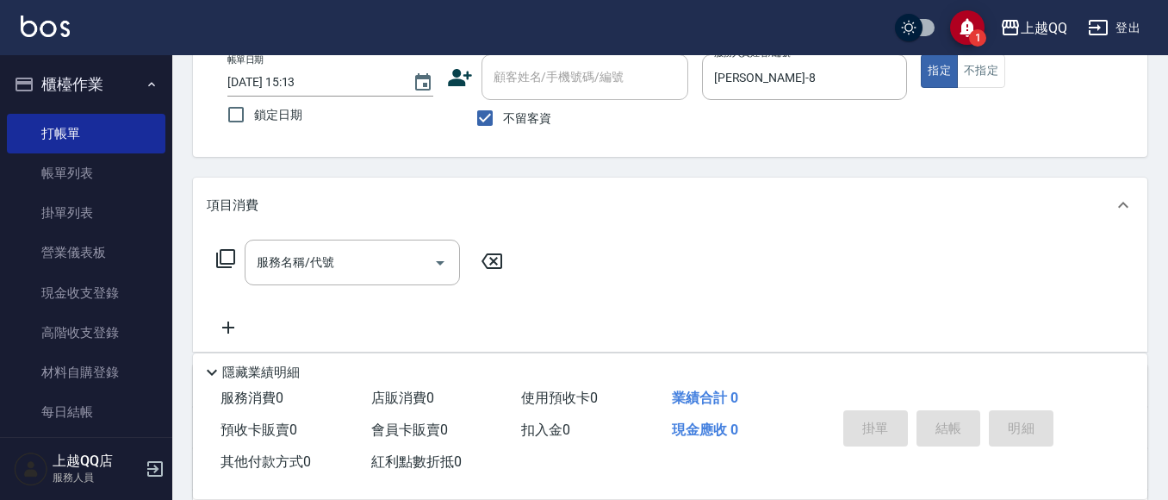
click at [222, 262] on icon at bounding box center [225, 258] width 21 height 21
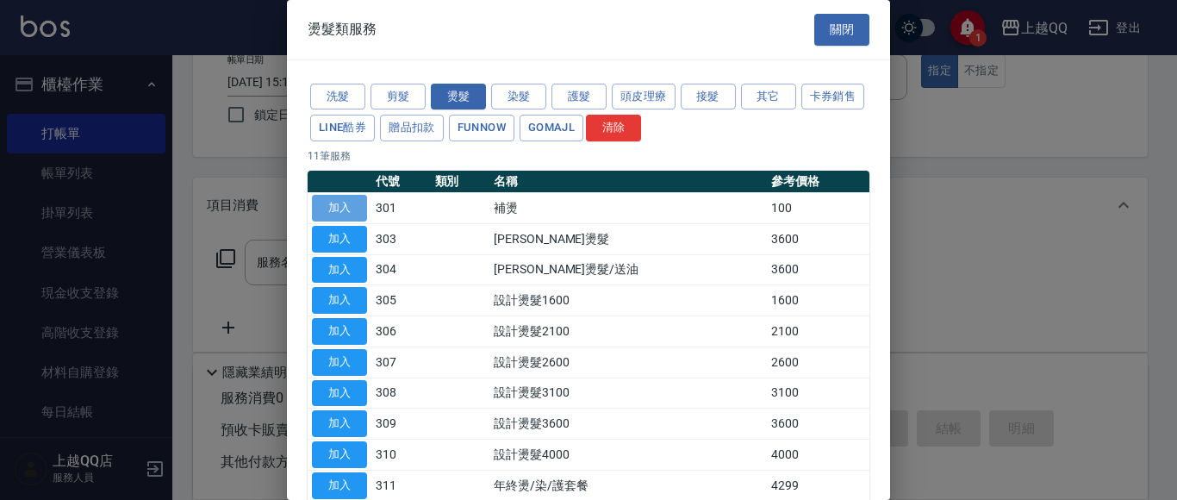
click at [341, 208] on button "加入" at bounding box center [339, 208] width 55 height 27
type input "補燙(301)"
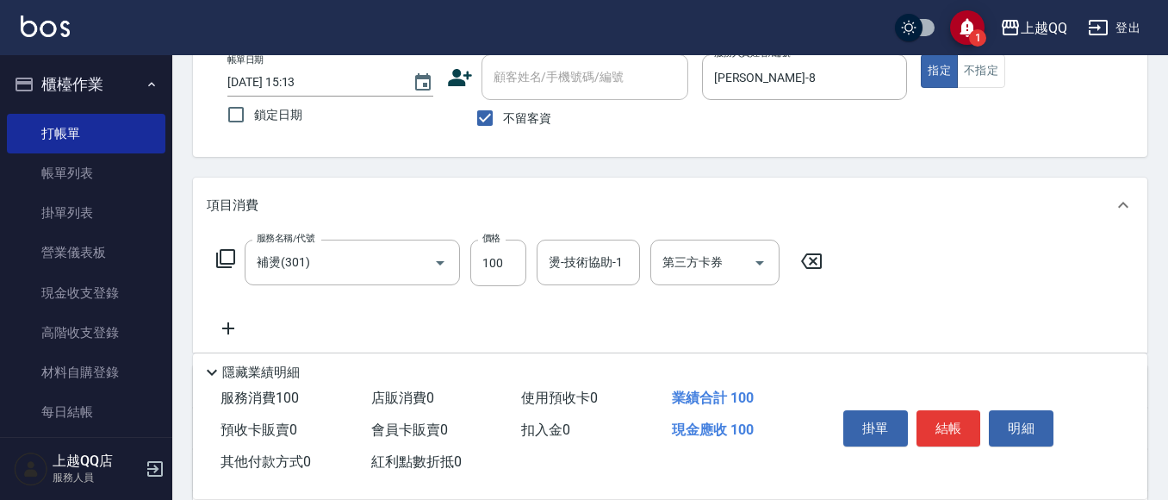
click at [812, 259] on icon at bounding box center [811, 261] width 21 height 16
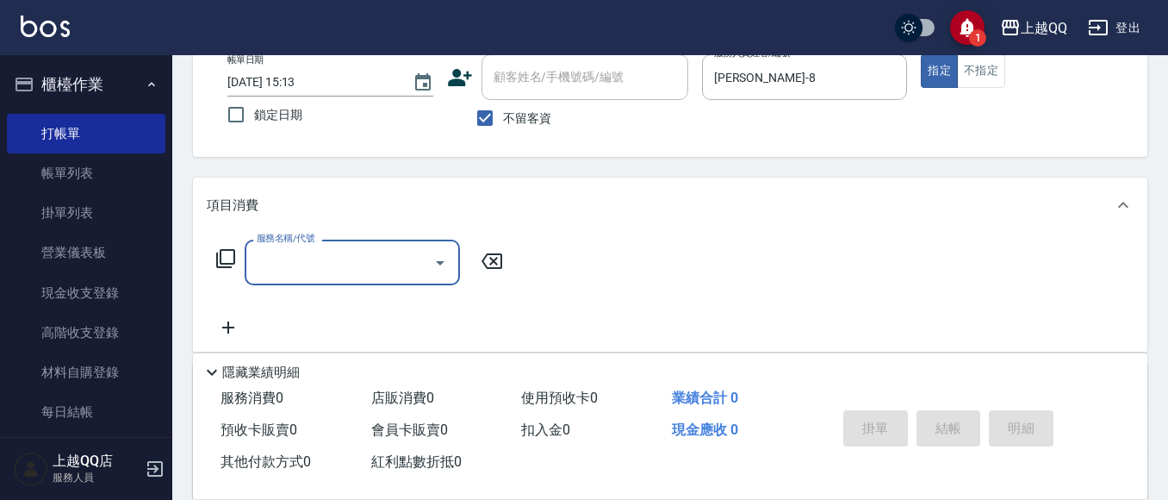
click at [219, 255] on icon at bounding box center [225, 258] width 21 height 21
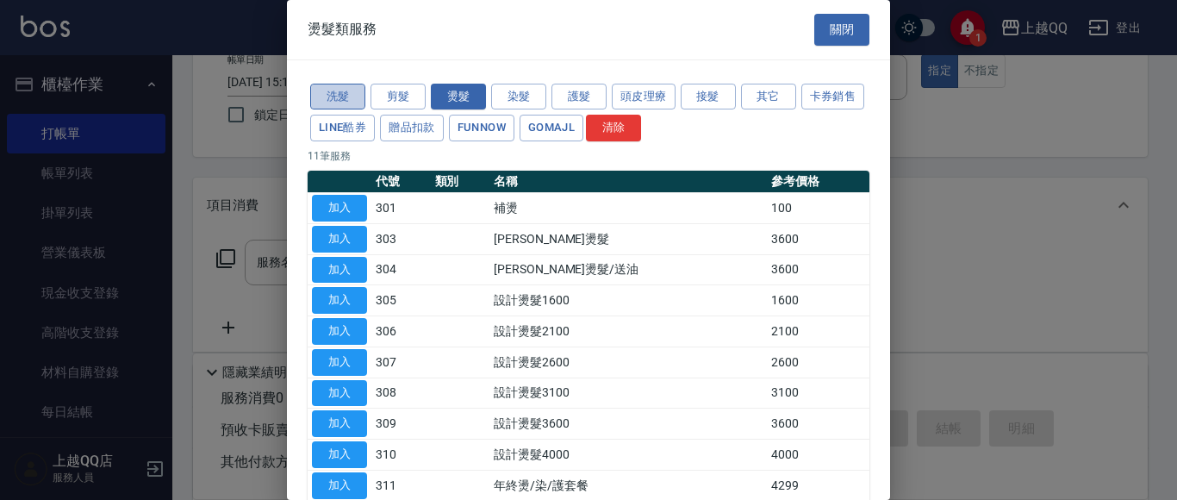
click at [331, 90] on button "洗髮" at bounding box center [337, 97] width 55 height 27
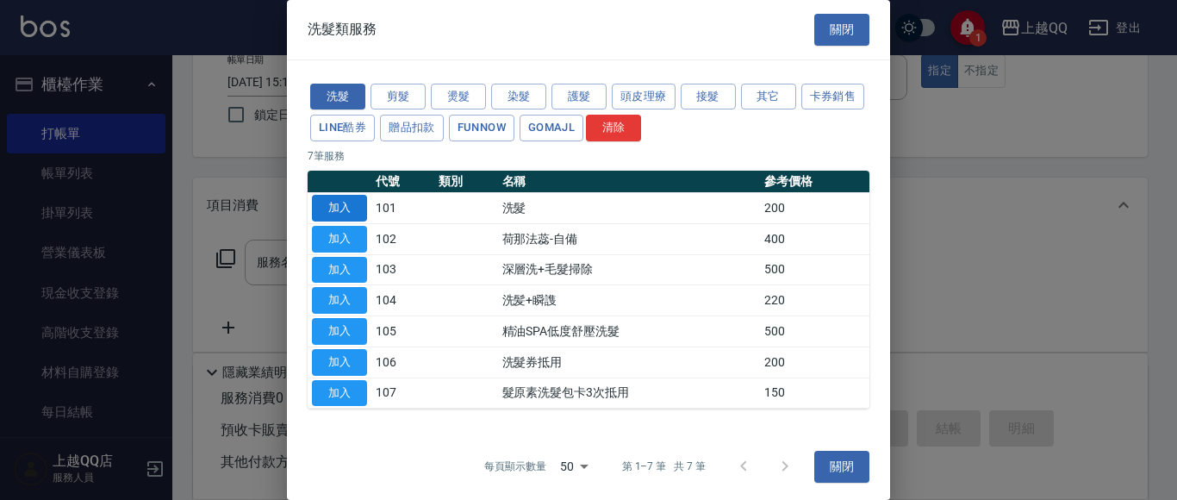
click at [340, 211] on button "加入" at bounding box center [339, 208] width 55 height 27
type input "洗髮(101)"
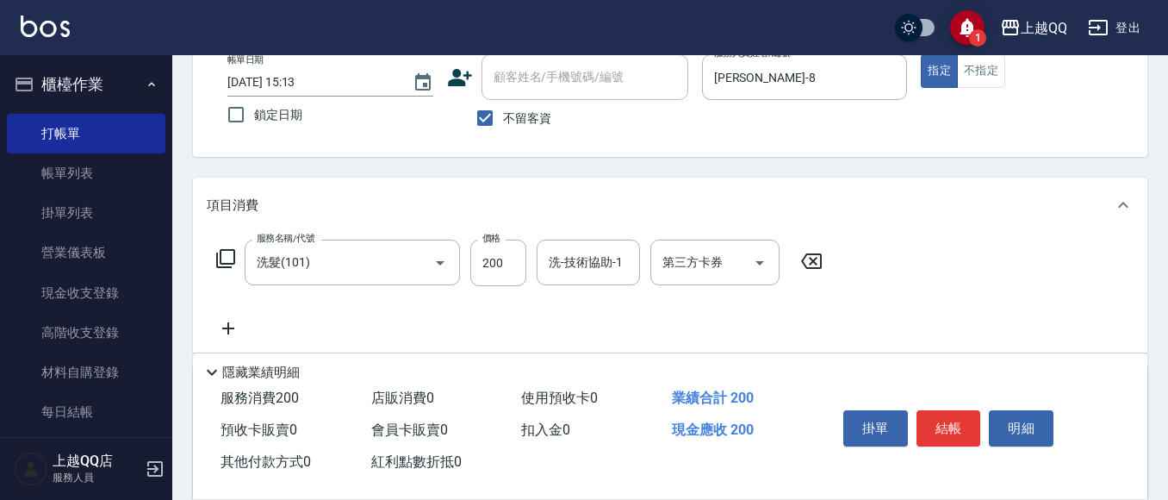
click at [221, 259] on icon at bounding box center [225, 258] width 19 height 19
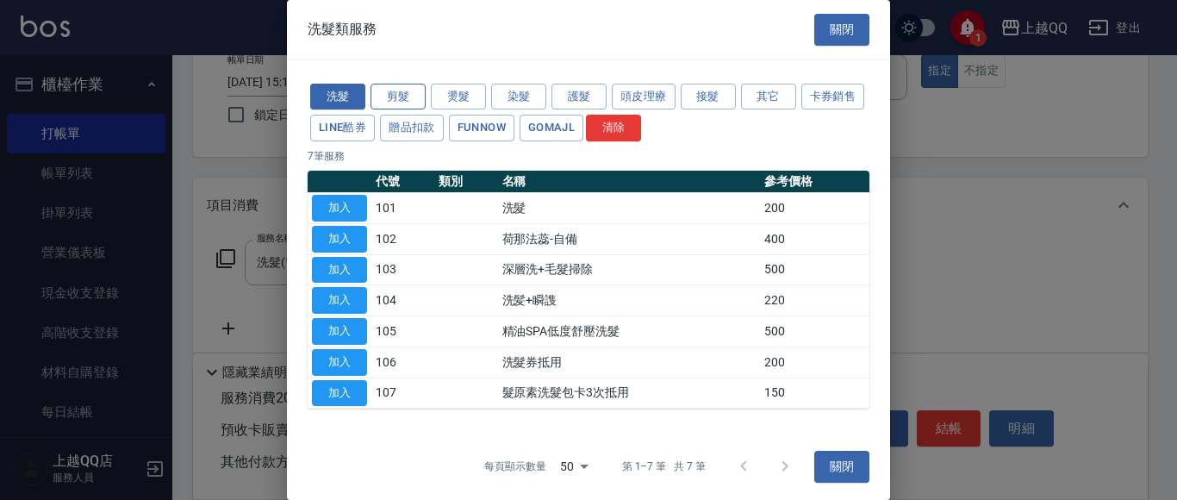
click at [409, 92] on button "剪髮" at bounding box center [398, 97] width 55 height 27
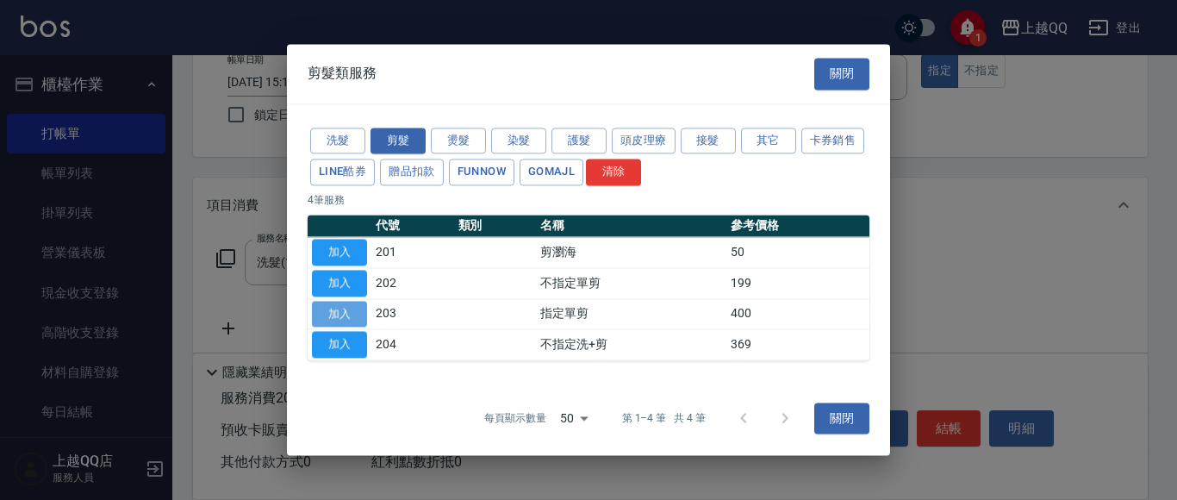
click at [352, 313] on button "加入" at bounding box center [339, 314] width 55 height 27
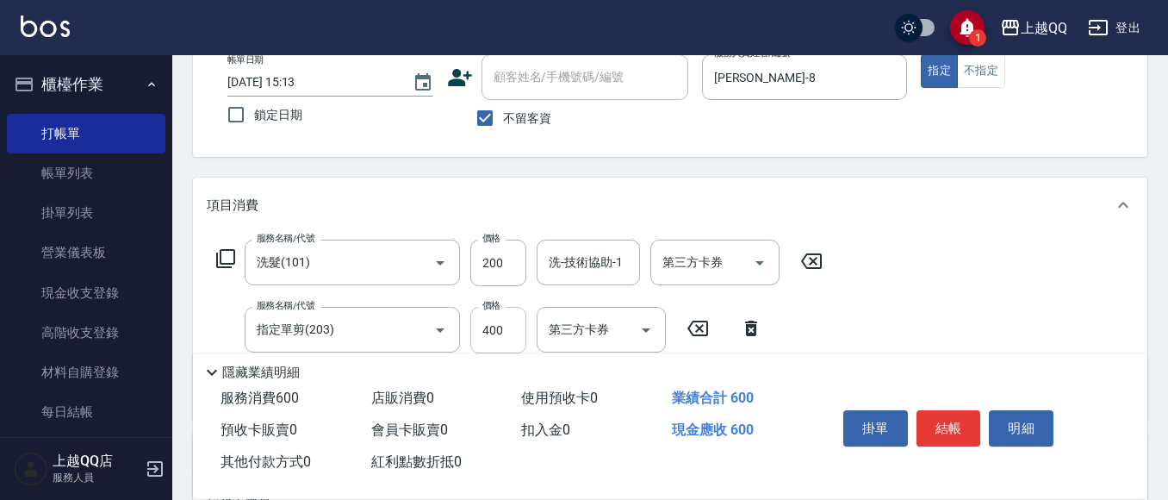
click at [516, 339] on input "400" at bounding box center [498, 330] width 56 height 47
type input "350"
click at [562, 262] on div "洗-技術協助-1 洗-技術協助-1" at bounding box center [588, 263] width 103 height 46
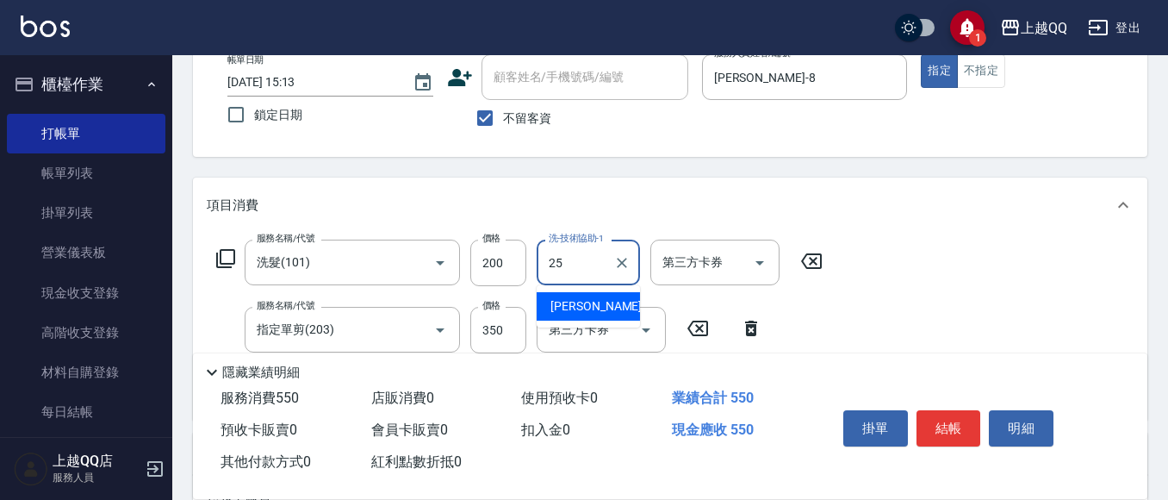
click at [575, 302] on span "[PERSON_NAME]-25" at bounding box center [605, 306] width 109 height 18
type input "[PERSON_NAME]-25"
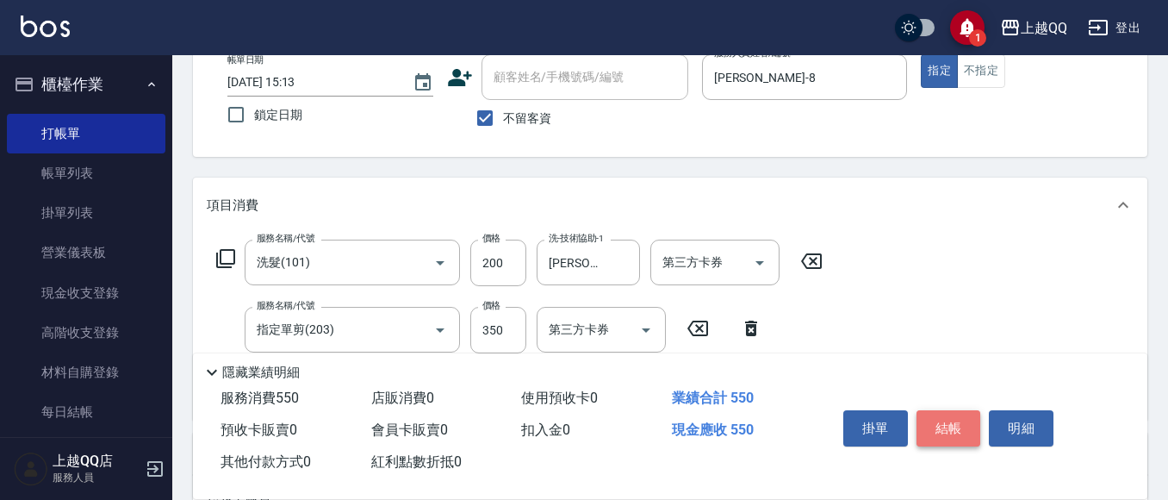
click at [935, 419] on button "結帳" at bounding box center [949, 428] width 65 height 36
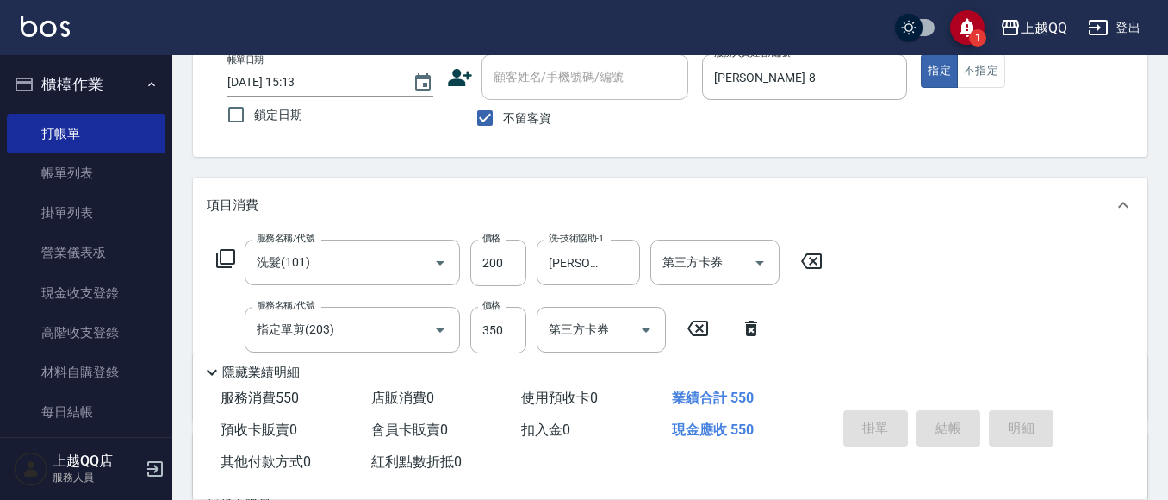
type input "[DATE] 15:14"
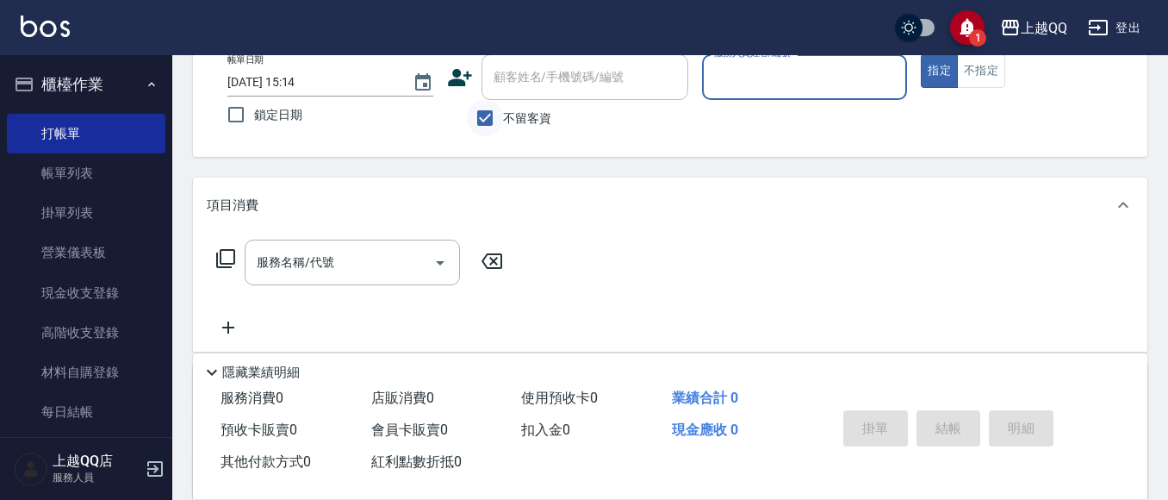
click at [477, 116] on input "不留客資" at bounding box center [485, 118] width 36 height 36
checkbox input "false"
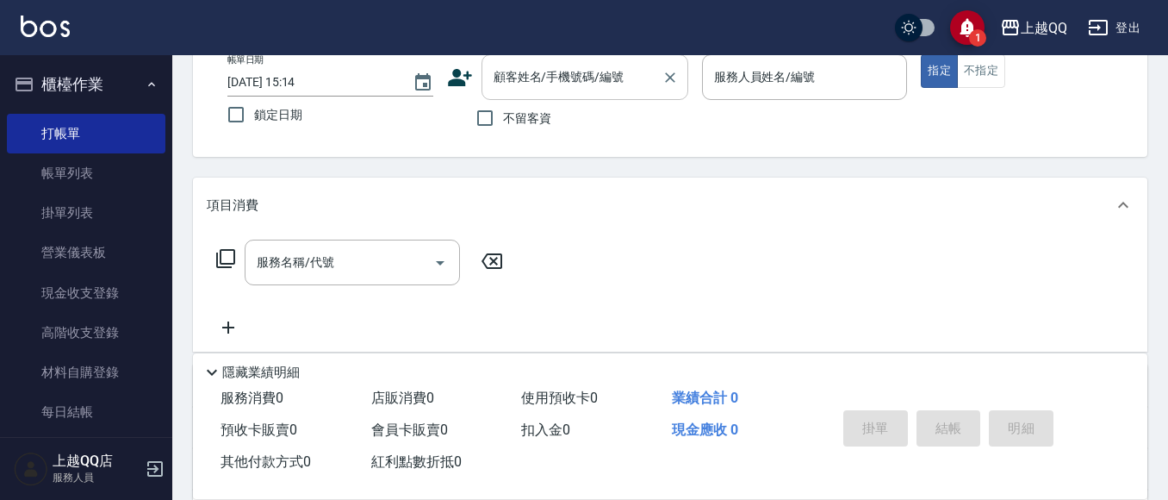
click at [494, 79] on div "顧客姓名/手機號碼/編號 顧客姓名/手機號碼/編號" at bounding box center [585, 77] width 207 height 46
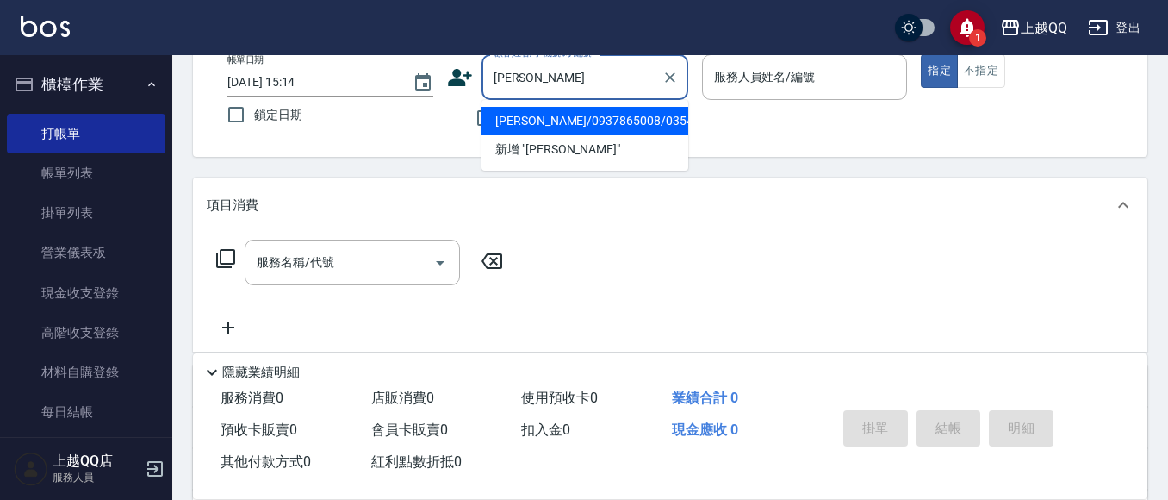
click at [515, 125] on li "[PERSON_NAME]/0937865008/0354" at bounding box center [585, 121] width 207 height 28
type input "[PERSON_NAME]/0937865008/0354"
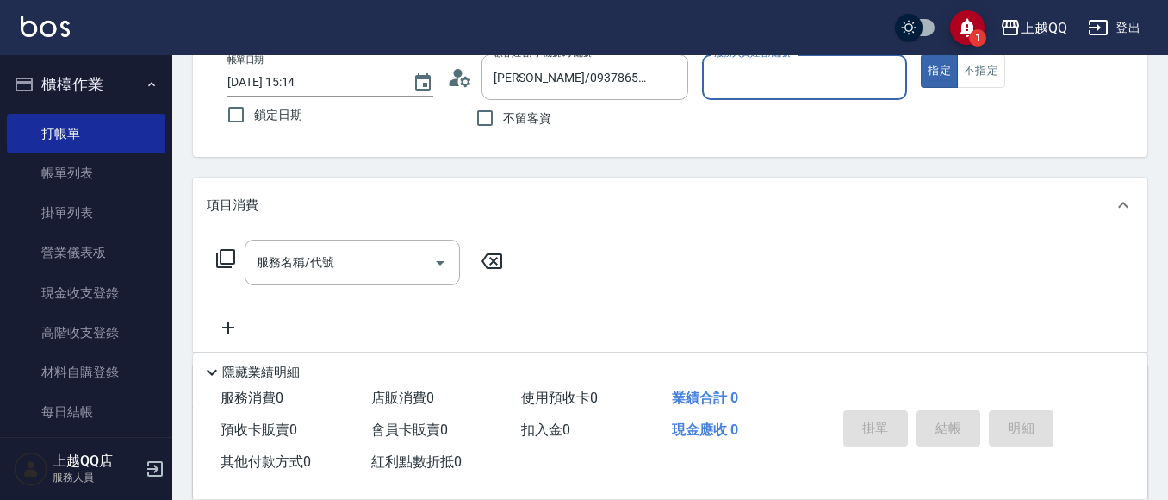
type input "[PERSON_NAME]-8"
click at [221, 259] on icon at bounding box center [225, 258] width 19 height 19
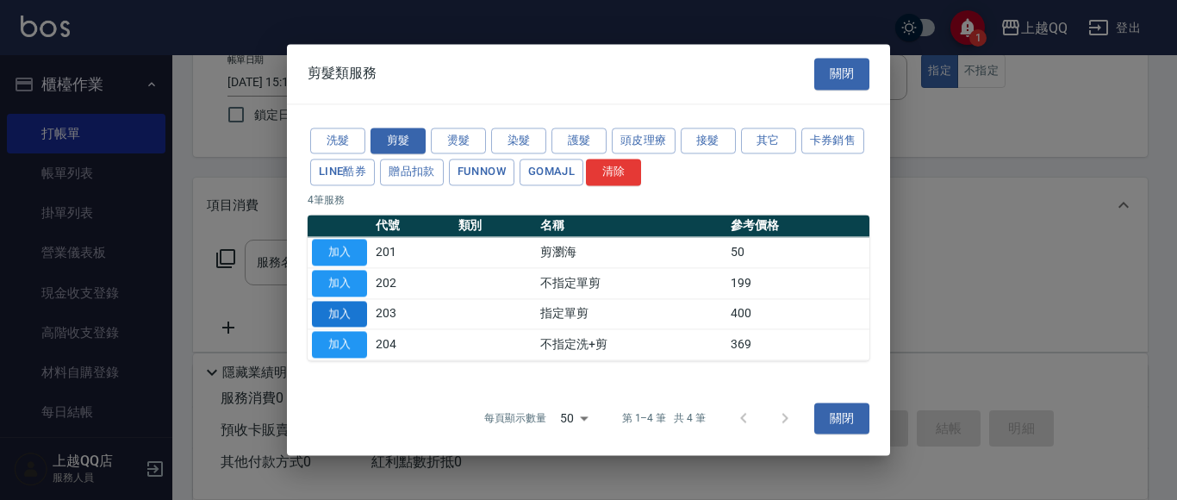
click at [335, 314] on button "加入" at bounding box center [339, 314] width 55 height 27
type input "指定單剪(203)"
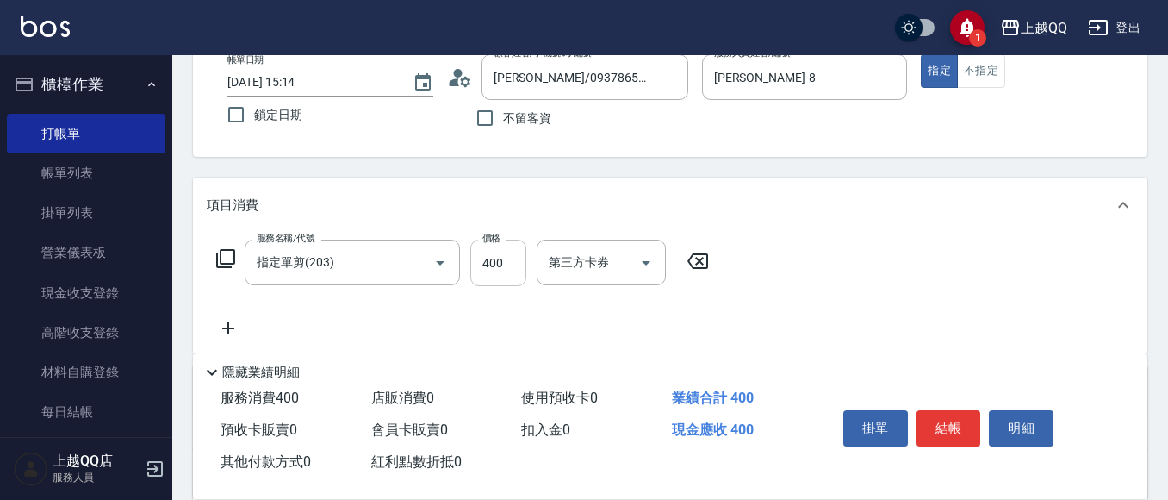
click at [513, 271] on input "400" at bounding box center [498, 263] width 56 height 47
type input "300"
click at [975, 430] on button "結帳" at bounding box center [949, 428] width 65 height 36
